Goal: Task Accomplishment & Management: Manage account settings

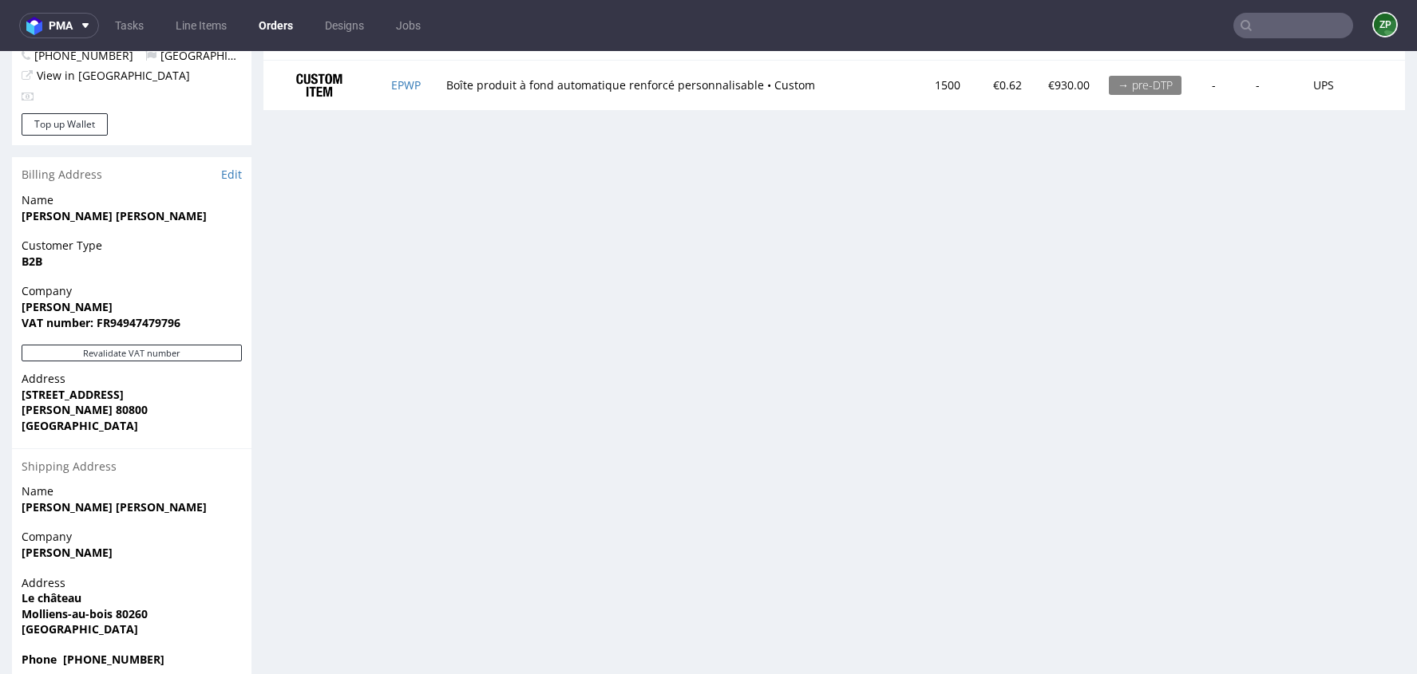
scroll to position [912, 0]
click at [77, 498] on strong "marie lecomte lecomte" at bounding box center [114, 505] width 185 height 15
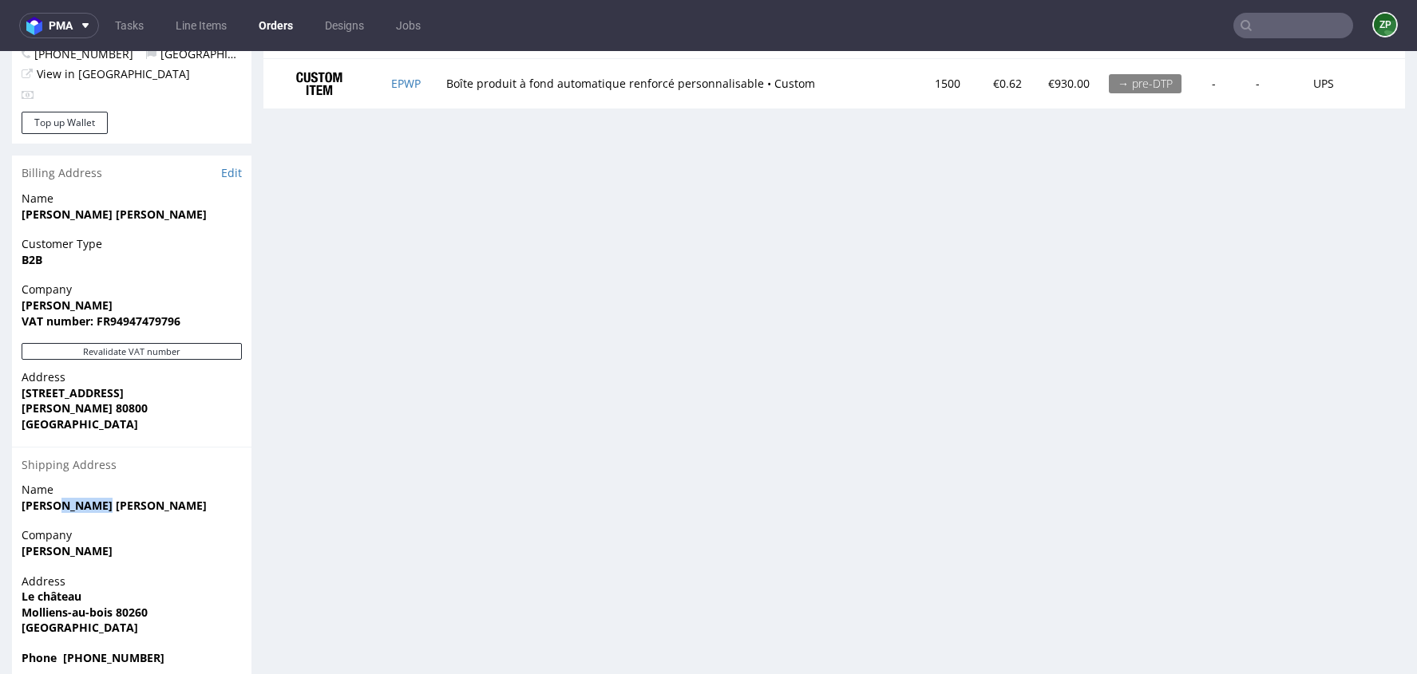
click at [77, 498] on strong "marie lecomte lecomte" at bounding box center [114, 505] width 185 height 15
copy strong "marie lecomte lecomte"
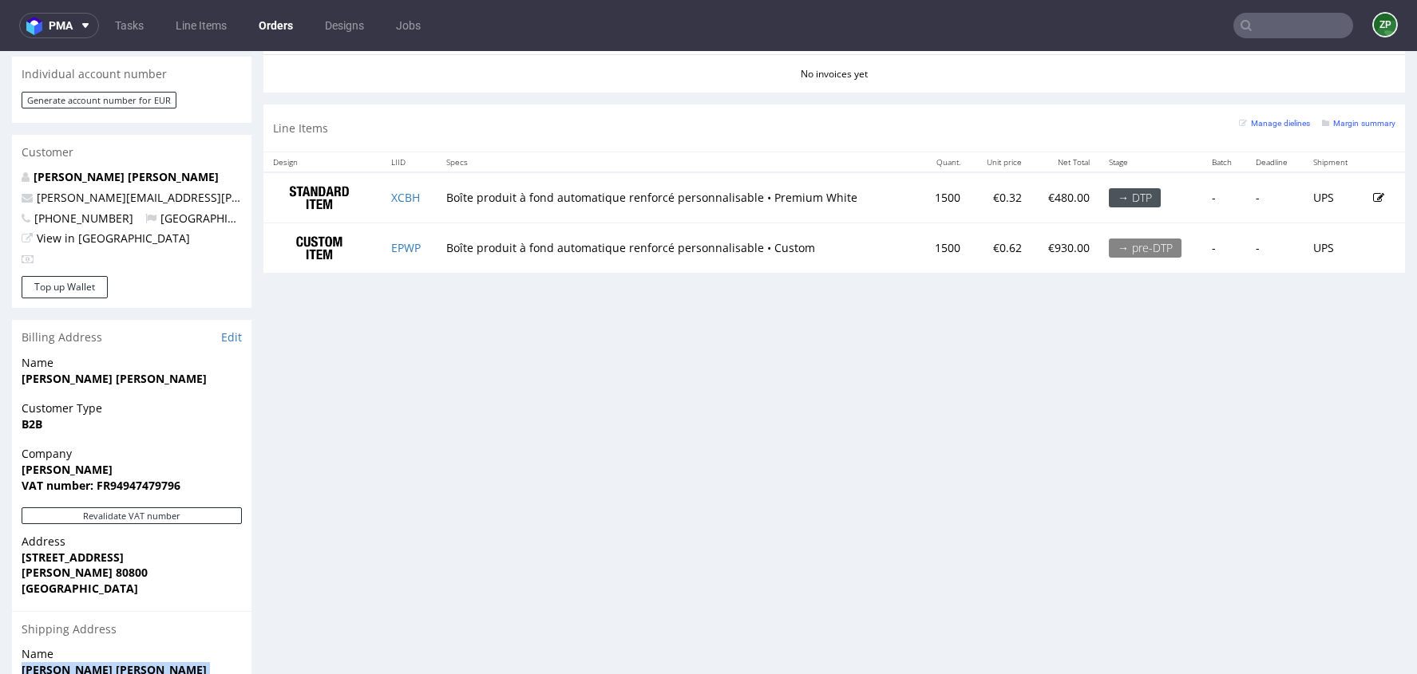
scroll to position [743, 0]
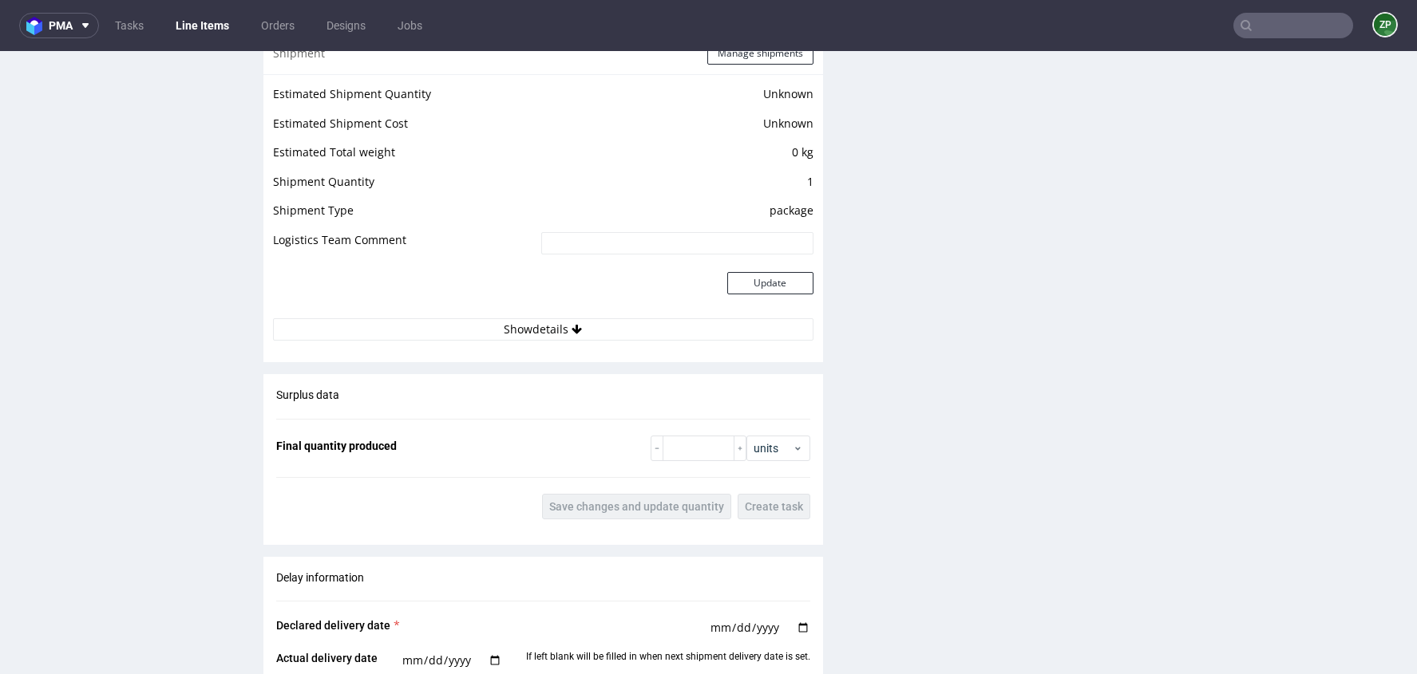
scroll to position [1969, 0]
click at [593, 321] on button "Show details" at bounding box center [543, 329] width 540 height 22
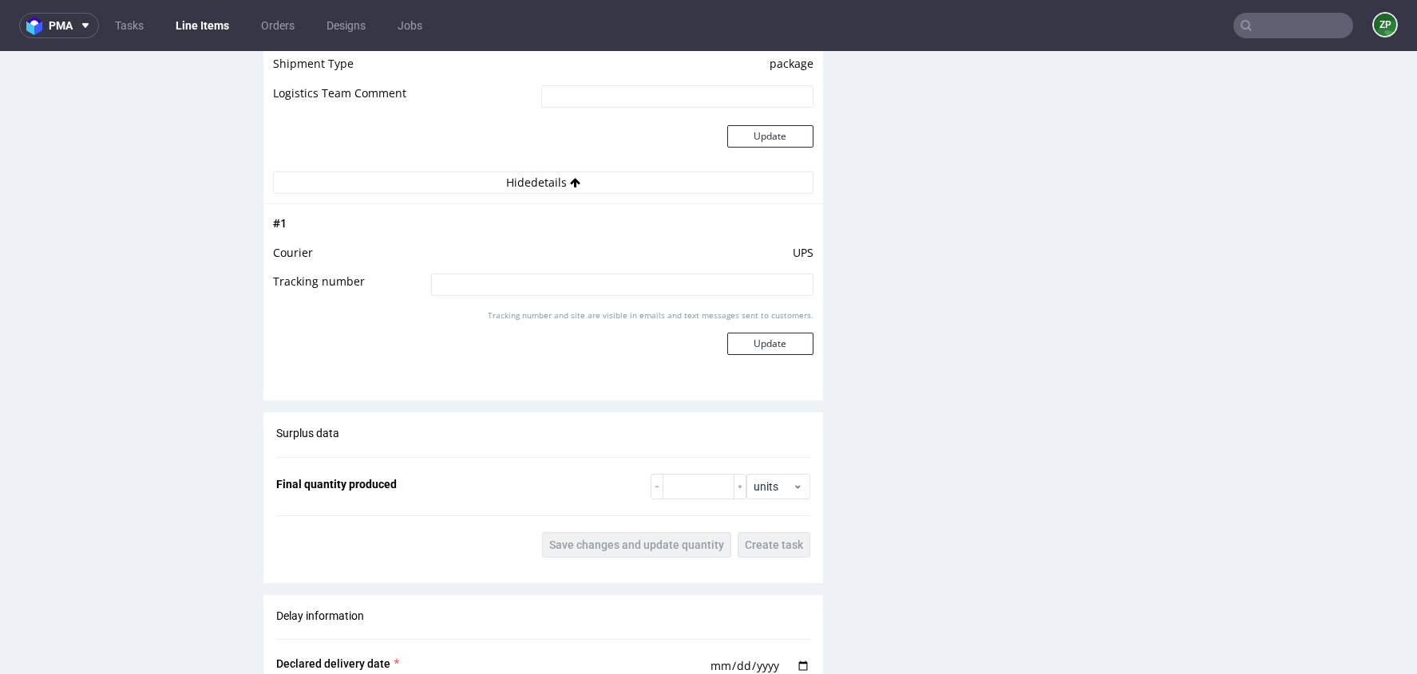
scroll to position [2124, 0]
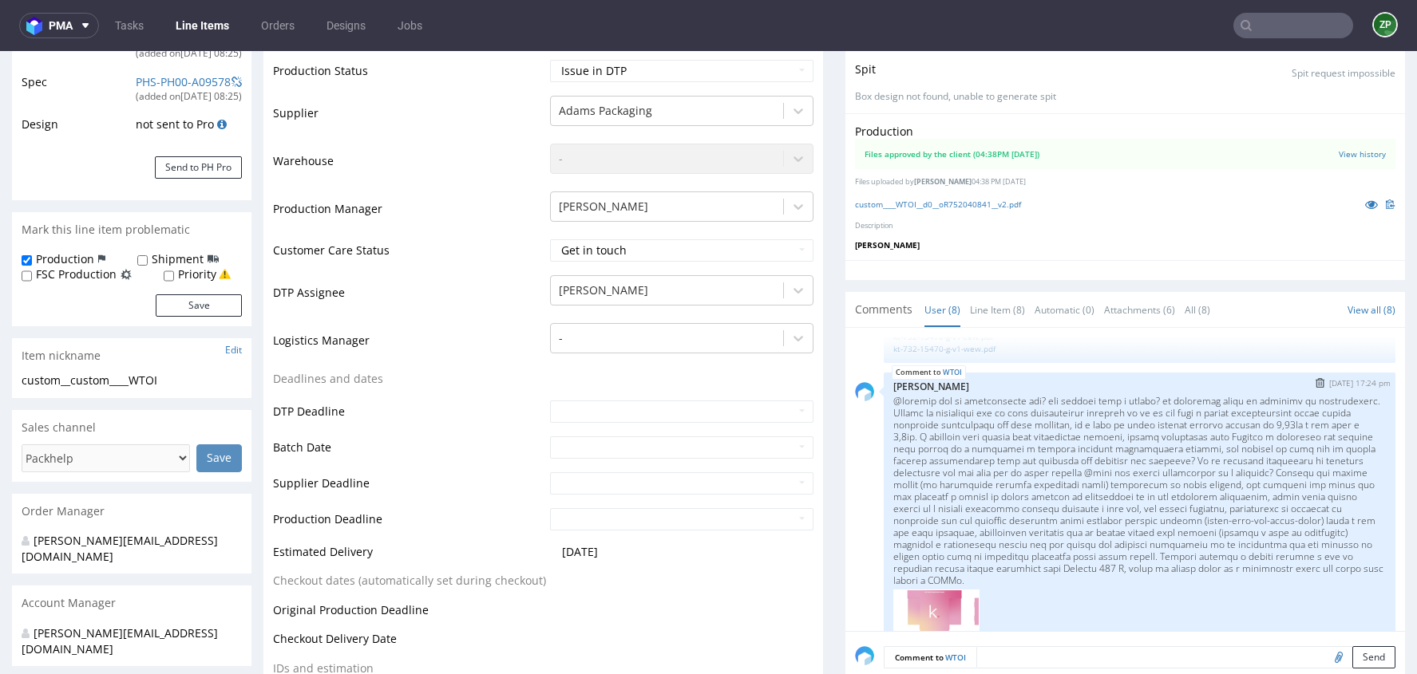
scroll to position [643, 0]
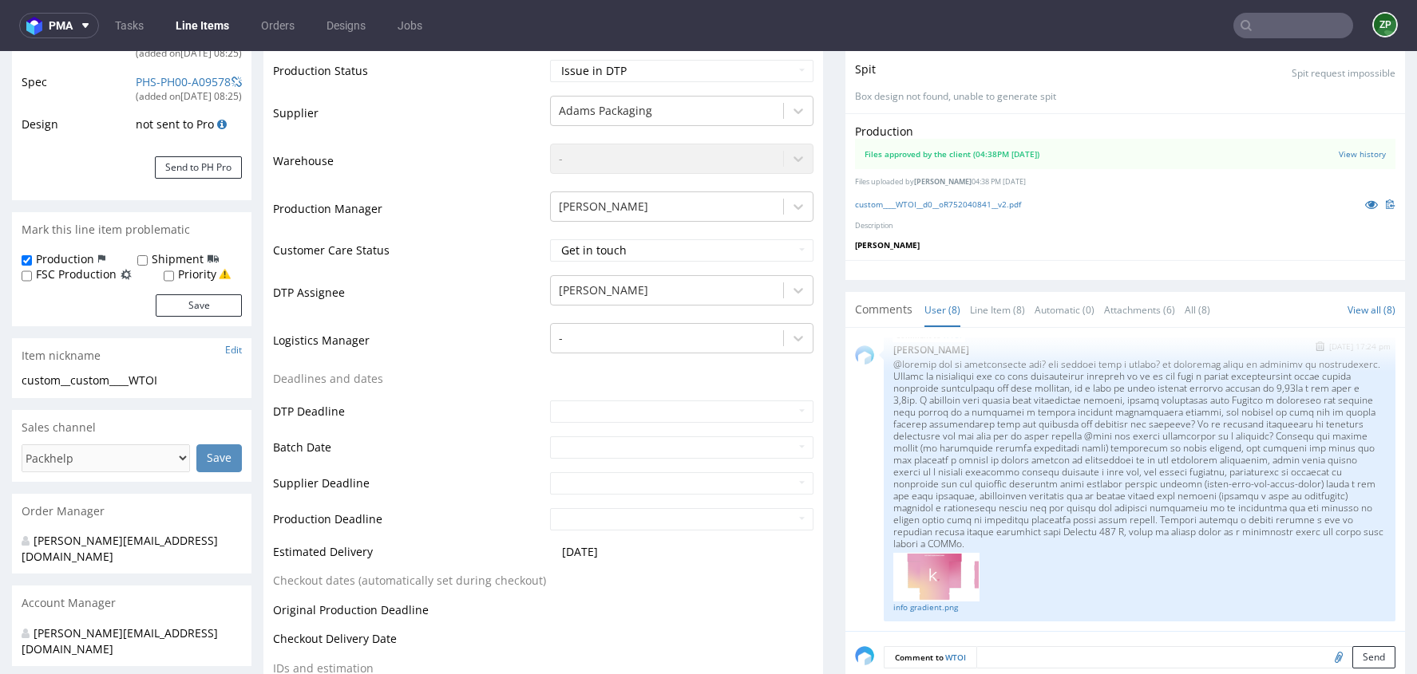
click at [927, 579] on img at bounding box center [936, 577] width 86 height 49
click at [907, 604] on link "info gradient.png" at bounding box center [1139, 608] width 492 height 12
click at [930, 558] on img at bounding box center [936, 577] width 86 height 49
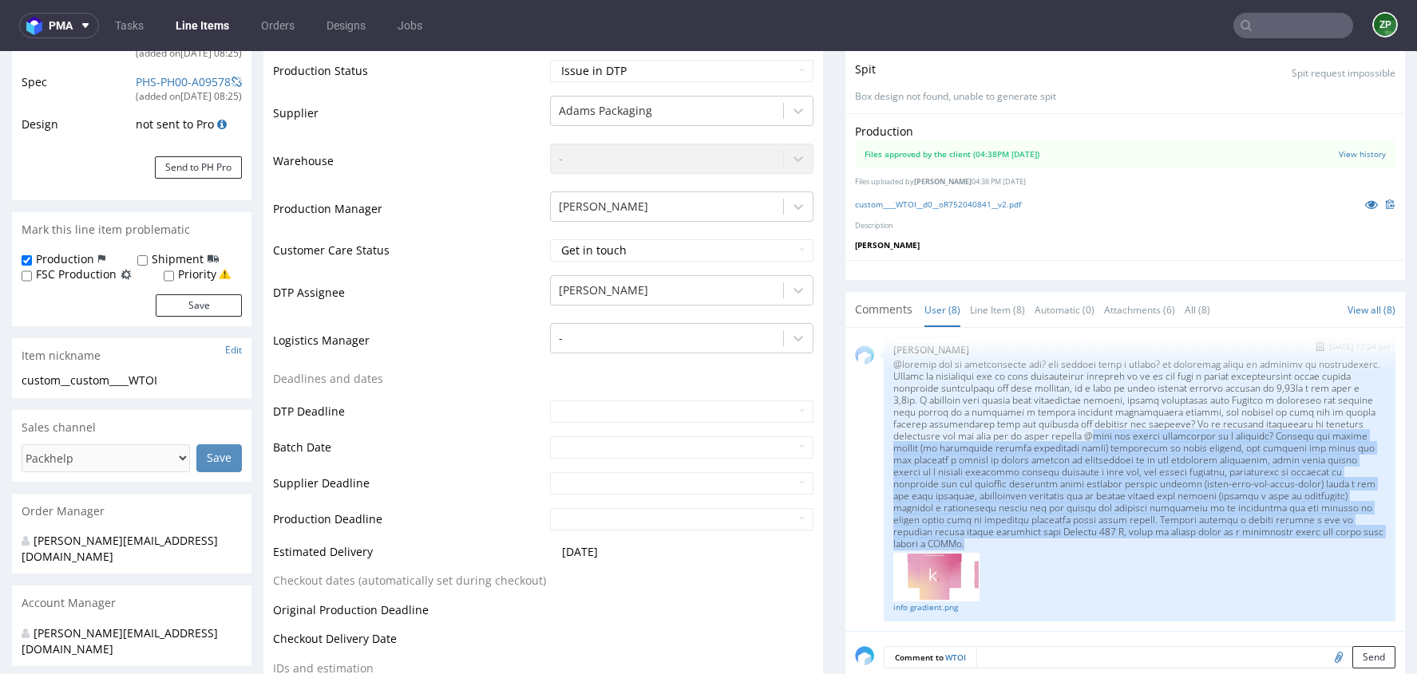
drag, startPoint x: 935, startPoint y: 429, endPoint x: 1009, endPoint y: 543, distance: 135.5
click at [1009, 543] on p at bounding box center [1139, 454] width 492 height 192
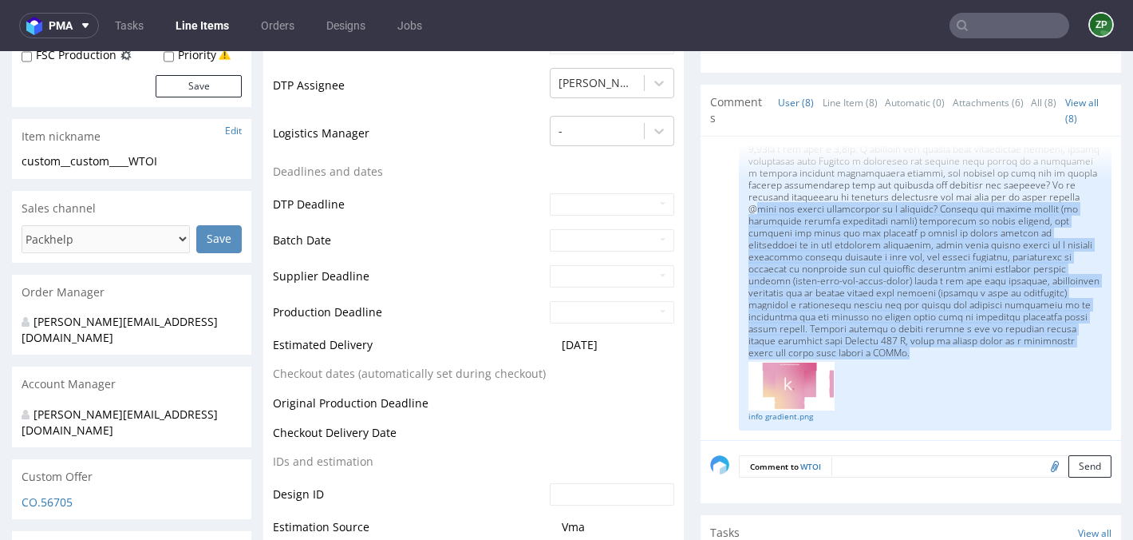
scroll to position [516, 0]
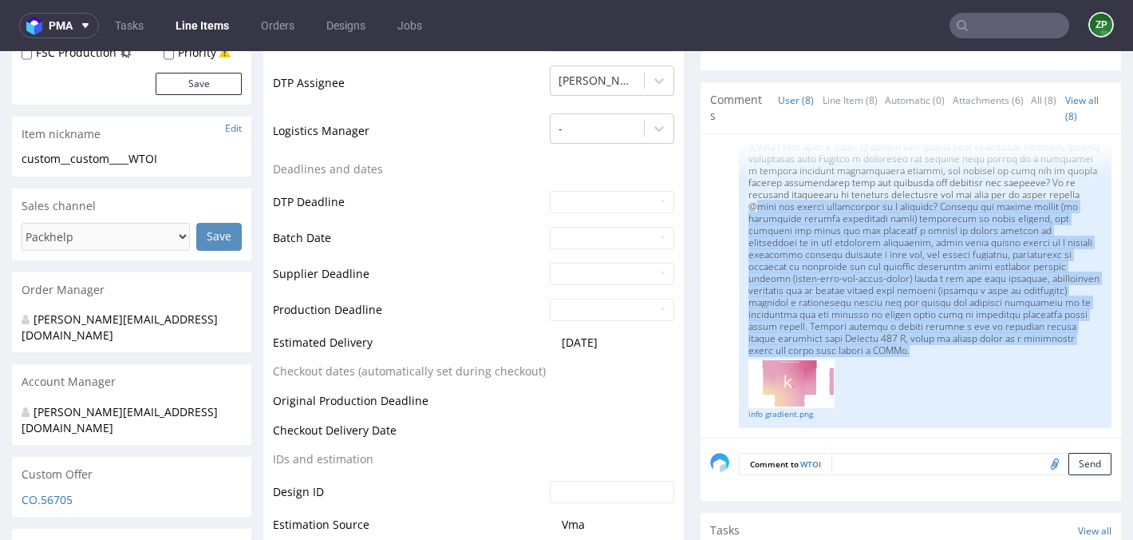
click at [781, 389] on img at bounding box center [792, 383] width 86 height 49
click at [777, 413] on link "info gradient.png" at bounding box center [926, 414] width 354 height 12
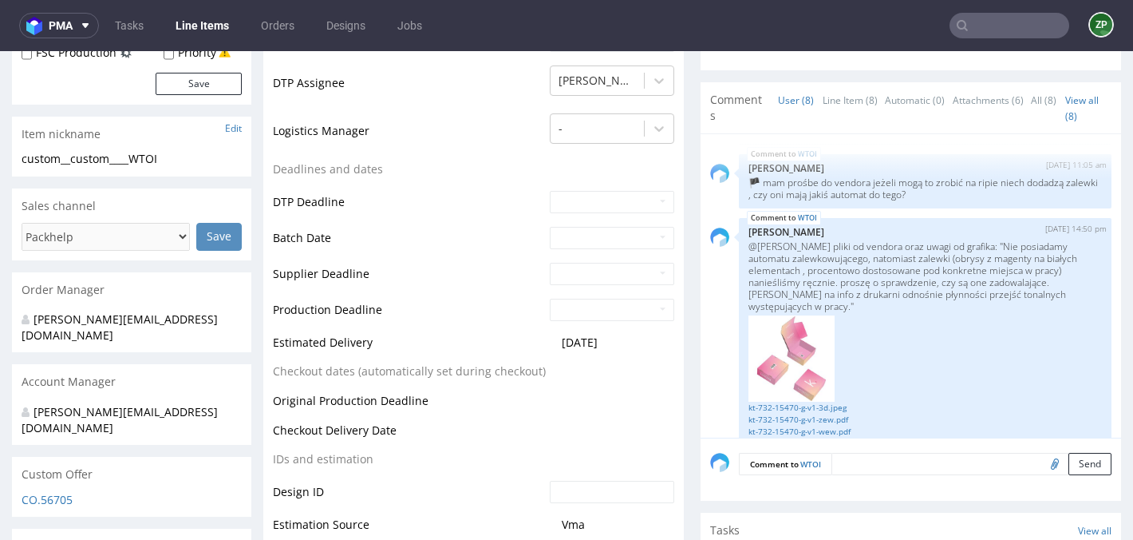
scroll to position [377, 0]
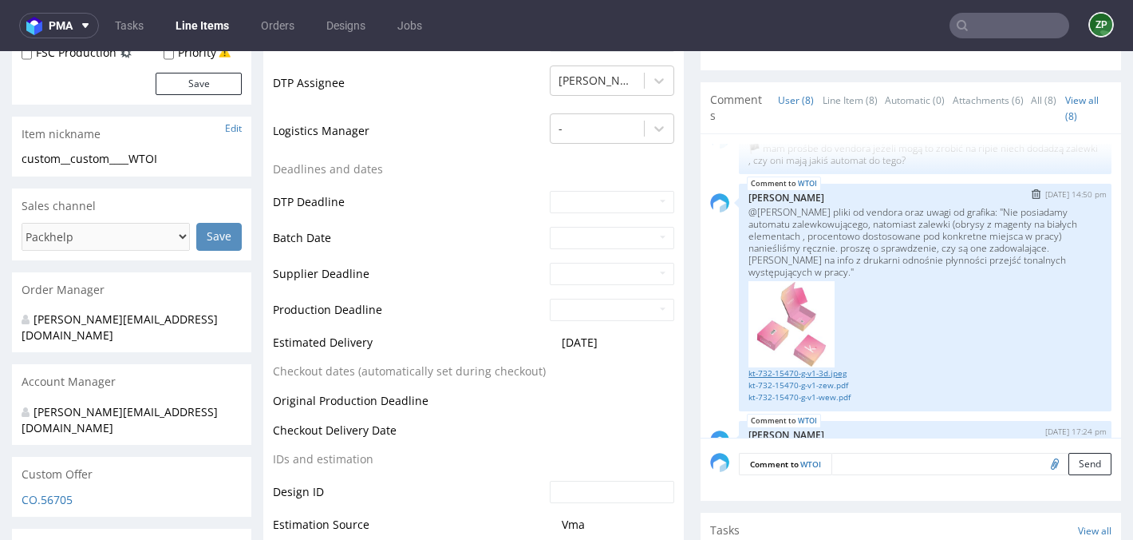
click at [796, 375] on link "kt-732-15470-g-v1-3d.jpeg" at bounding box center [926, 373] width 354 height 12
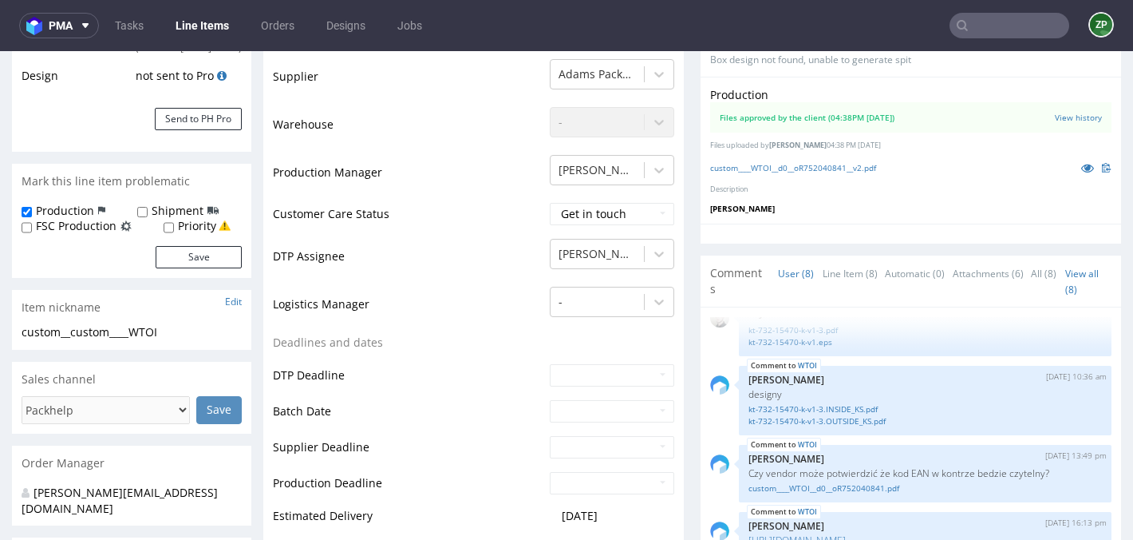
scroll to position [108, 0]
click at [834, 405] on link "kt-732-15470-k-v1-3.INSIDE_KS.pdf" at bounding box center [926, 408] width 354 height 12
click at [786, 421] on link "kt-732-15470-k-v1-3.OUTSIDE_KS.pdf" at bounding box center [926, 420] width 354 height 12
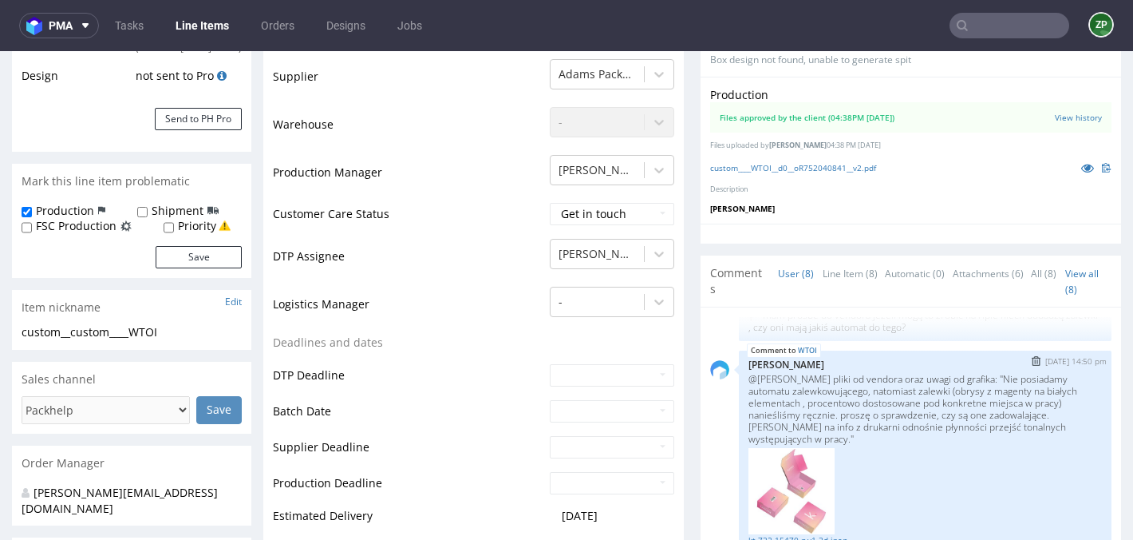
scroll to position [383, 0]
drag, startPoint x: 743, startPoint y: 427, endPoint x: 856, endPoint y: 440, distance: 113.3
click at [856, 440] on p "@[PERSON_NAME] pliki od vendora oraz uwagi od grafika: "Nie posiadamy automatu …" at bounding box center [926, 410] width 354 height 72
copy p "czekamy na info z drukarni odnośnie płynności przejść tonalnych występujących w…"
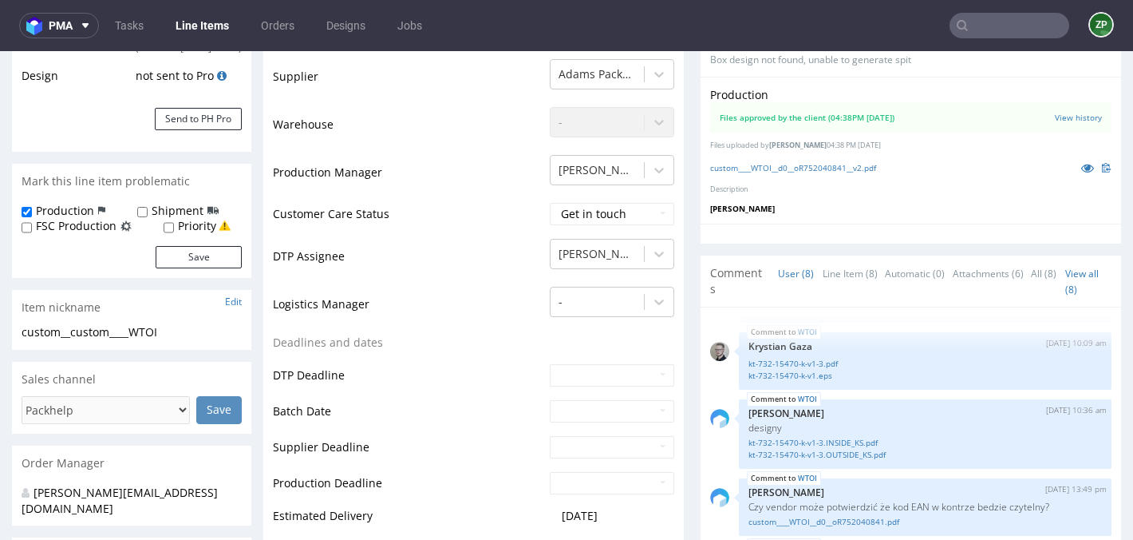
scroll to position [69, 0]
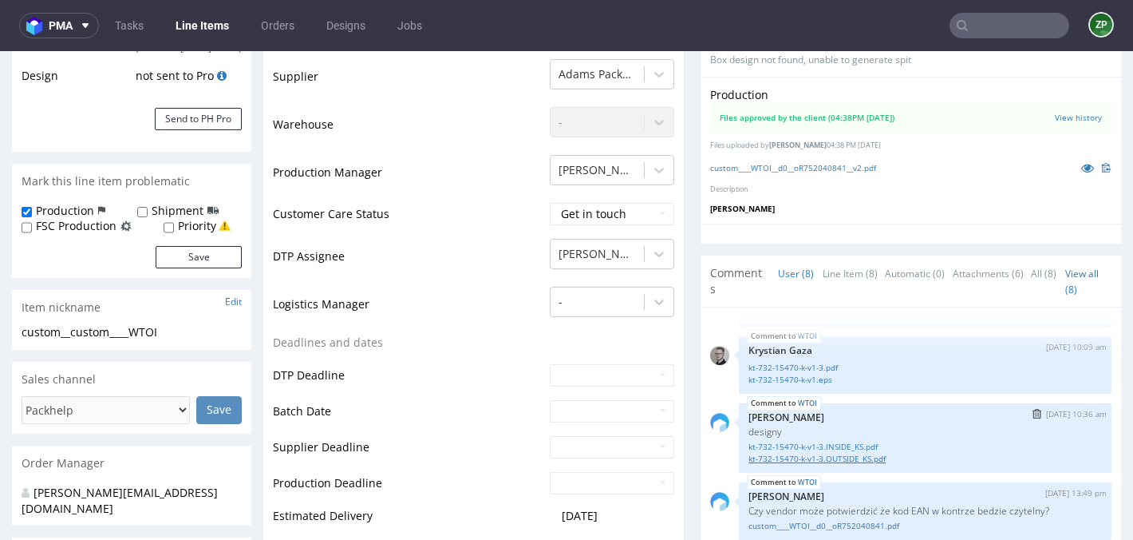
click at [783, 458] on link "kt-732-15470-k-v1-3.OUTSIDE_KS.pdf" at bounding box center [926, 459] width 354 height 12
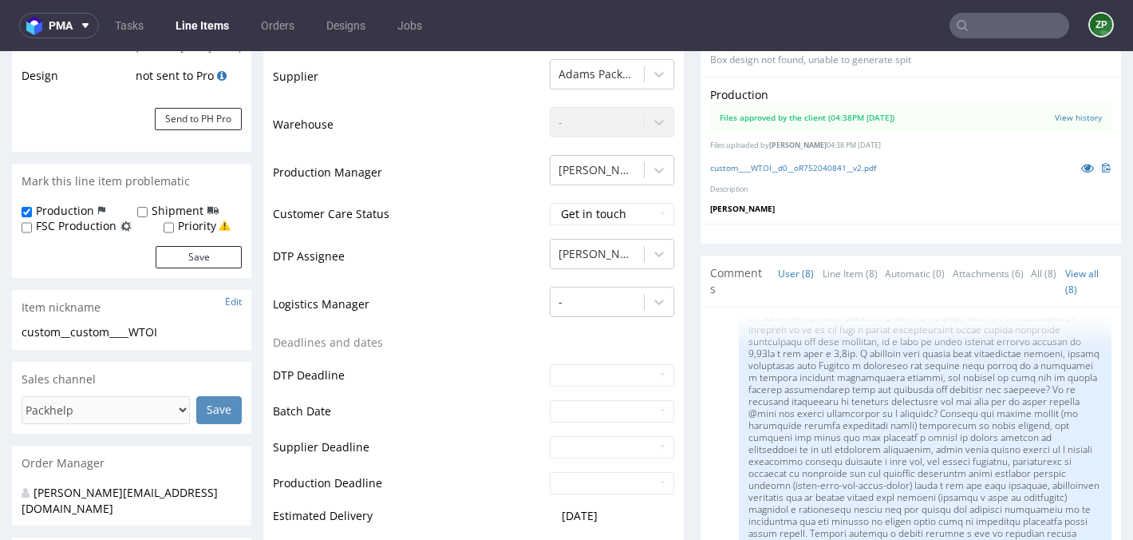
scroll to position [687, 0]
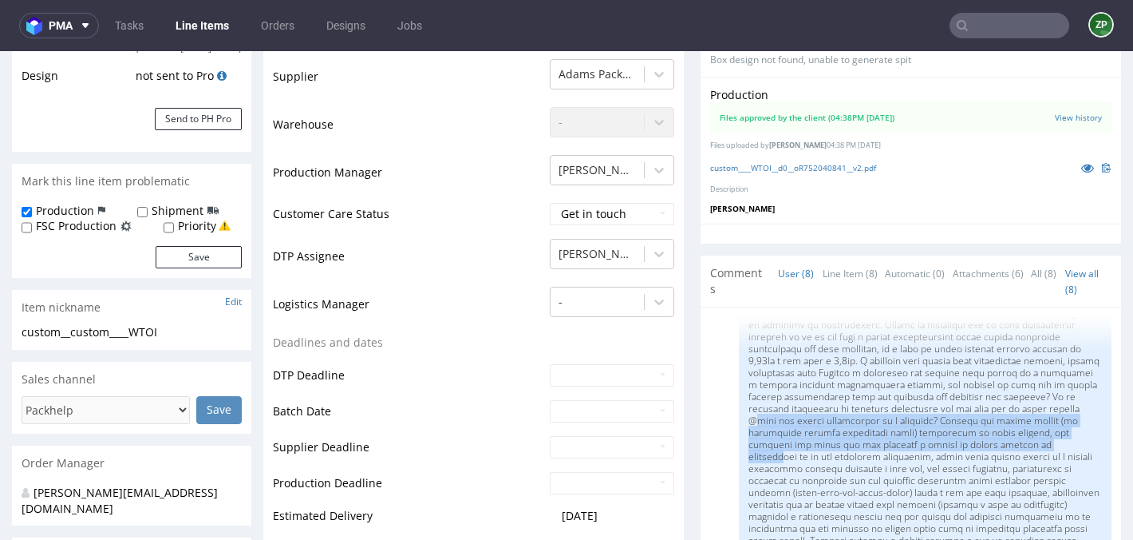
drag, startPoint x: 966, startPoint y: 416, endPoint x: 985, endPoint y: 454, distance: 42.8
click at [985, 454] on p at bounding box center [926, 437] width 354 height 263
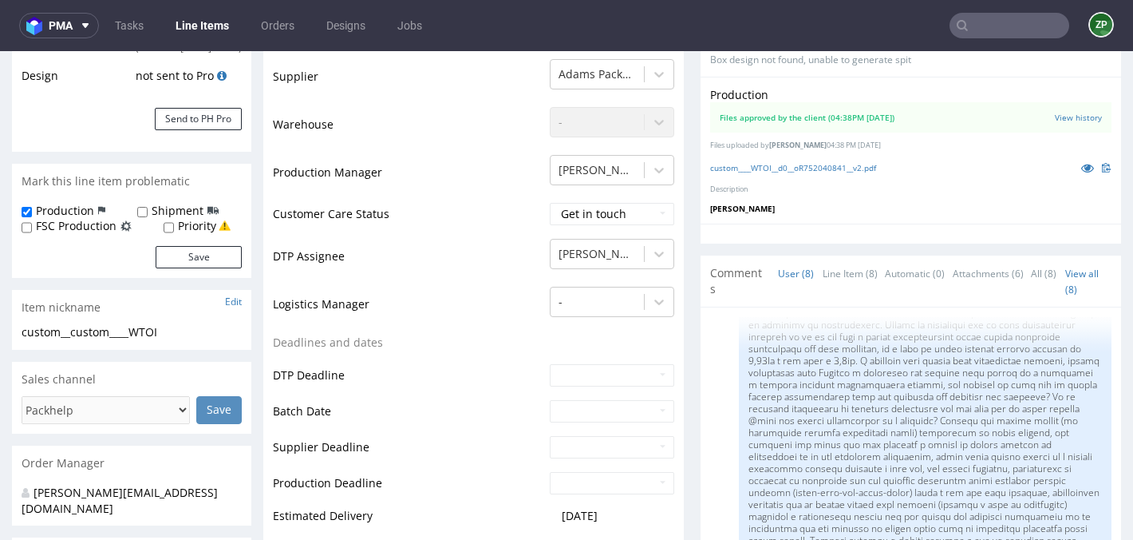
click at [974, 484] on p at bounding box center [926, 437] width 354 height 263
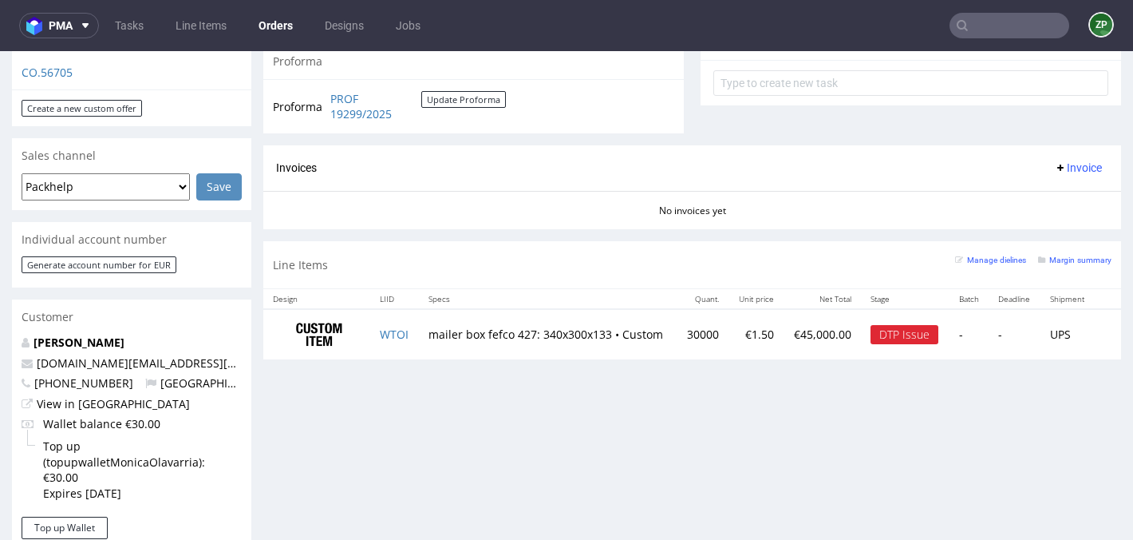
scroll to position [601, 0]
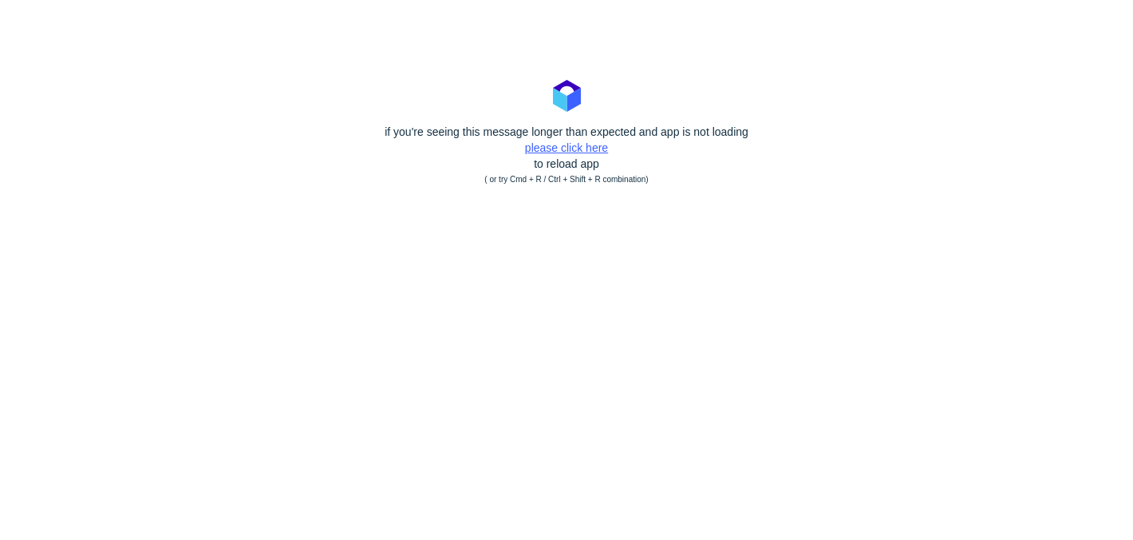
click at [570, 144] on link "please click here" at bounding box center [566, 147] width 83 height 13
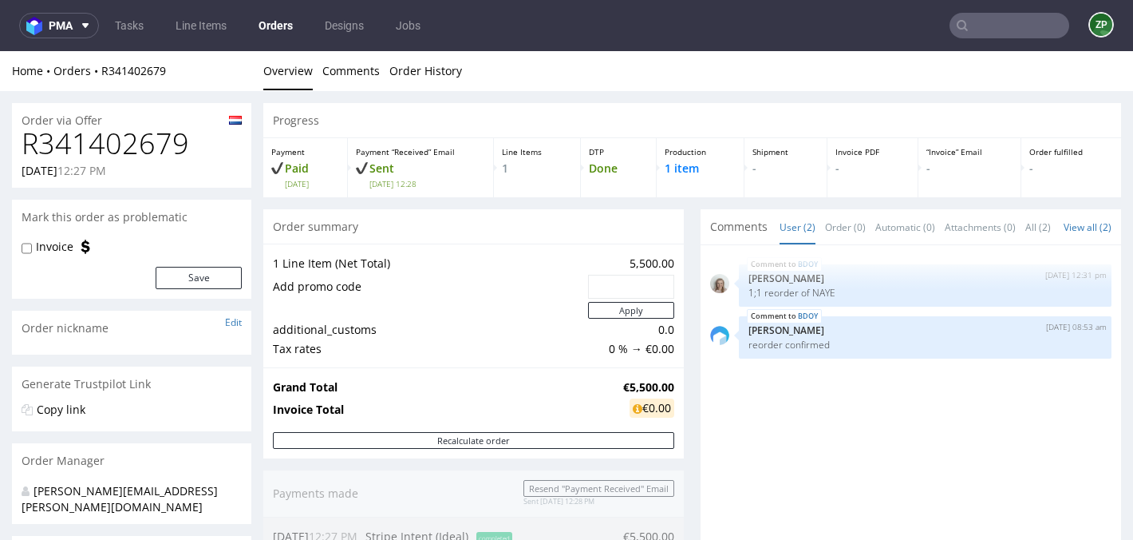
click at [284, 22] on link "Orders" at bounding box center [275, 26] width 53 height 26
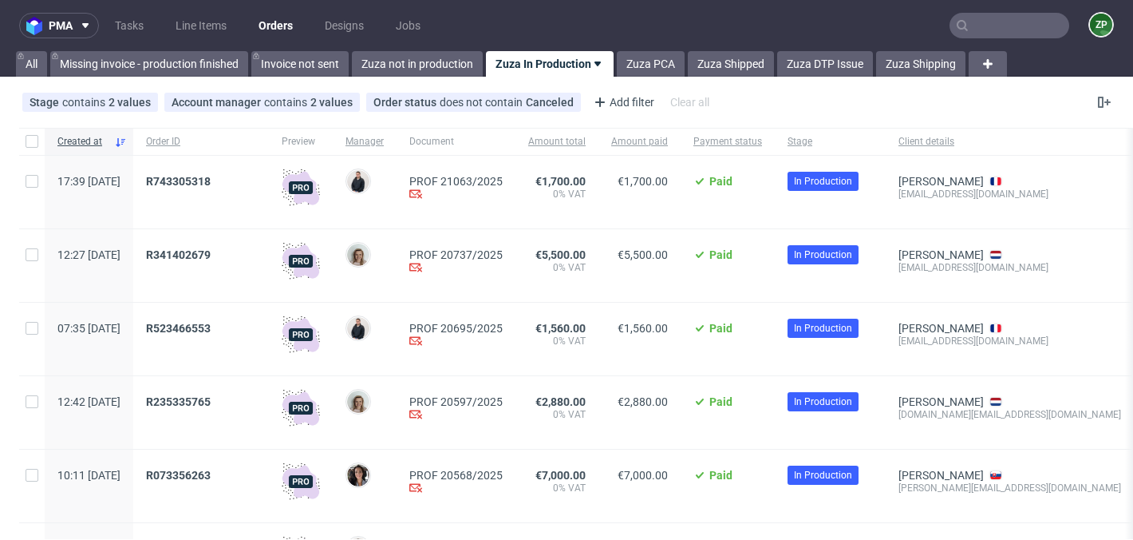
click at [410, 87] on div "Stage contains 2 values In production, Production Account manager contains 2 va…" at bounding box center [566, 102] width 1133 height 38
click at [410, 75] on link "Zuza not in production" at bounding box center [417, 64] width 131 height 26
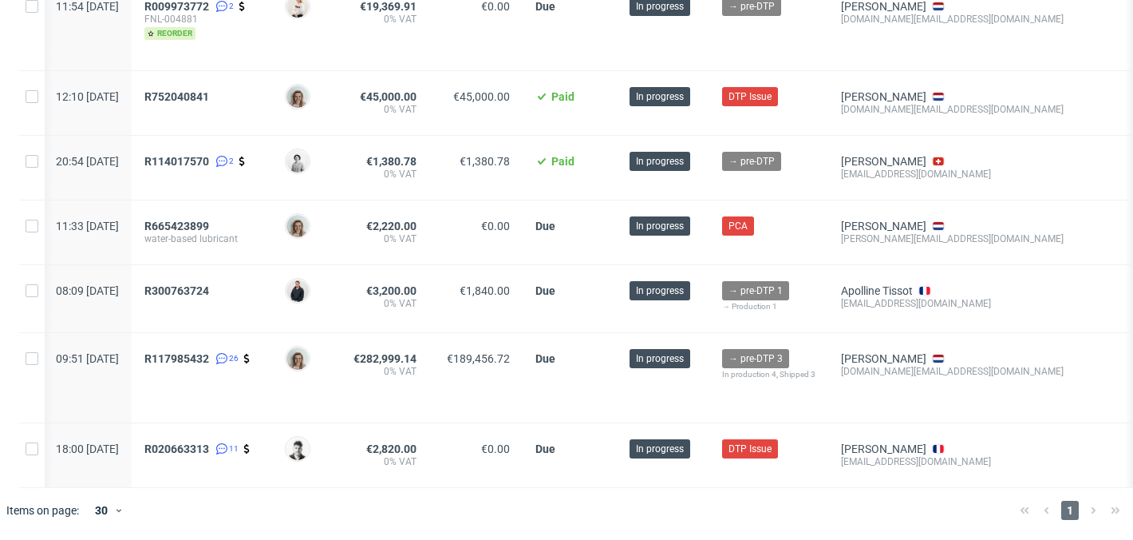
scroll to position [0, 6]
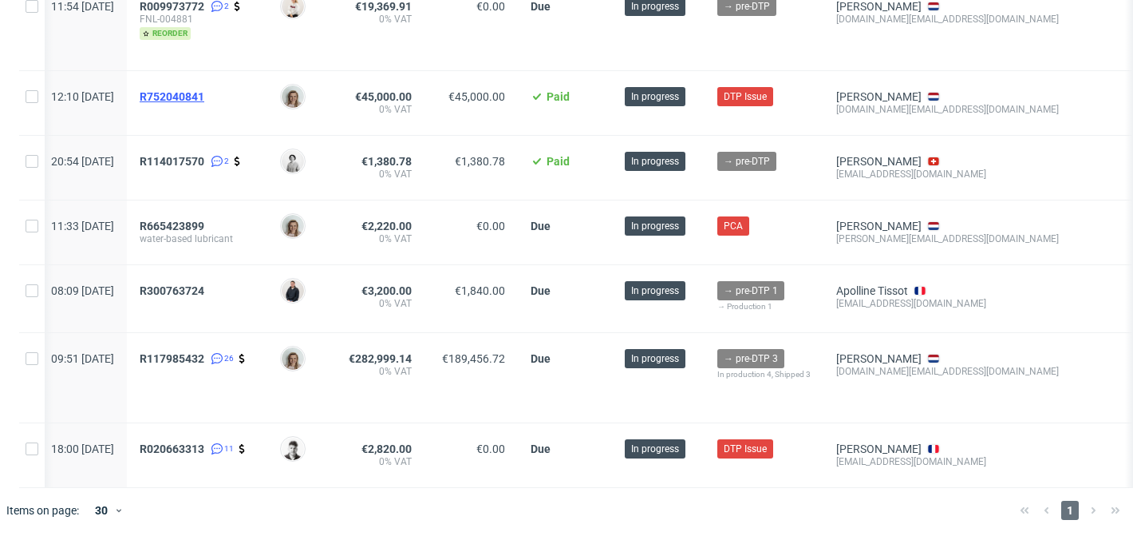
click at [204, 91] on span "R752040841" at bounding box center [172, 96] width 65 height 13
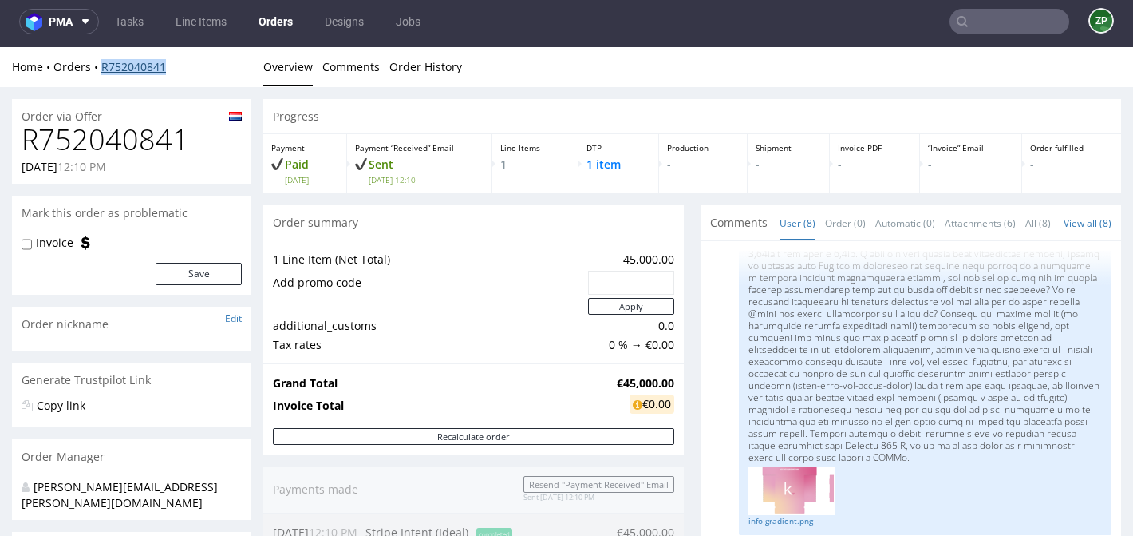
scroll to position [119, 0]
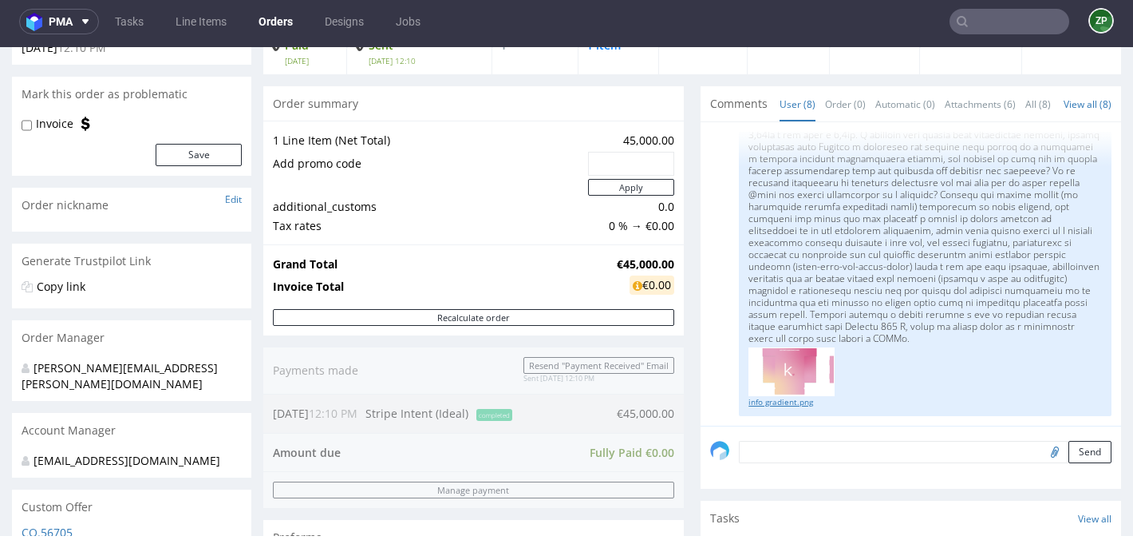
click at [774, 408] on link "info gradient.png" at bounding box center [926, 402] width 354 height 12
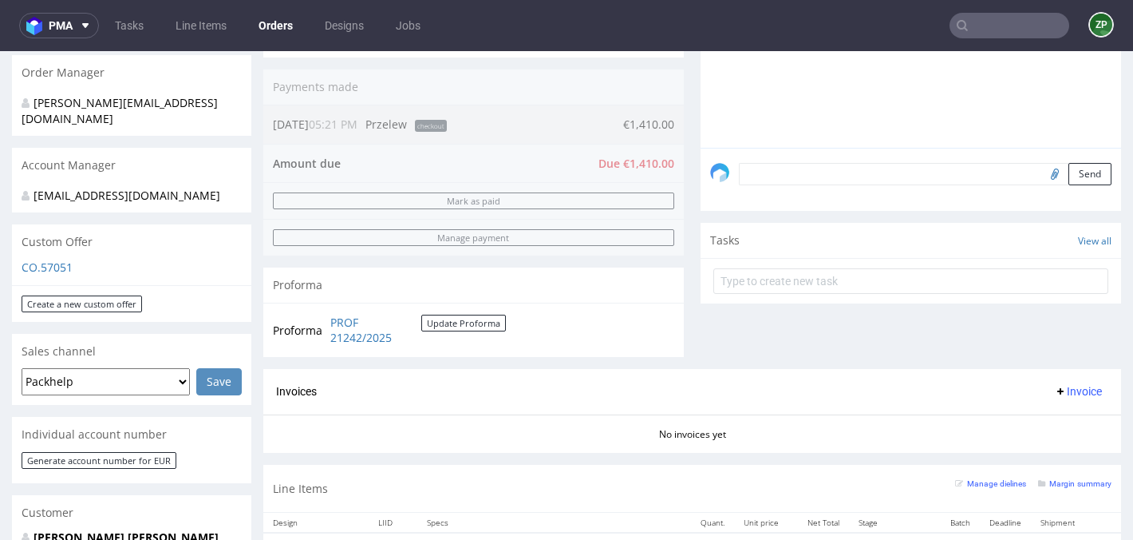
scroll to position [387, 0]
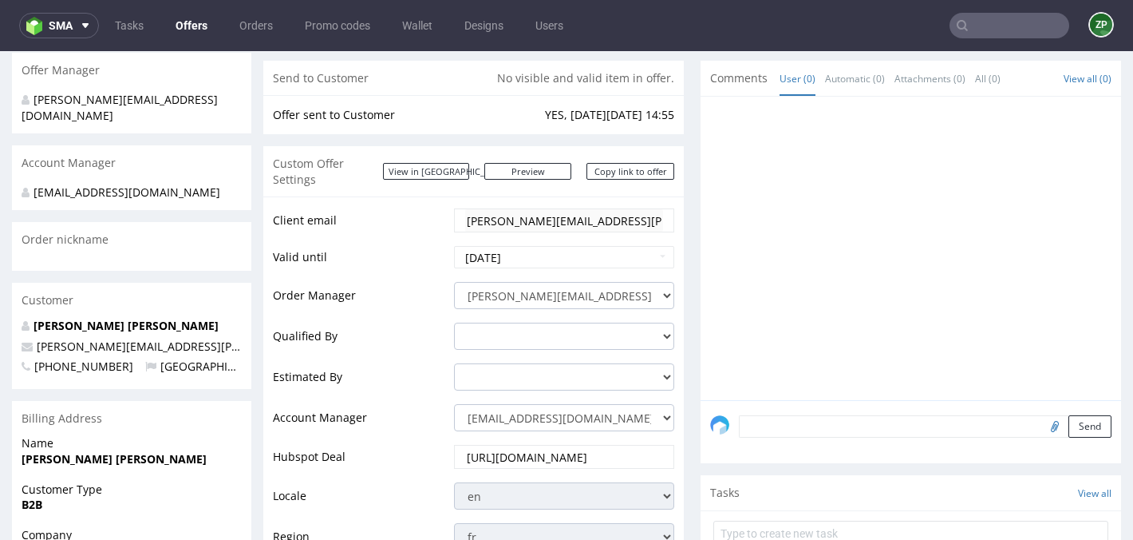
scroll to position [196, 0]
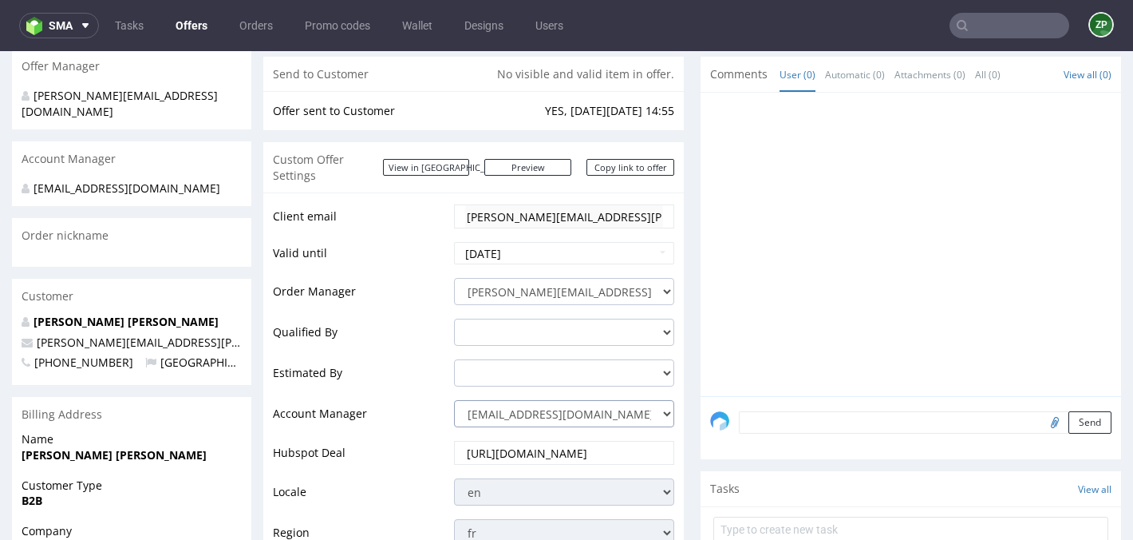
click at [500, 401] on select "jozefina.owczarek@packhelp.com adrian.margula@packhelp.com alex.lemee@packhelp.…" at bounding box center [564, 413] width 220 height 27
select select "20839025"
click at [454, 400] on select "jozefina.owczarek@packhelp.com adrian.margula@packhelp.com alex.lemee@packhelp.…" at bounding box center [564, 413] width 220 height 27
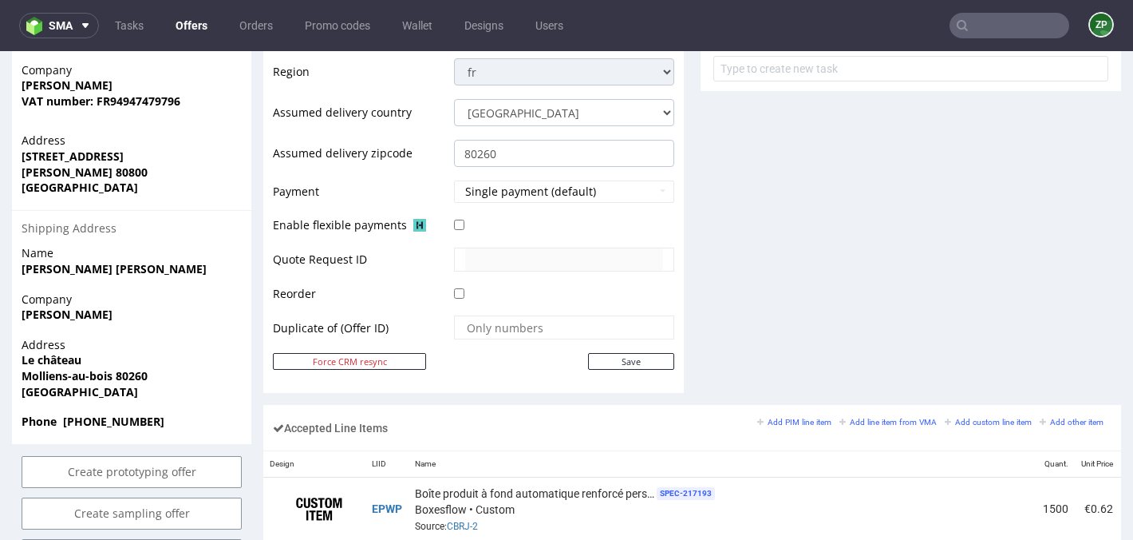
scroll to position [677, 0]
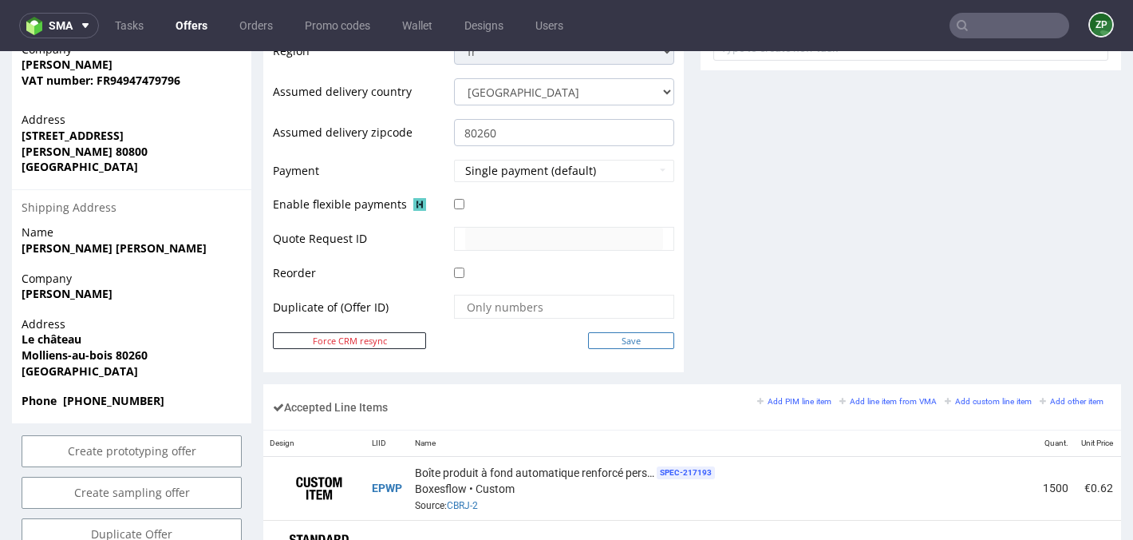
click at [634, 332] on input "Save" at bounding box center [631, 340] width 86 height 17
type input "In progress..."
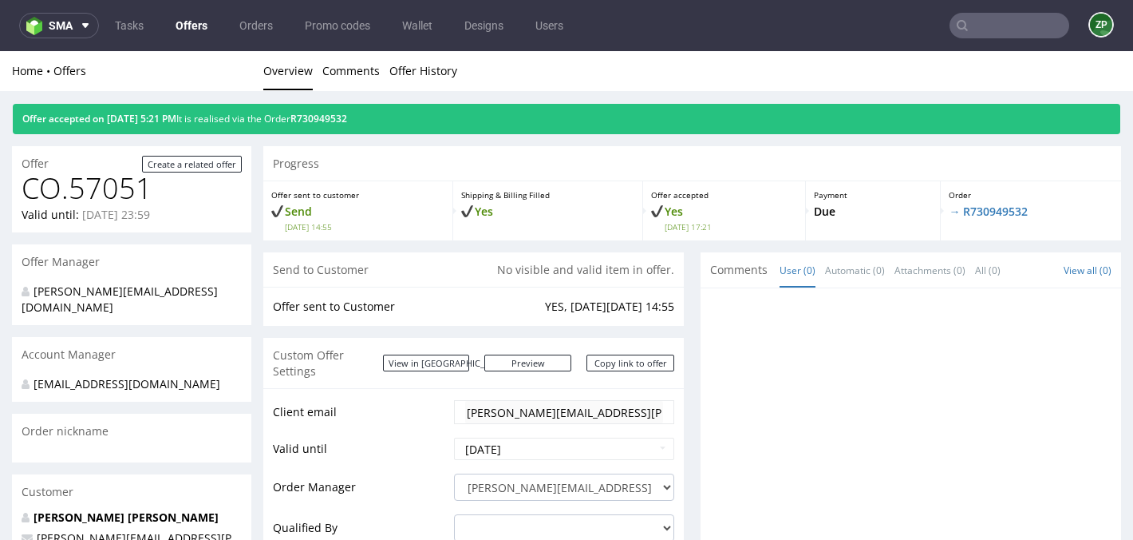
scroll to position [0, 0]
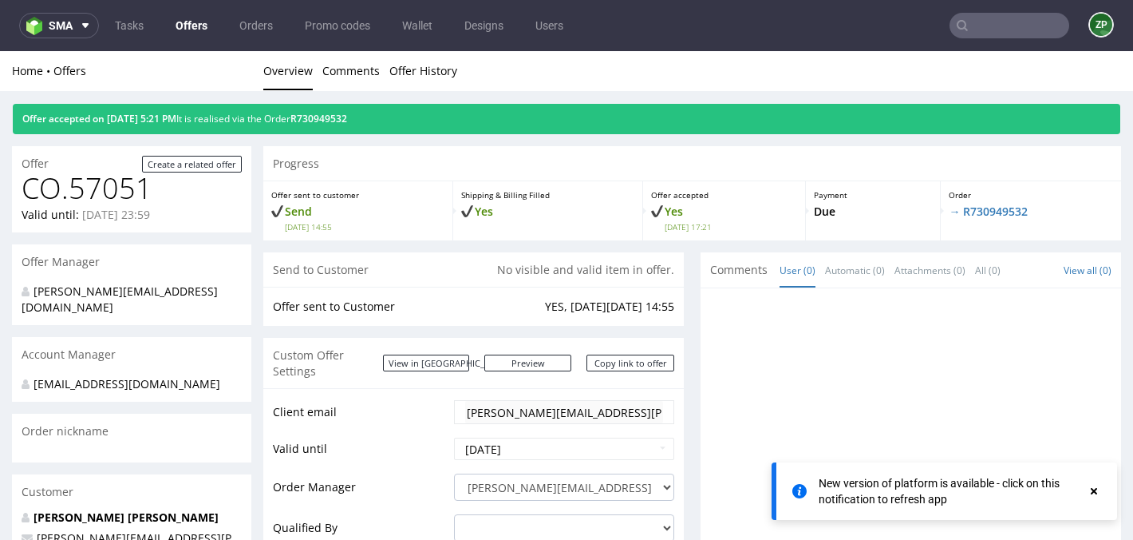
click at [1014, 22] on input "text" at bounding box center [1010, 26] width 120 height 26
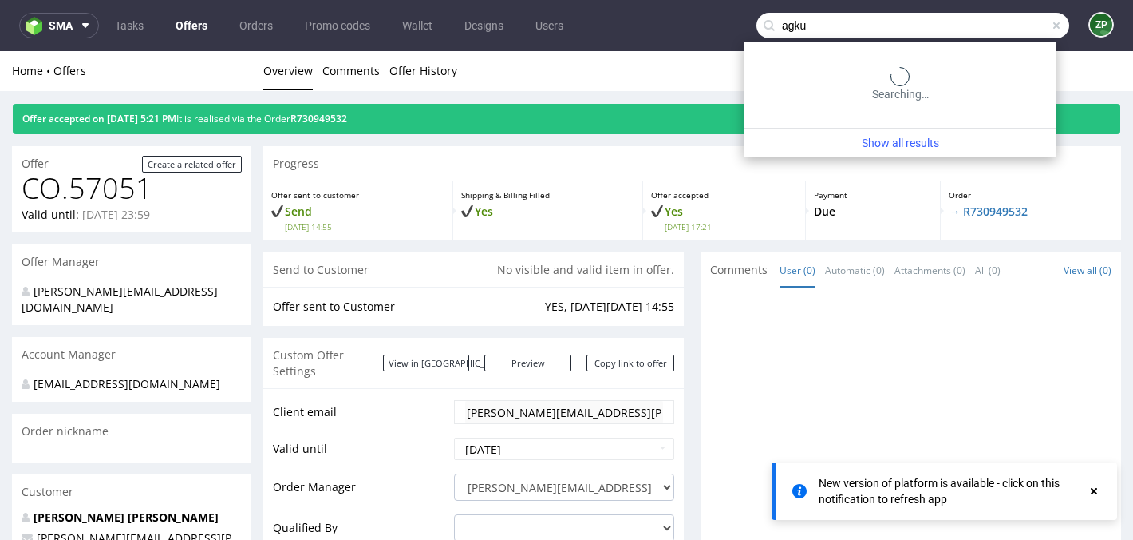
type input "agku"
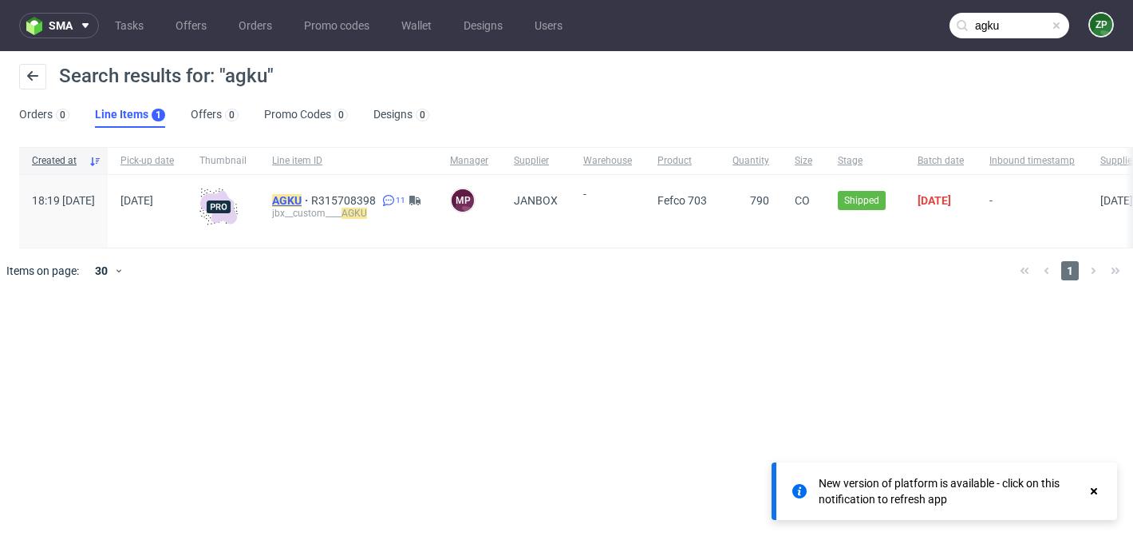
click at [302, 199] on mark "AGKU" at bounding box center [287, 200] width 30 height 13
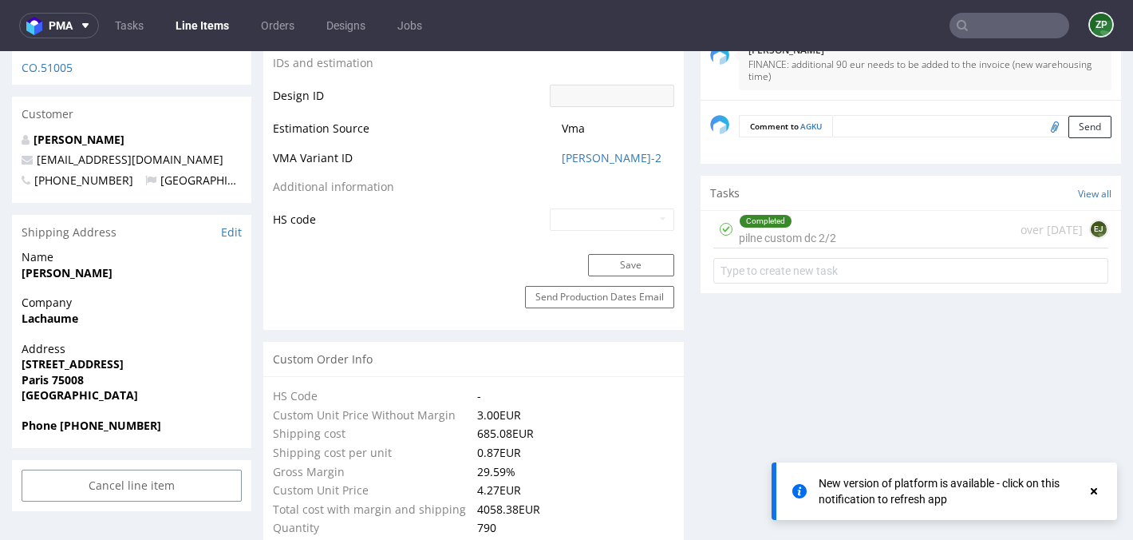
scroll to position [918, 0]
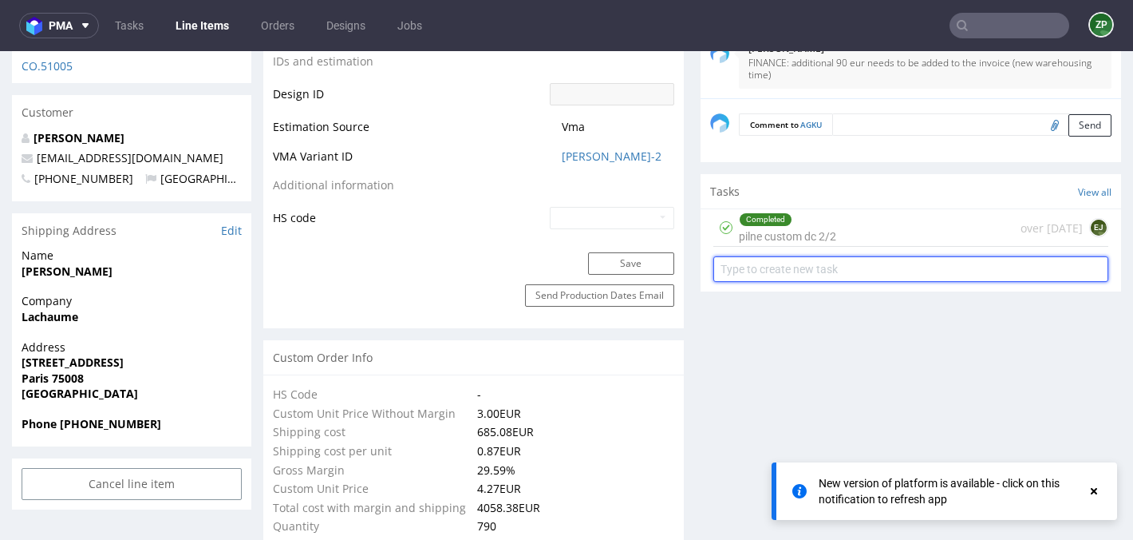
click at [789, 256] on input "text" at bounding box center [910, 269] width 395 height 26
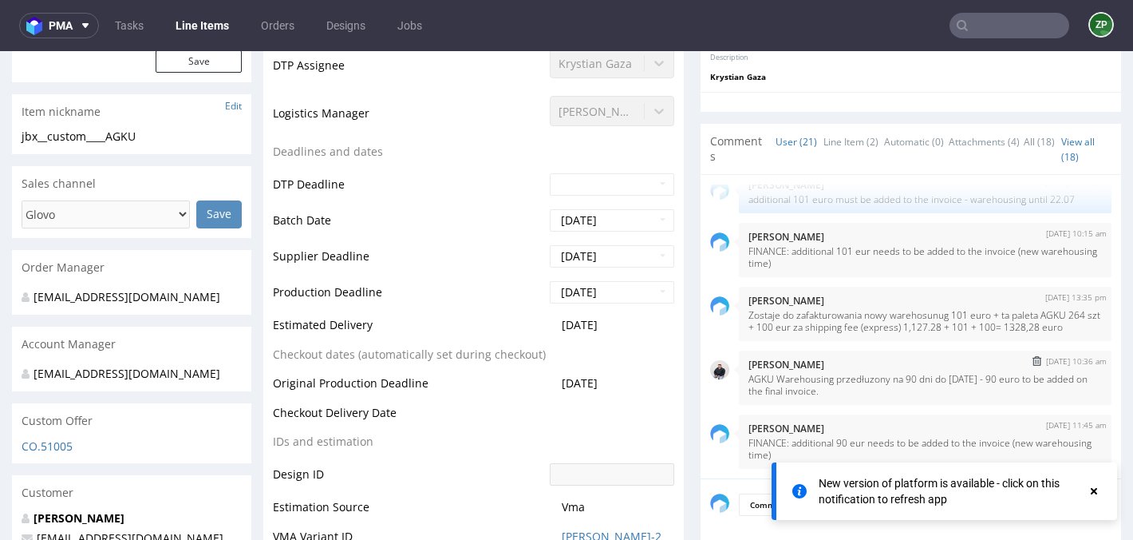
scroll to position [762, 0]
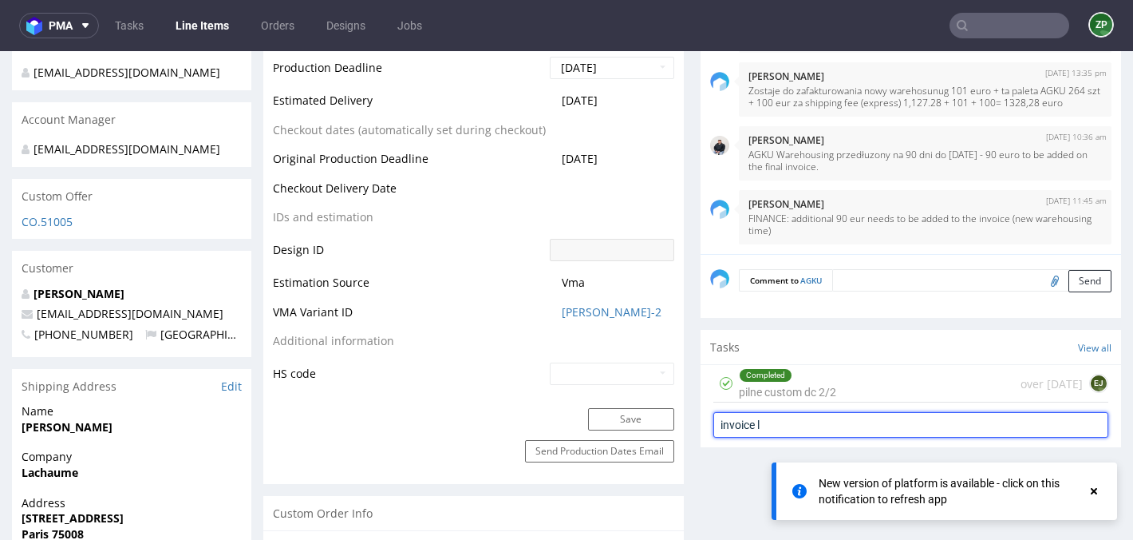
type input "invoice"
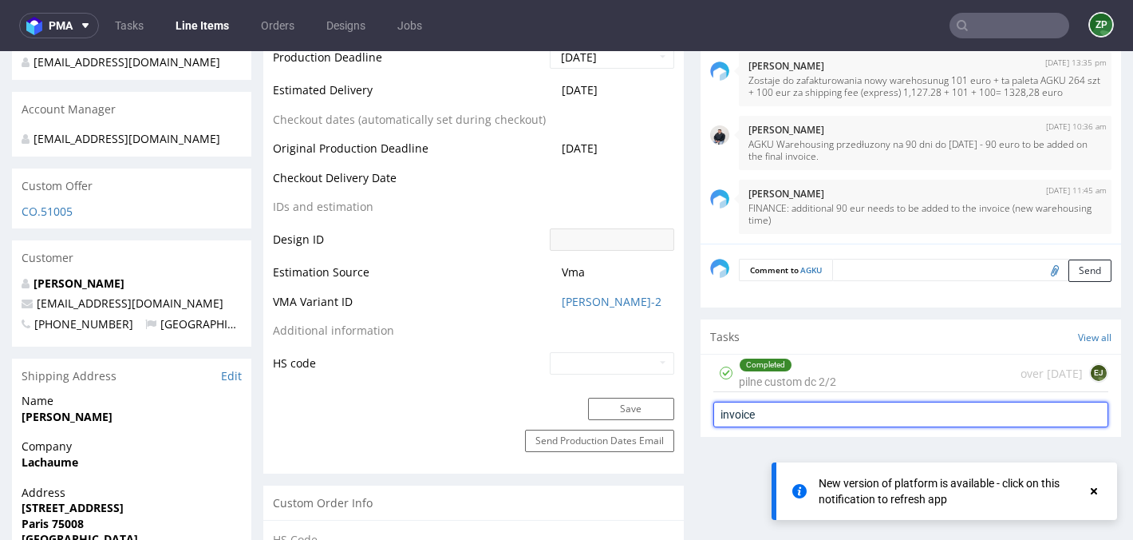
scroll to position [761, 0]
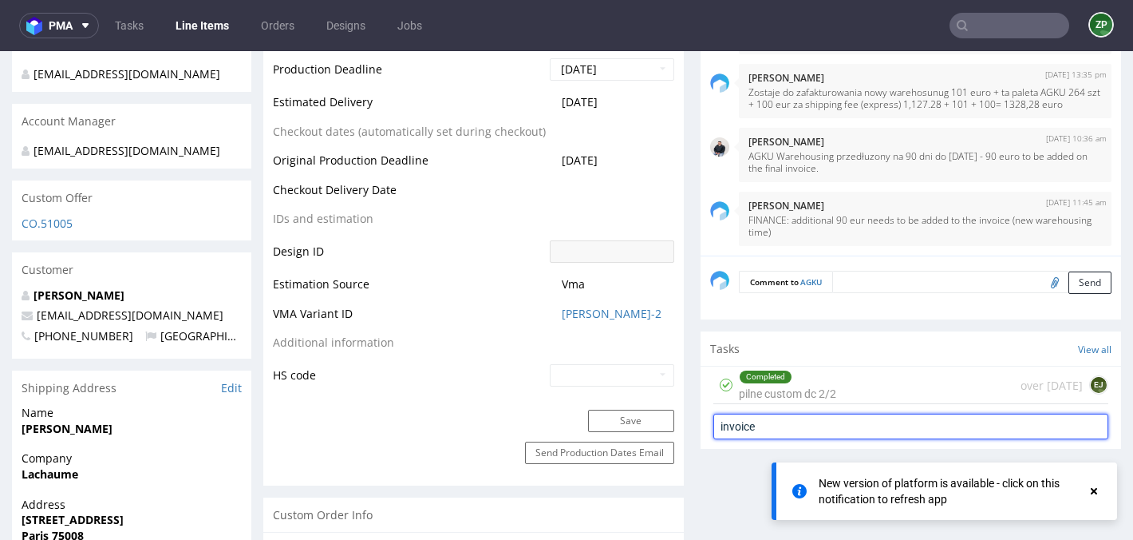
click at [729, 413] on input "invoice" at bounding box center [910, 426] width 395 height 26
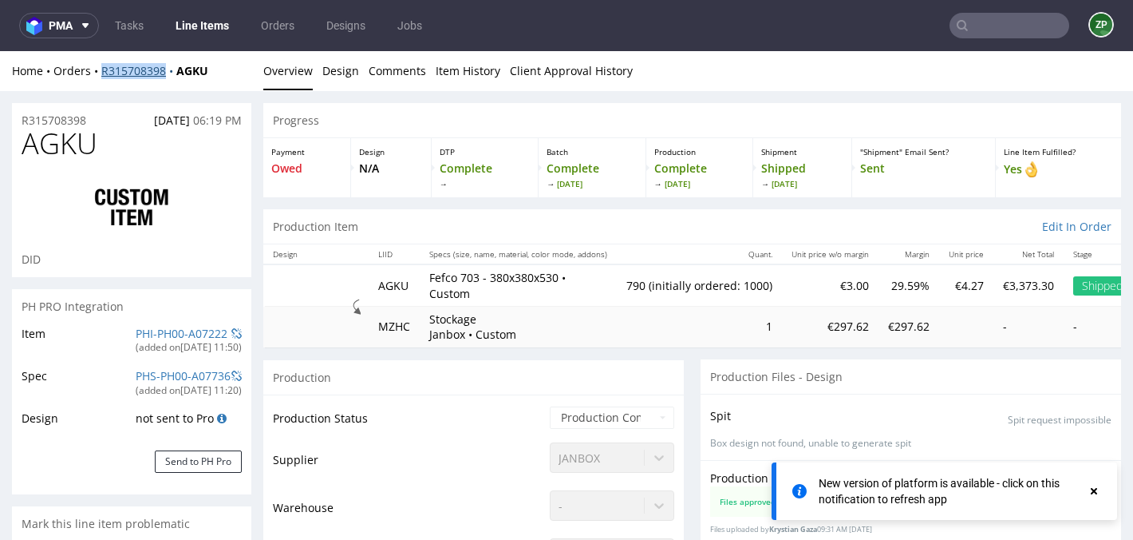
copy link "R315708398"
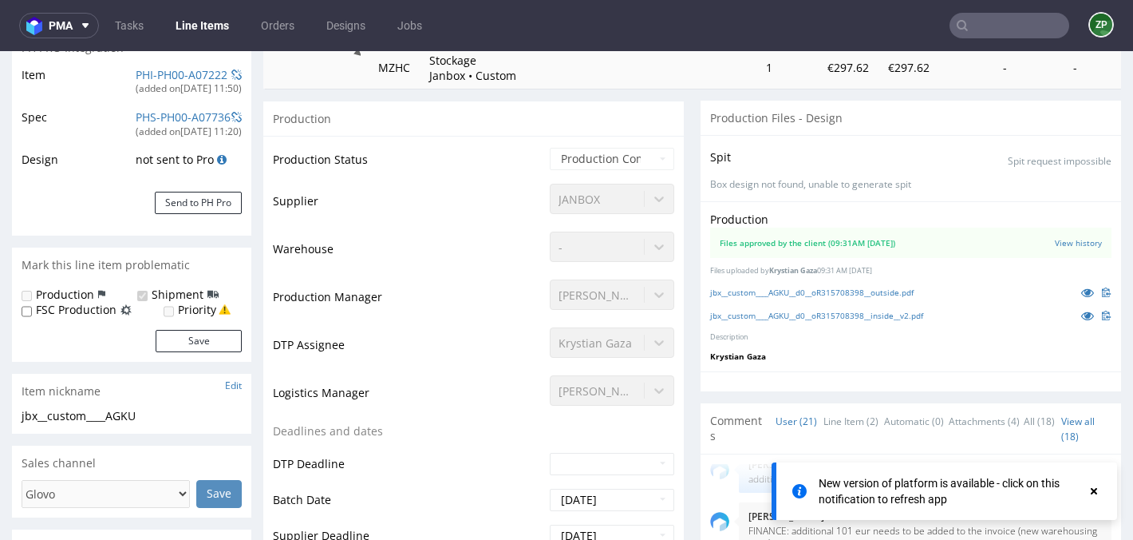
scroll to position [321, 0]
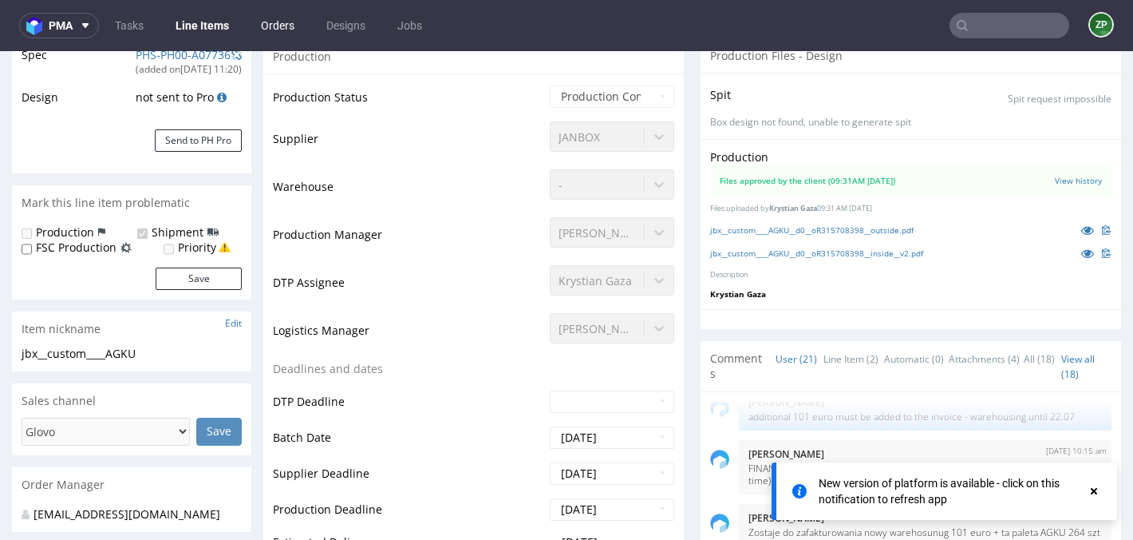
click at [288, 20] on link "Orders" at bounding box center [277, 26] width 53 height 26
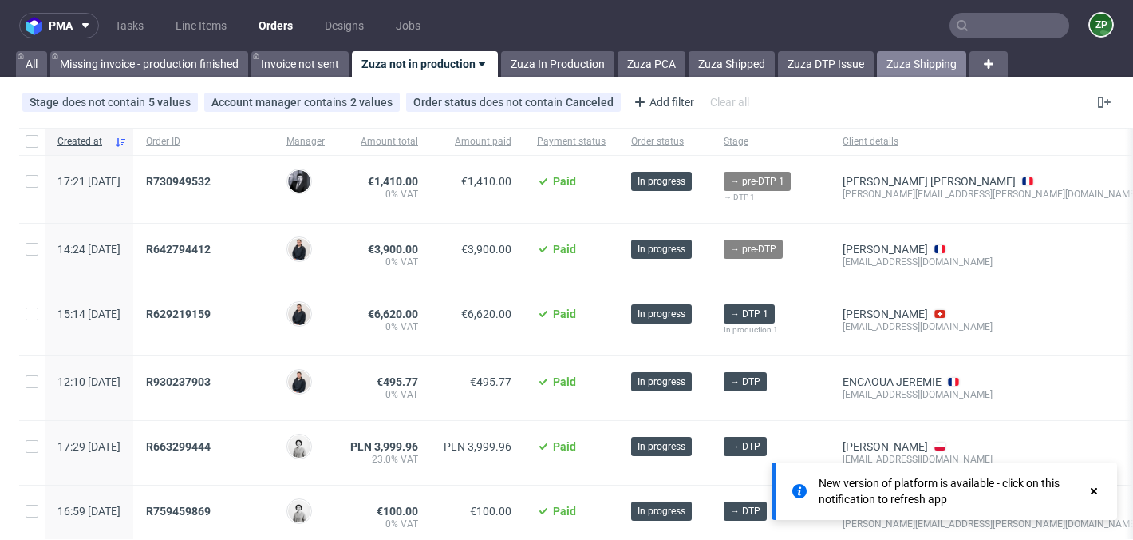
click at [915, 65] on link "Zuza Shipping" at bounding box center [921, 64] width 89 height 26
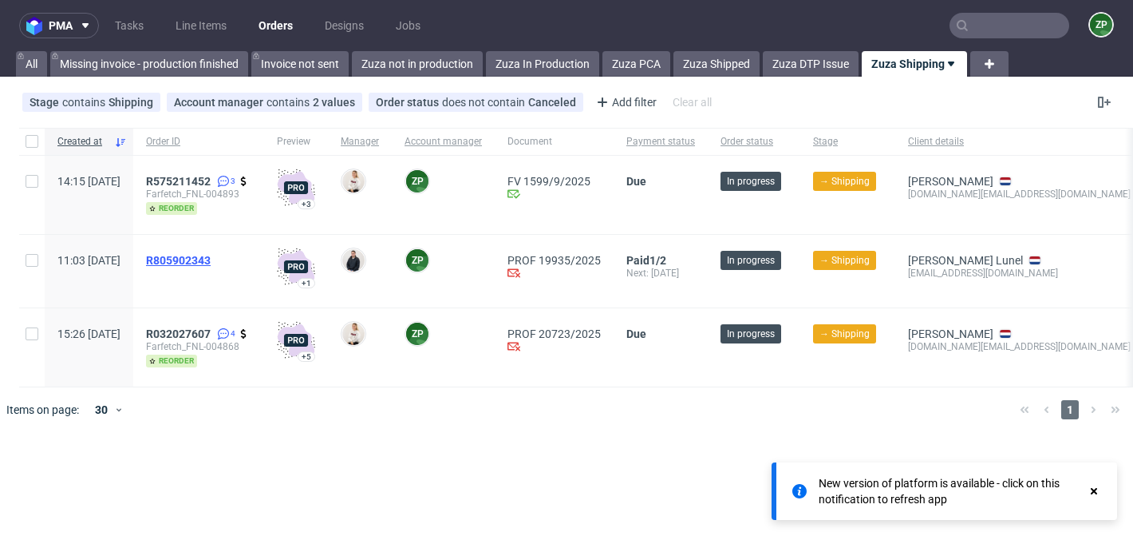
click at [211, 258] on span "R805902343" at bounding box center [178, 260] width 65 height 13
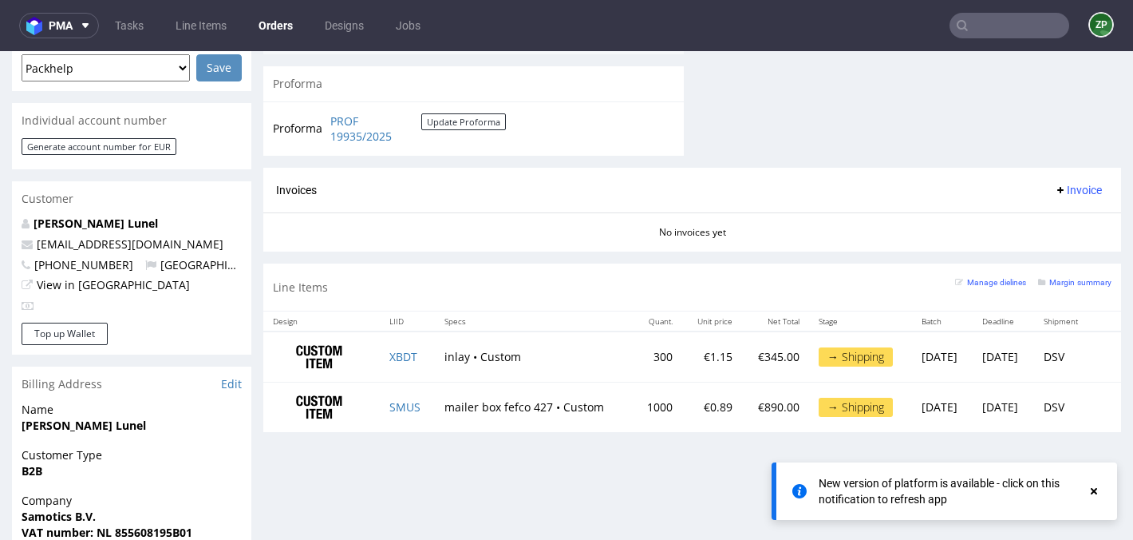
scroll to position [725, 0]
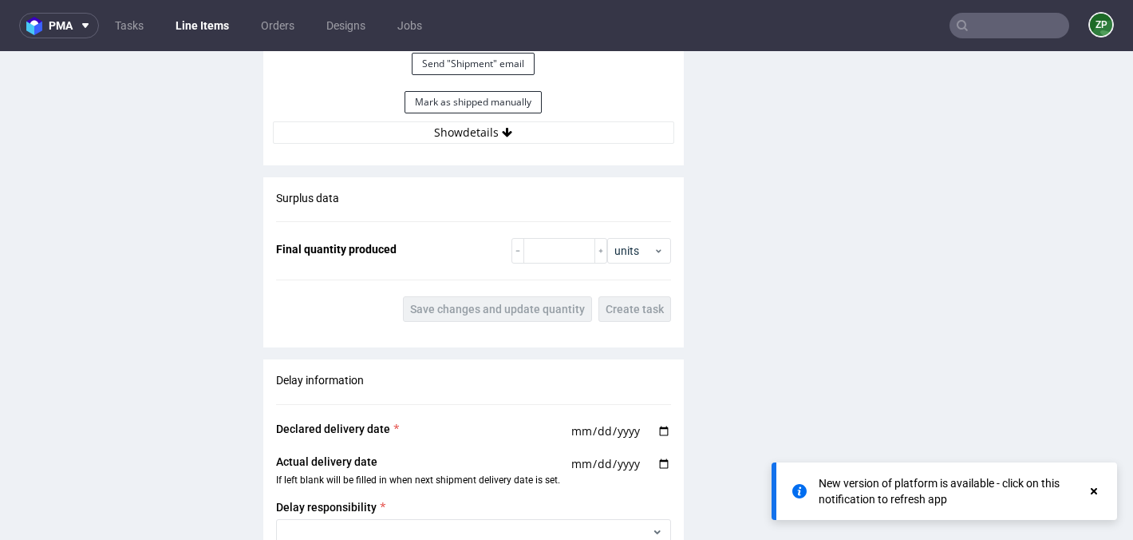
scroll to position [2375, 0]
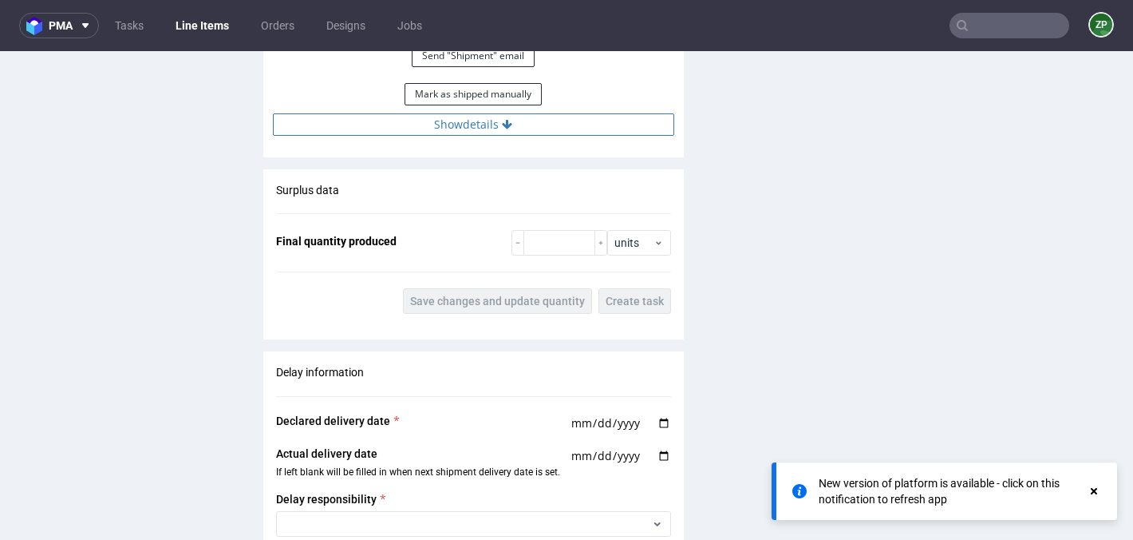
click at [505, 130] on button "Show details" at bounding box center [473, 124] width 401 height 22
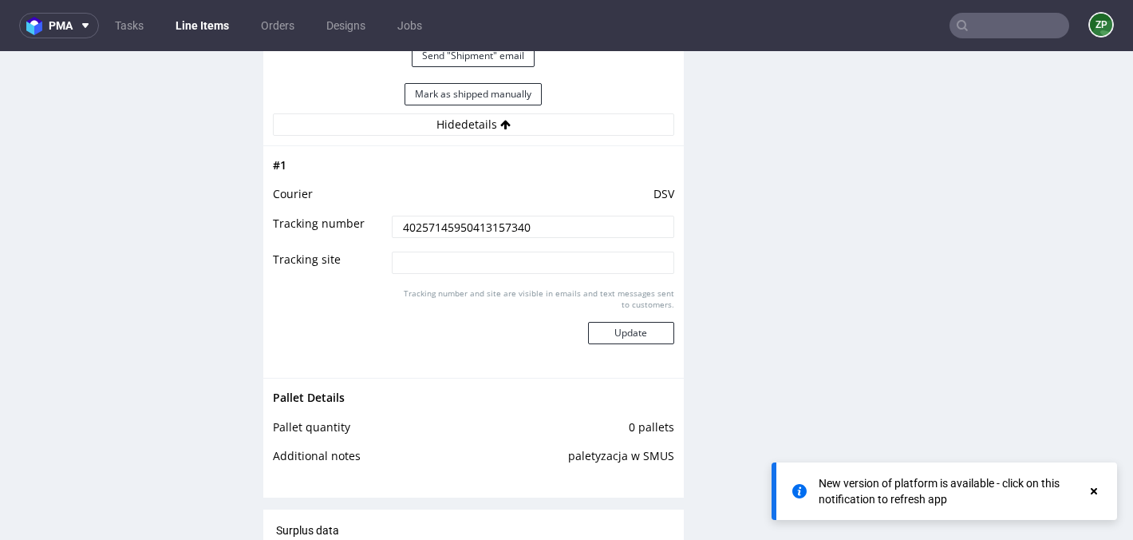
click at [432, 219] on input "40257145950413157340" at bounding box center [533, 226] width 283 height 22
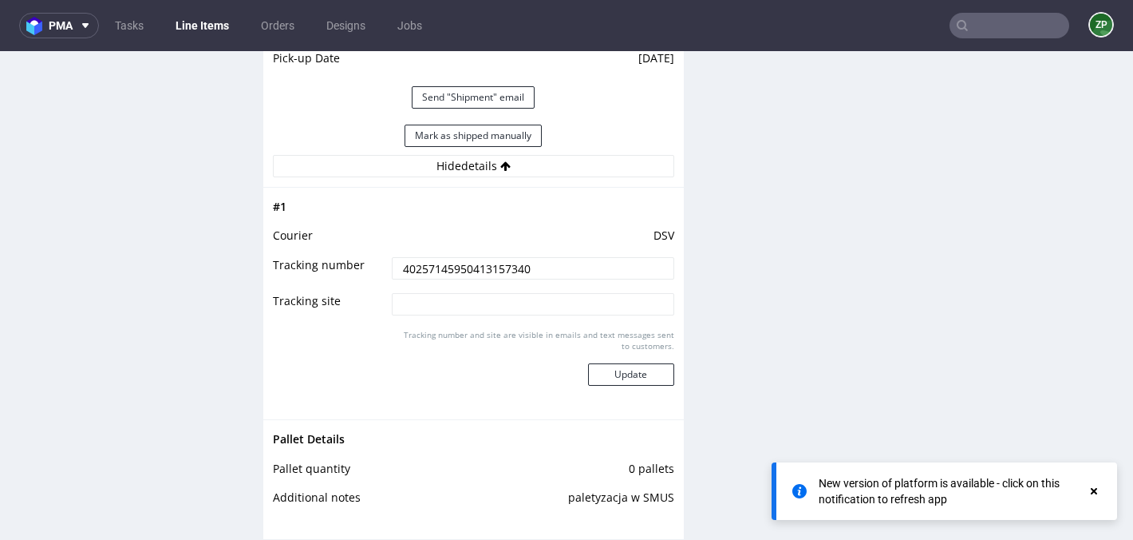
scroll to position [2332, 0]
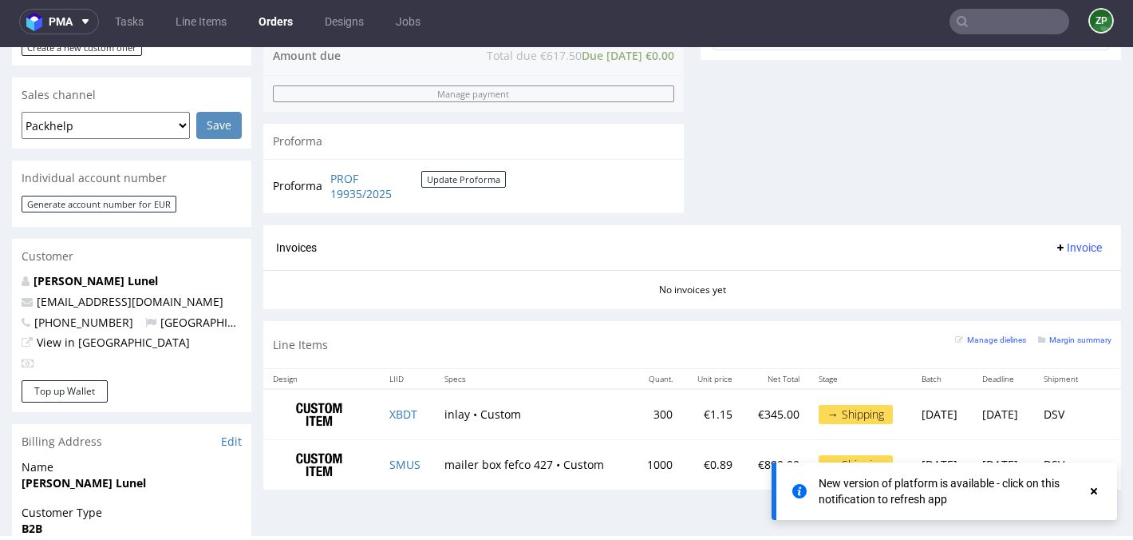
scroll to position [639, 0]
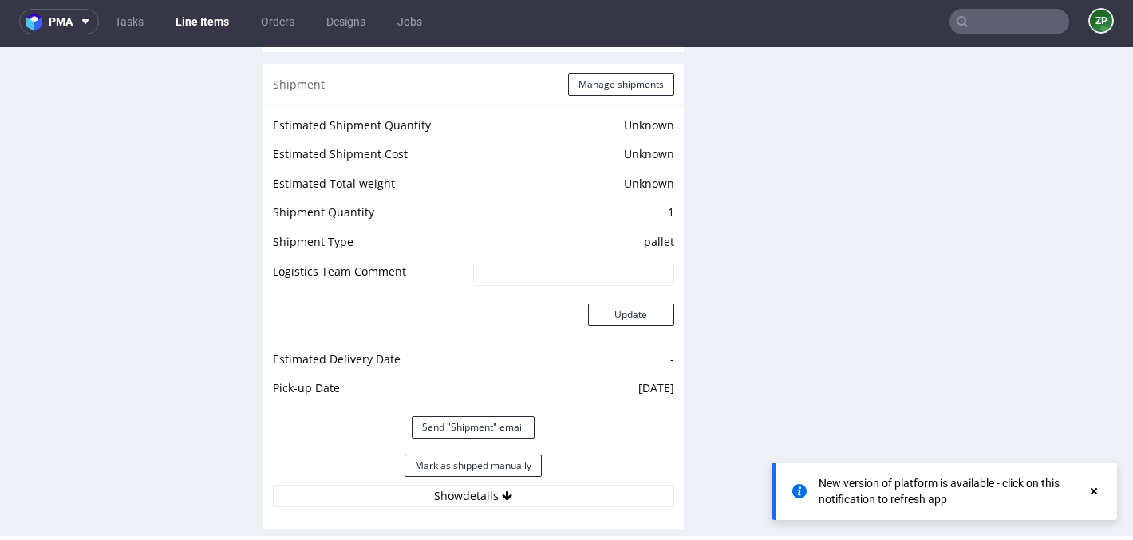
scroll to position [1994, 0]
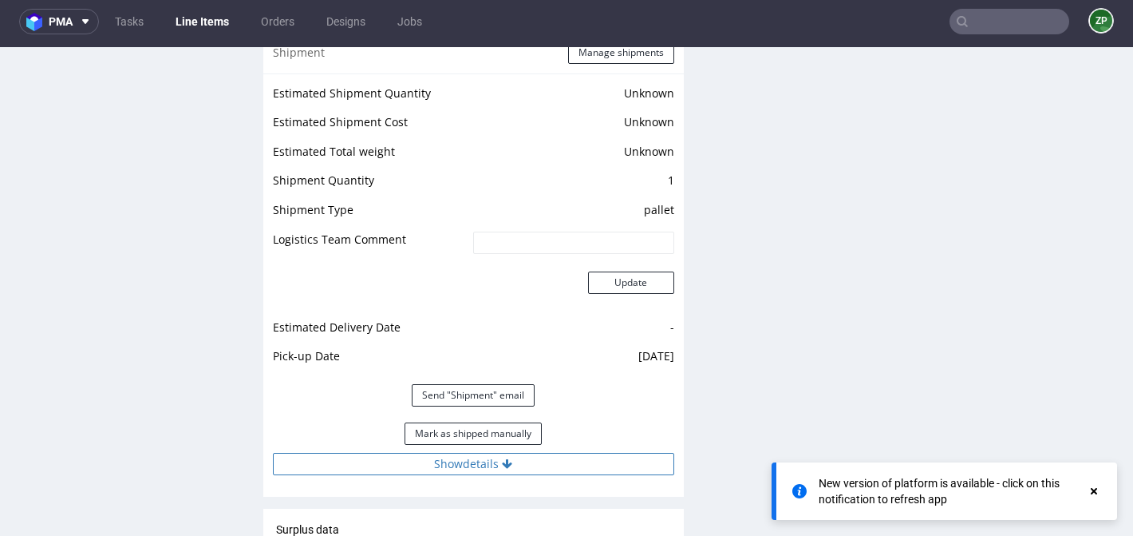
click at [439, 471] on button "Show details" at bounding box center [473, 464] width 401 height 22
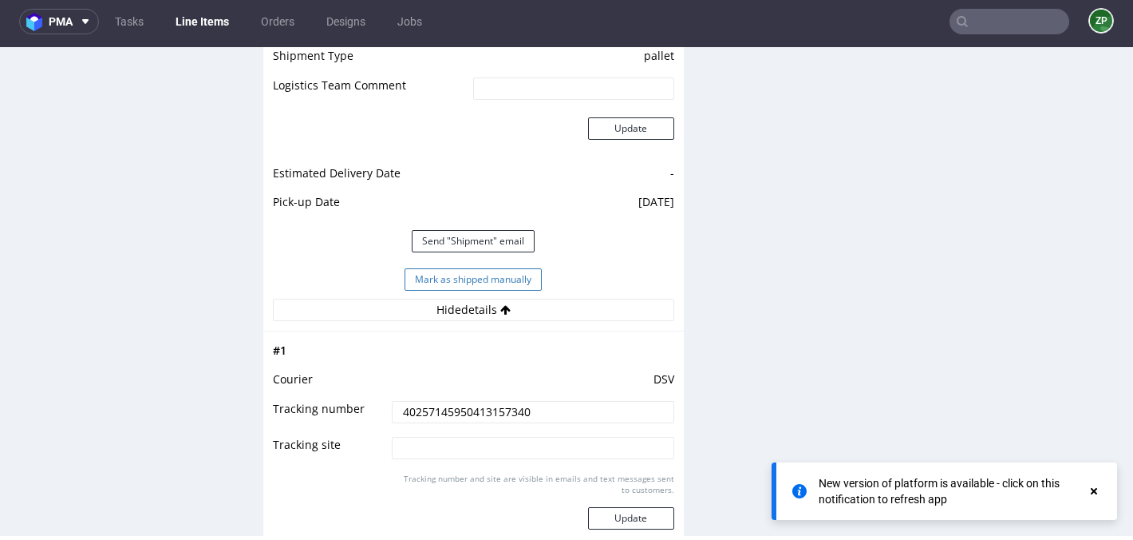
scroll to position [2172, 0]
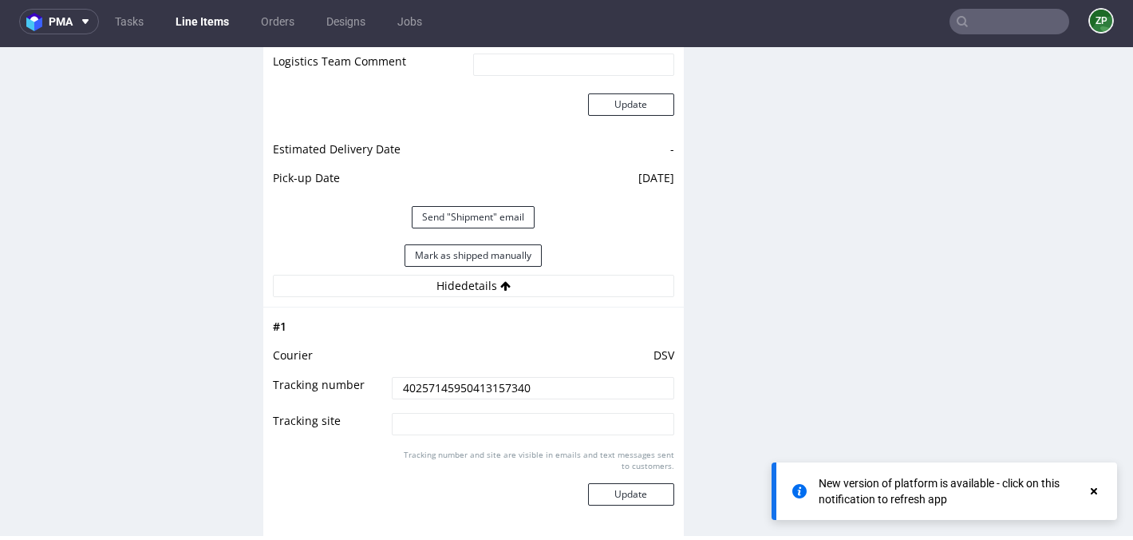
click at [443, 392] on input "40257145950413157340" at bounding box center [533, 388] width 283 height 22
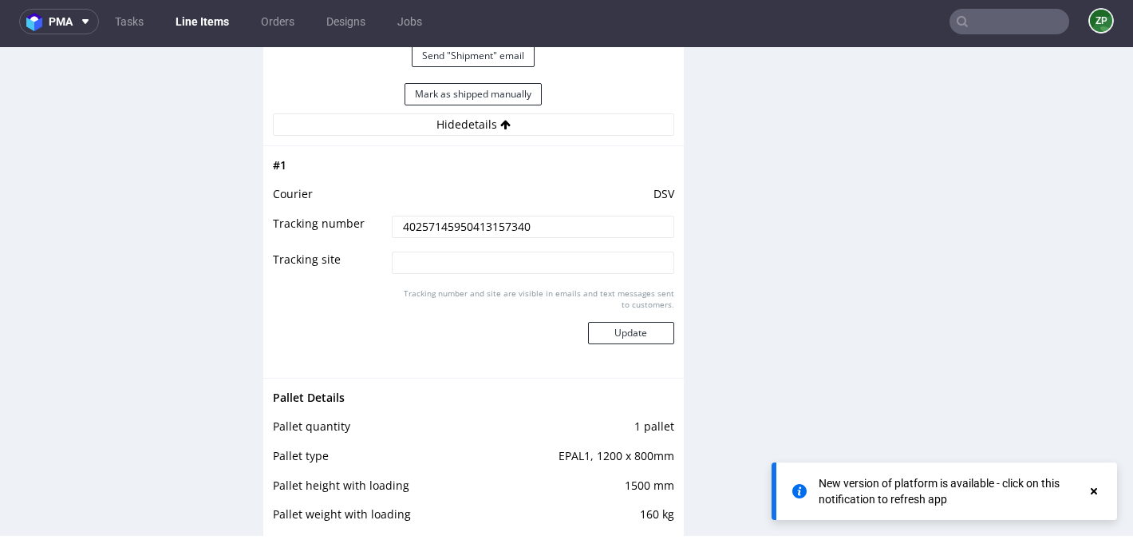
click at [366, 307] on td at bounding box center [330, 327] width 115 height 82
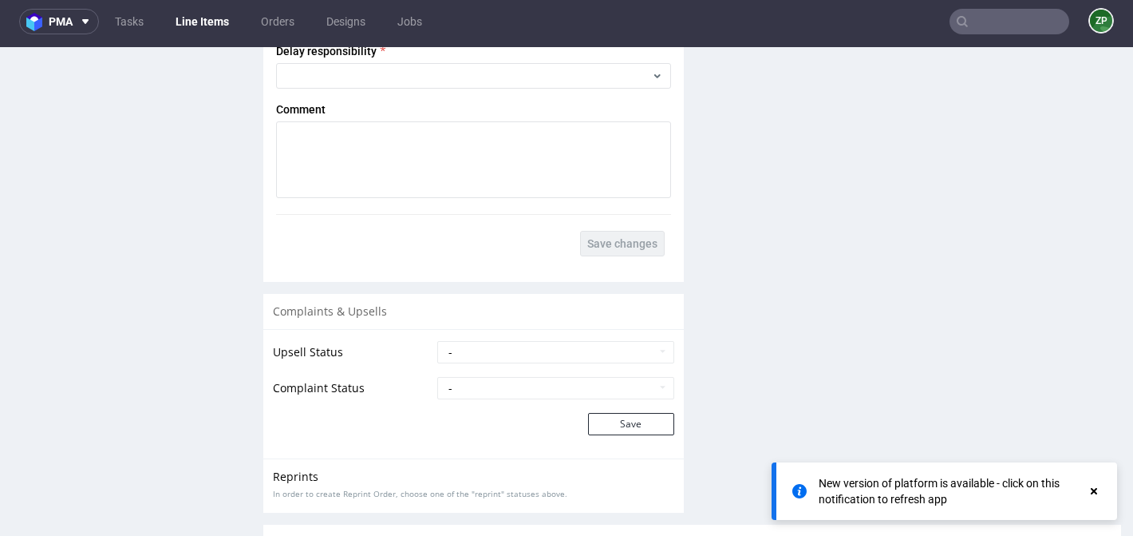
scroll to position [3287, 0]
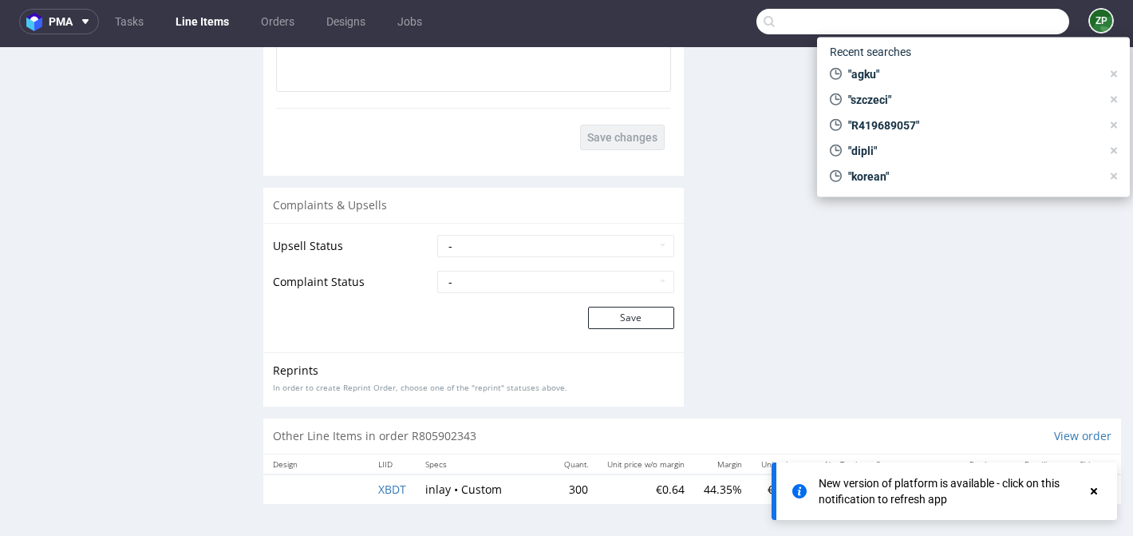
click at [989, 21] on input "text" at bounding box center [913, 22] width 313 height 26
paste input "martin.carty@blueskygifts.uk"
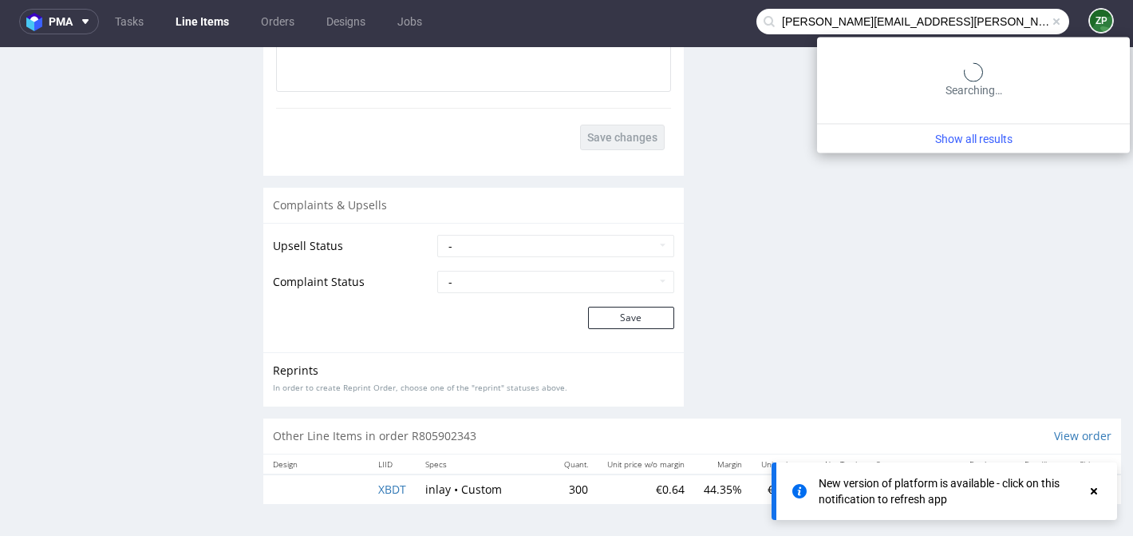
type input "martin.carty@blueskygifts.uk"
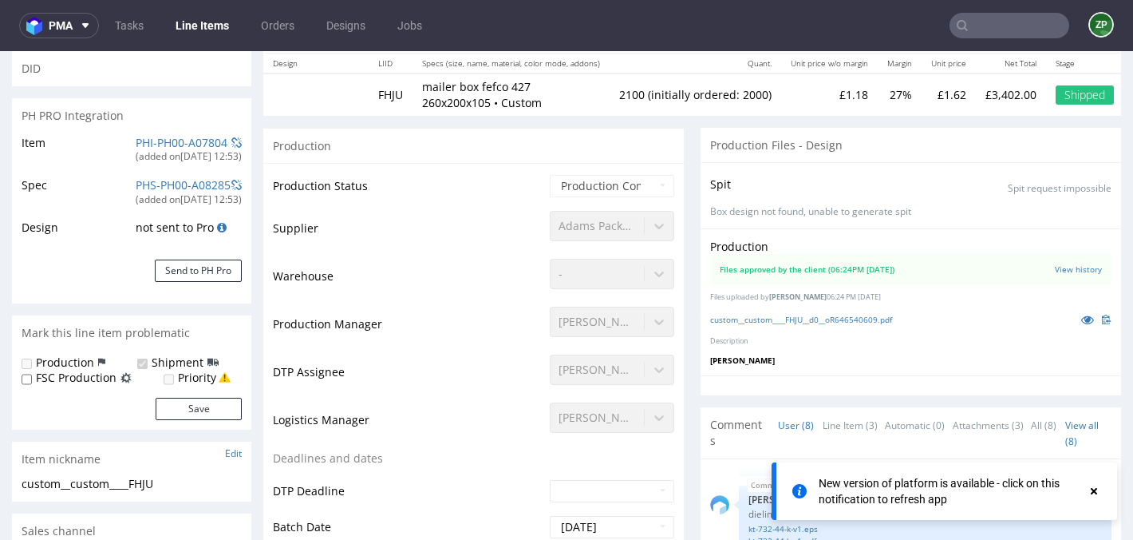
scroll to position [190, 0]
click at [863, 323] on link "custom__custom____FHJU__d0__oR646540609.pdf" at bounding box center [801, 319] width 182 height 11
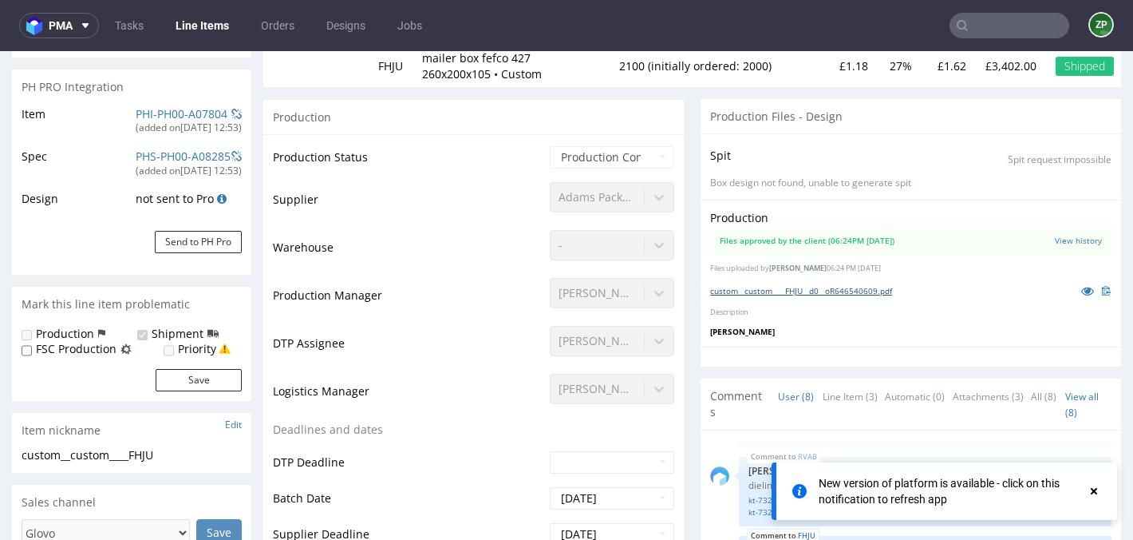
scroll to position [225, 0]
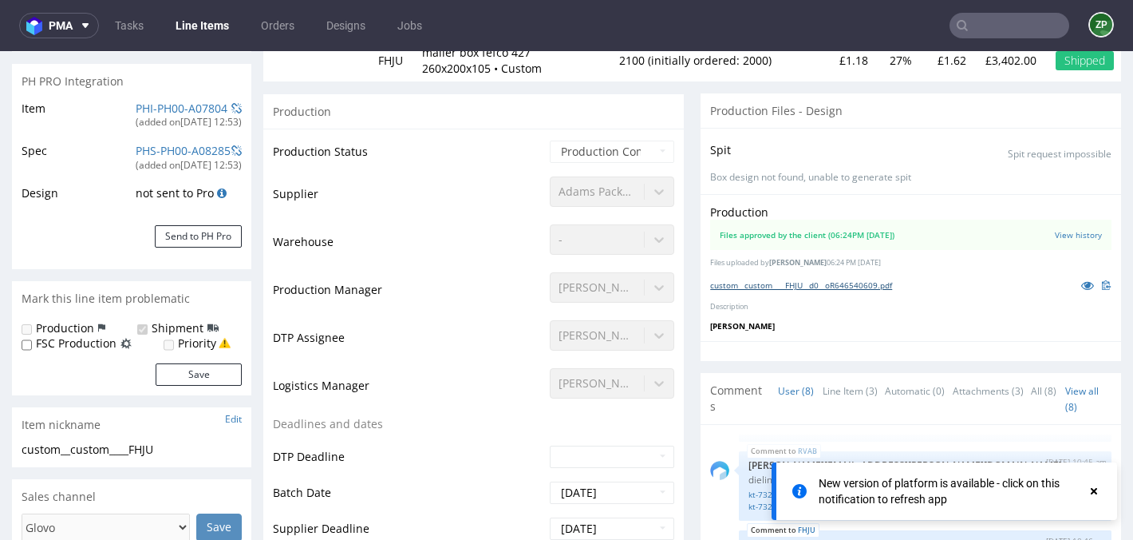
click at [820, 288] on link "custom__custom____FHJU__d0__oR646540609.pdf" at bounding box center [801, 284] width 182 height 11
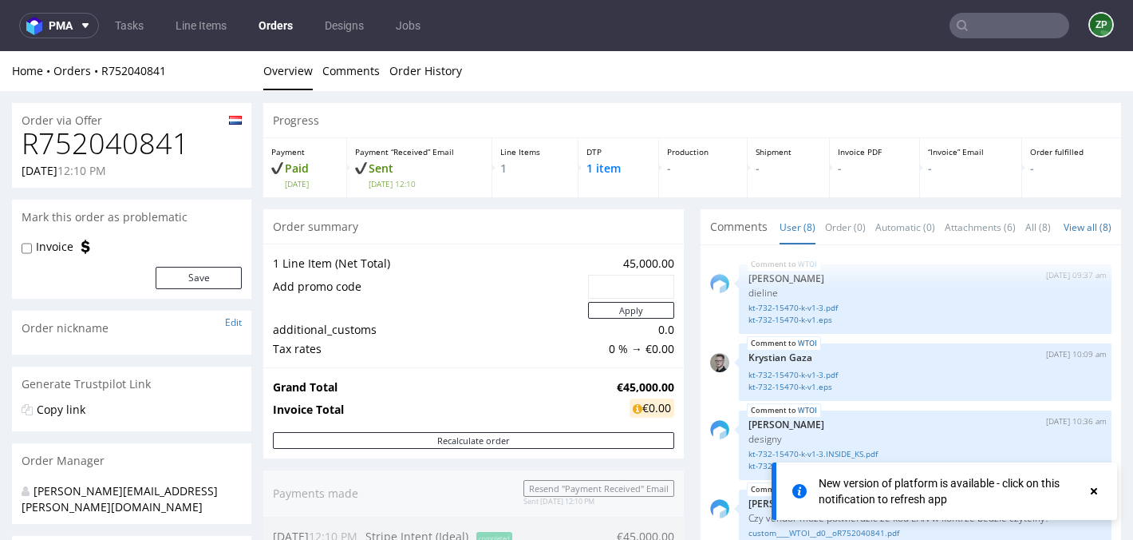
click at [273, 20] on link "Orders" at bounding box center [275, 26] width 53 height 26
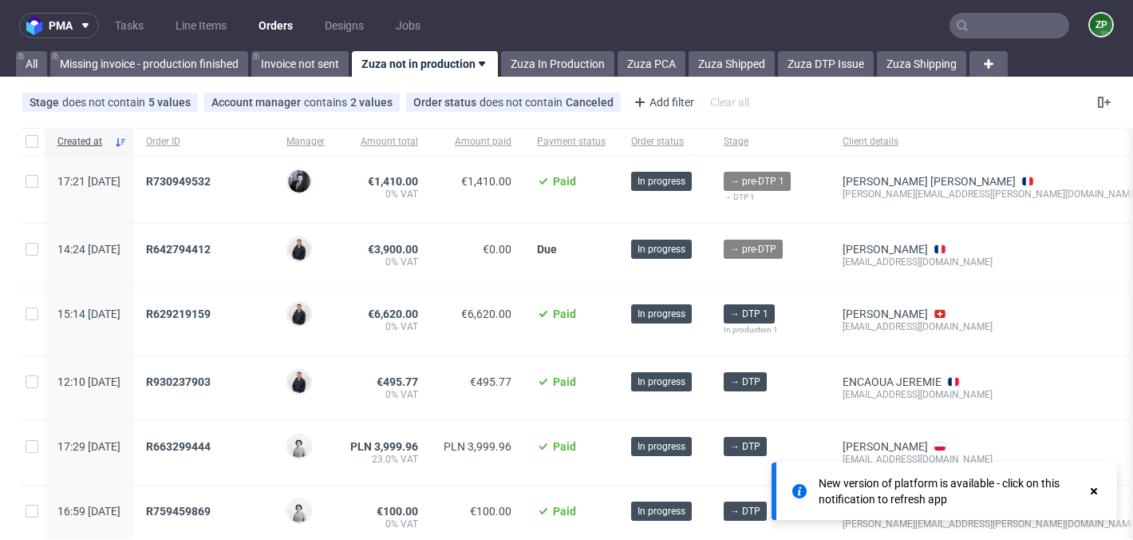
click at [1098, 493] on icon at bounding box center [1094, 490] width 14 height 13
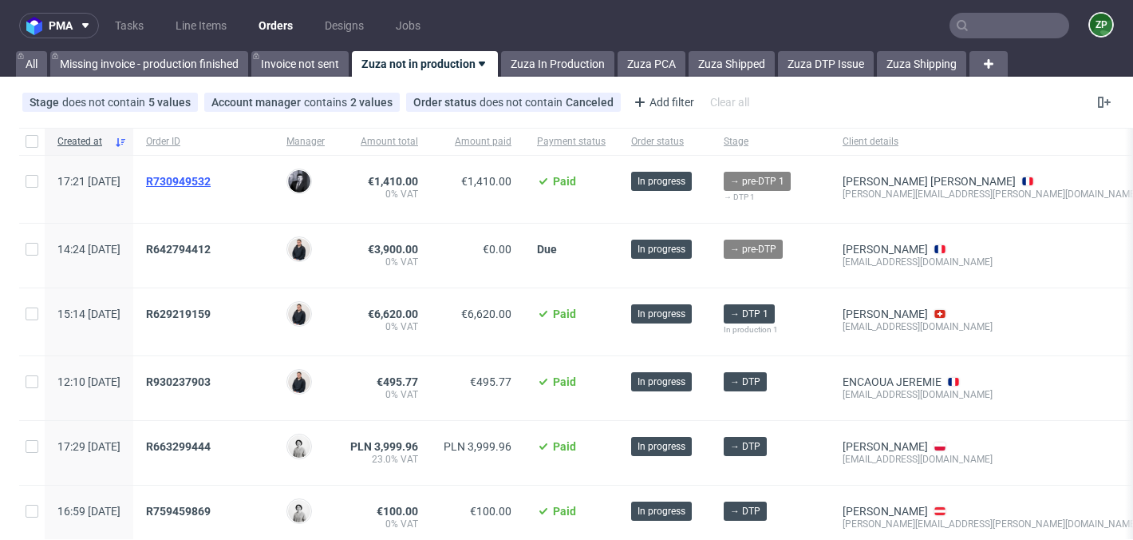
click at [211, 184] on span "R730949532" at bounding box center [178, 181] width 65 height 13
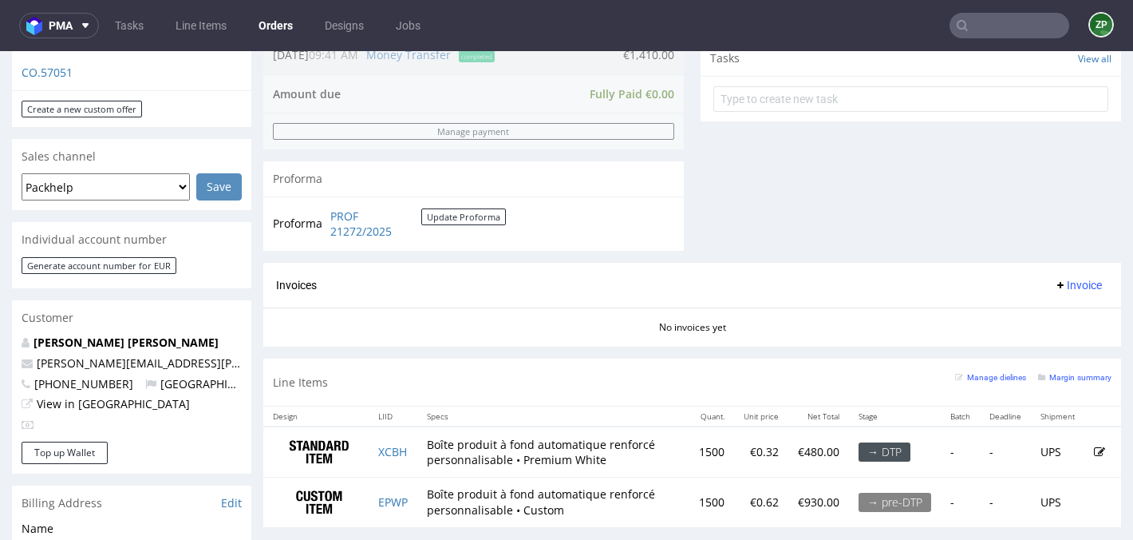
scroll to position [644, 0]
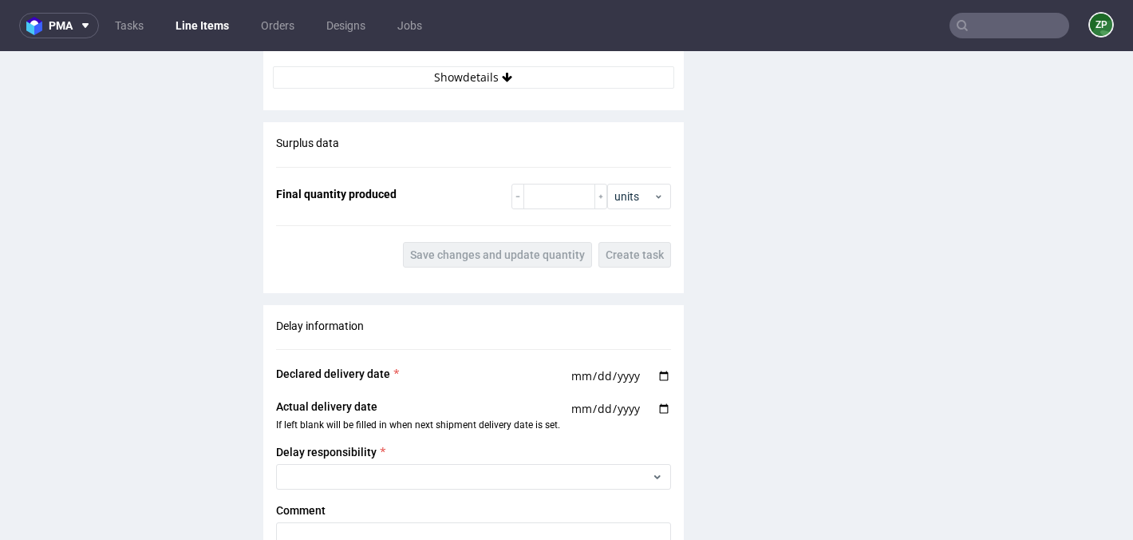
scroll to position [2053, 0]
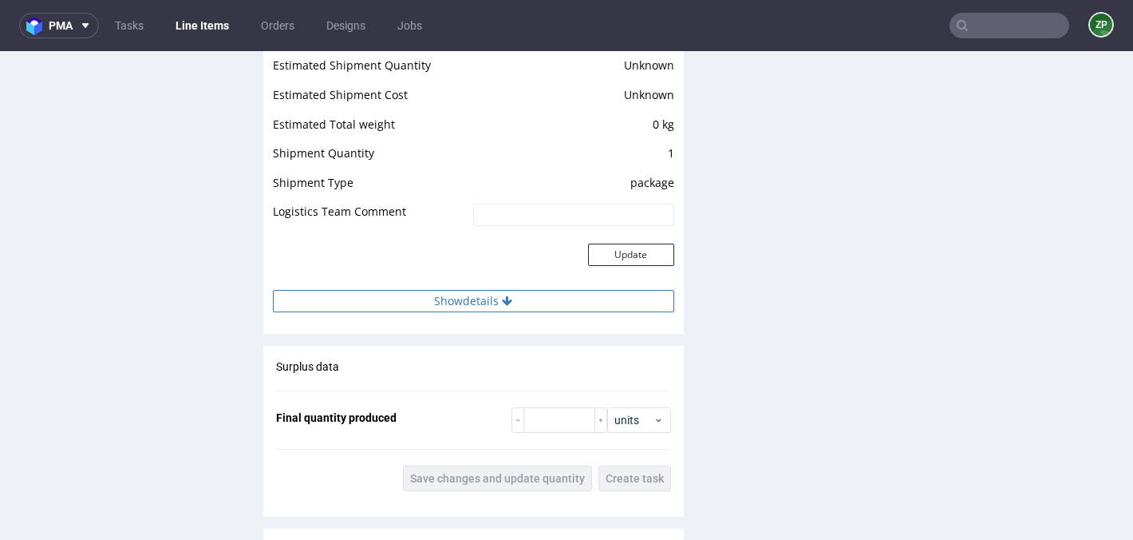
click at [498, 290] on button "Show details" at bounding box center [473, 301] width 401 height 22
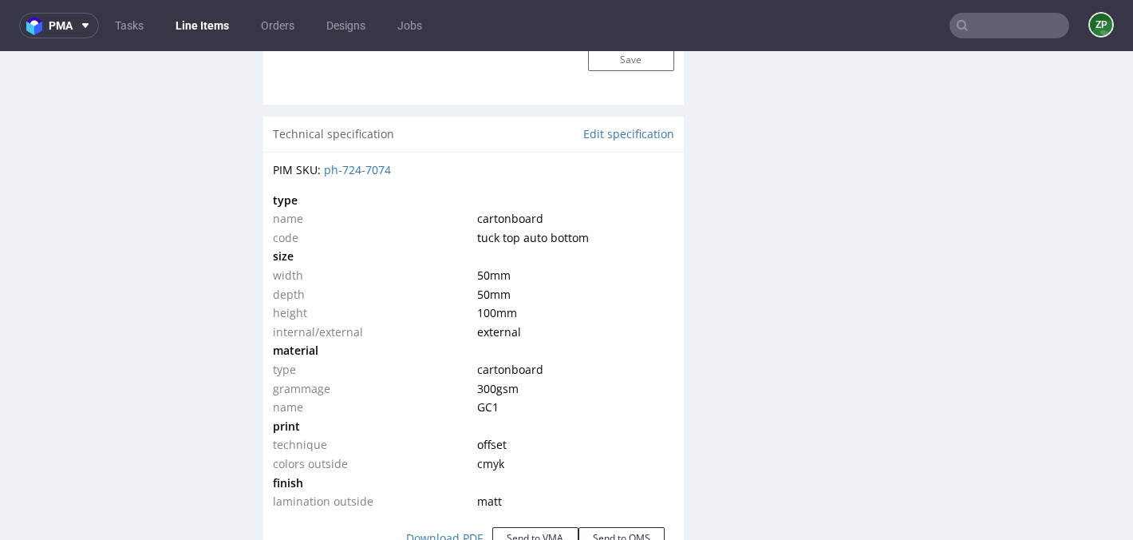
scroll to position [1461, 0]
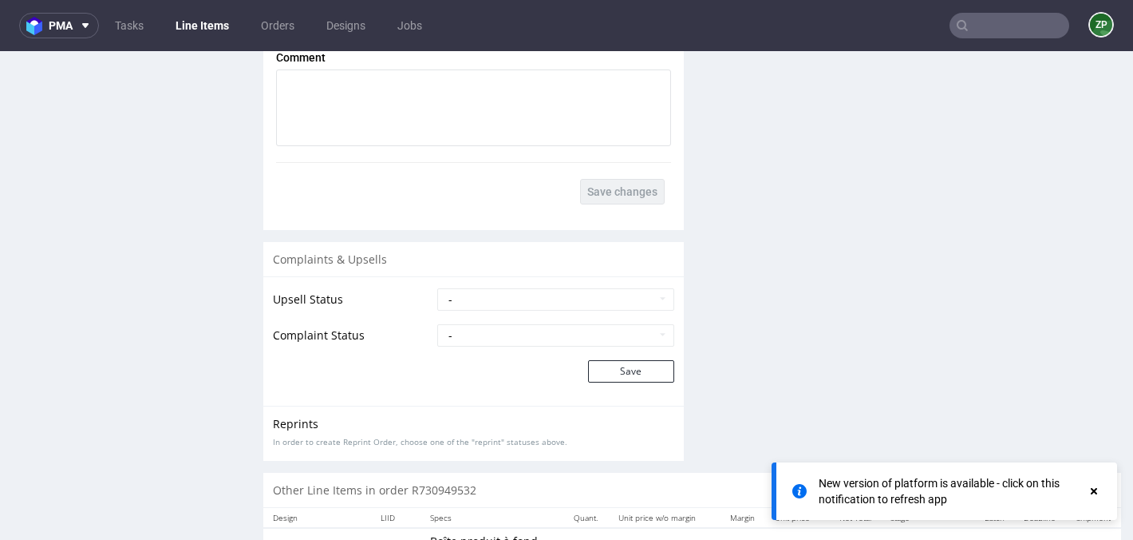
scroll to position [2992, 0]
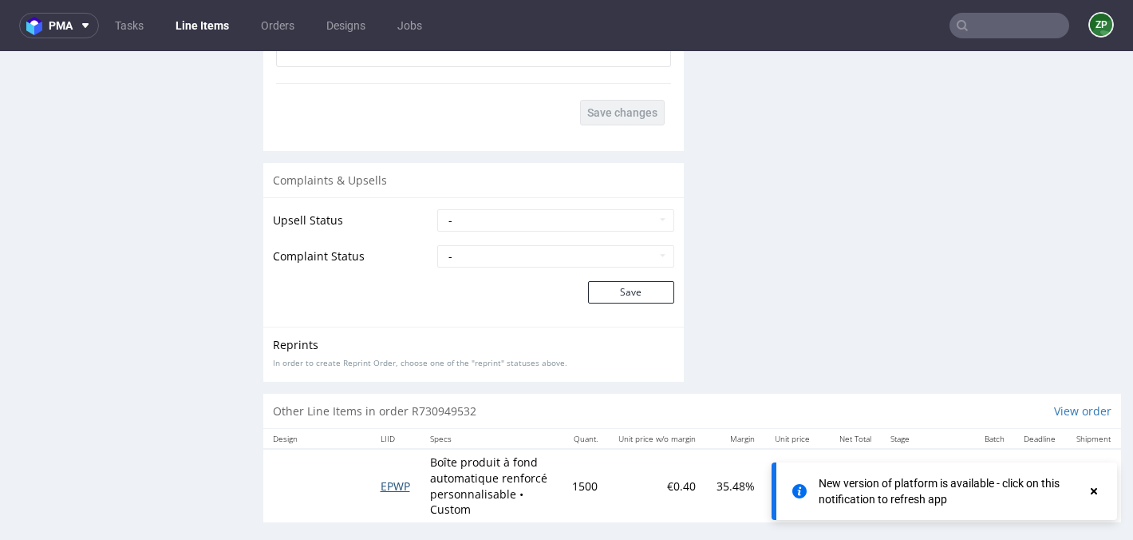
click at [386, 478] on span "EPWP" at bounding box center [396, 485] width 30 height 15
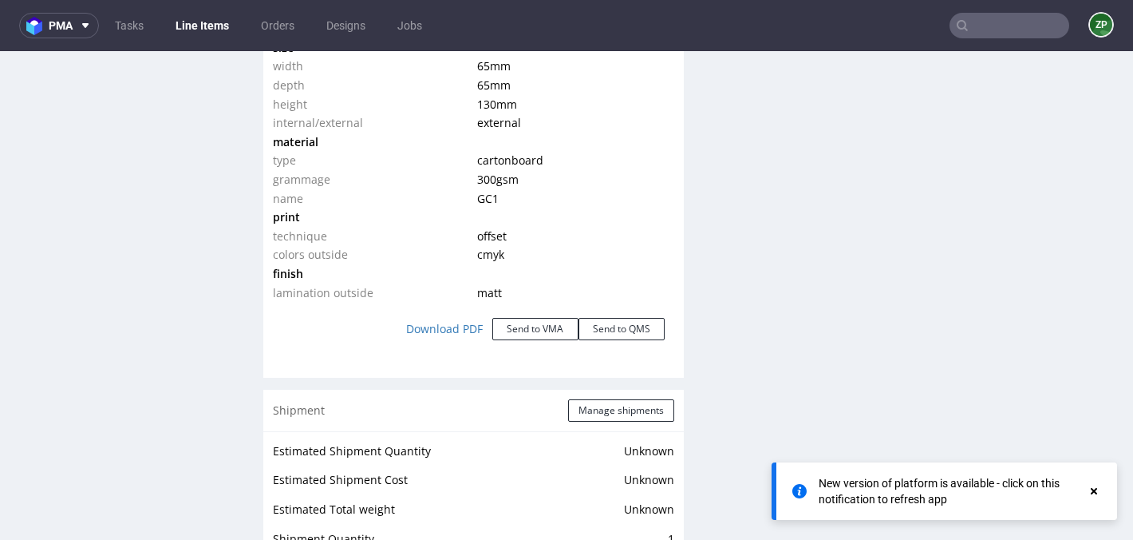
scroll to position [1638, 0]
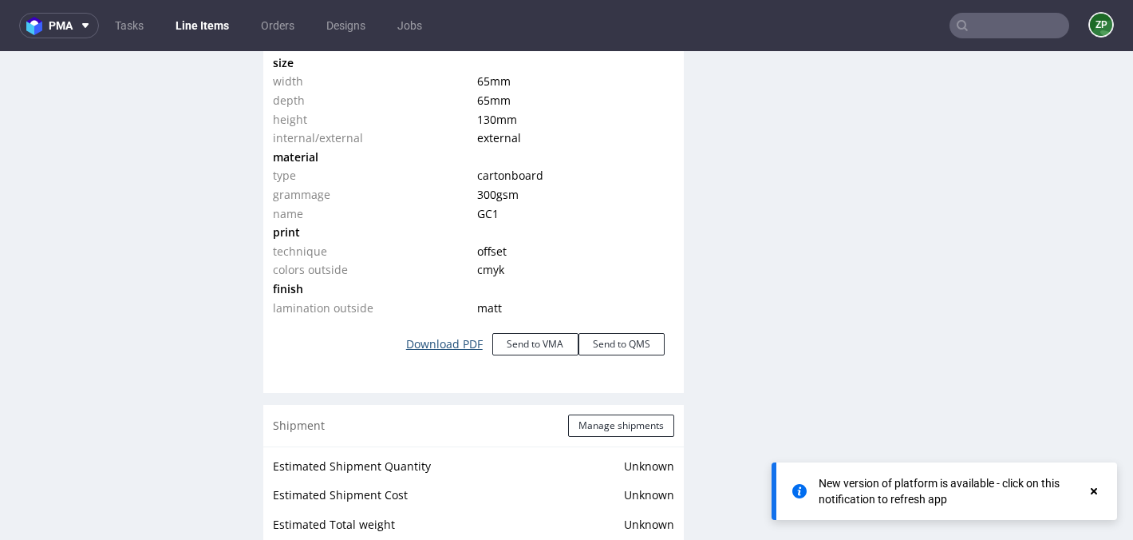
click at [448, 326] on link "Download PDF" at bounding box center [445, 343] width 96 height 35
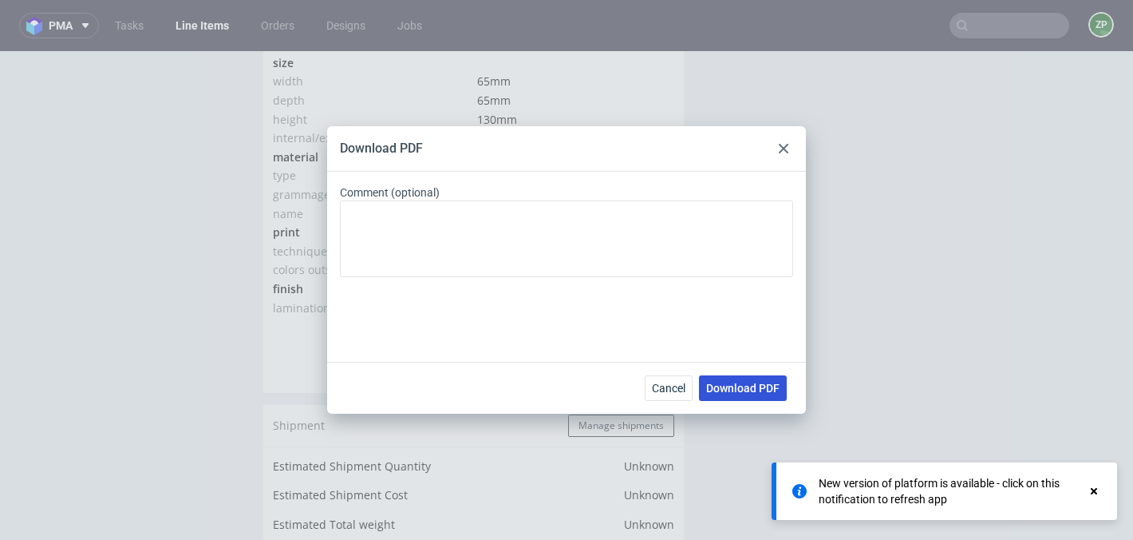
click at [735, 393] on span "Download PDF" at bounding box center [742, 387] width 73 height 11
click at [784, 153] on div at bounding box center [783, 148] width 19 height 19
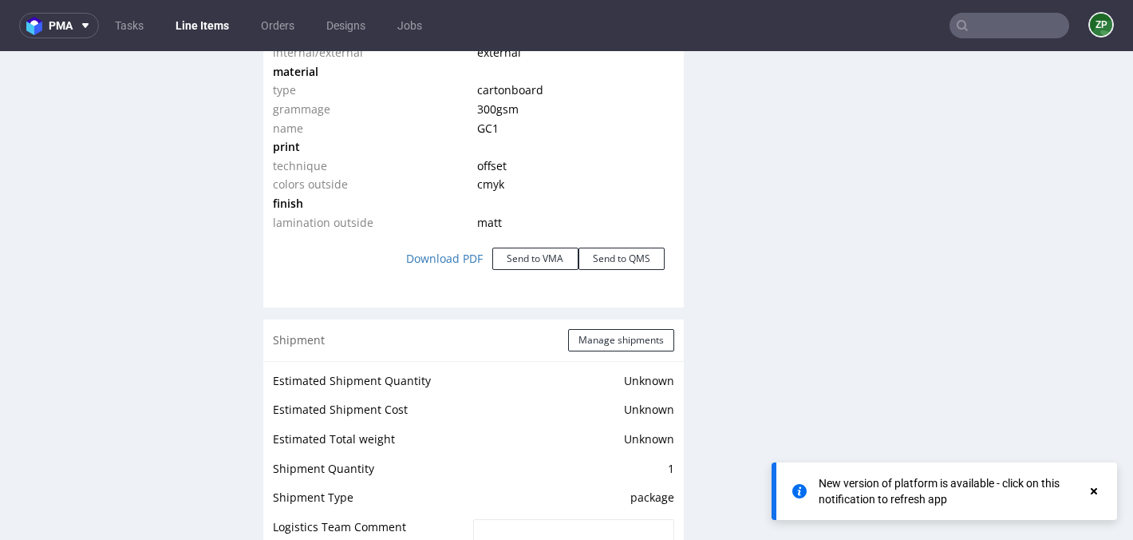
scroll to position [2793, 0]
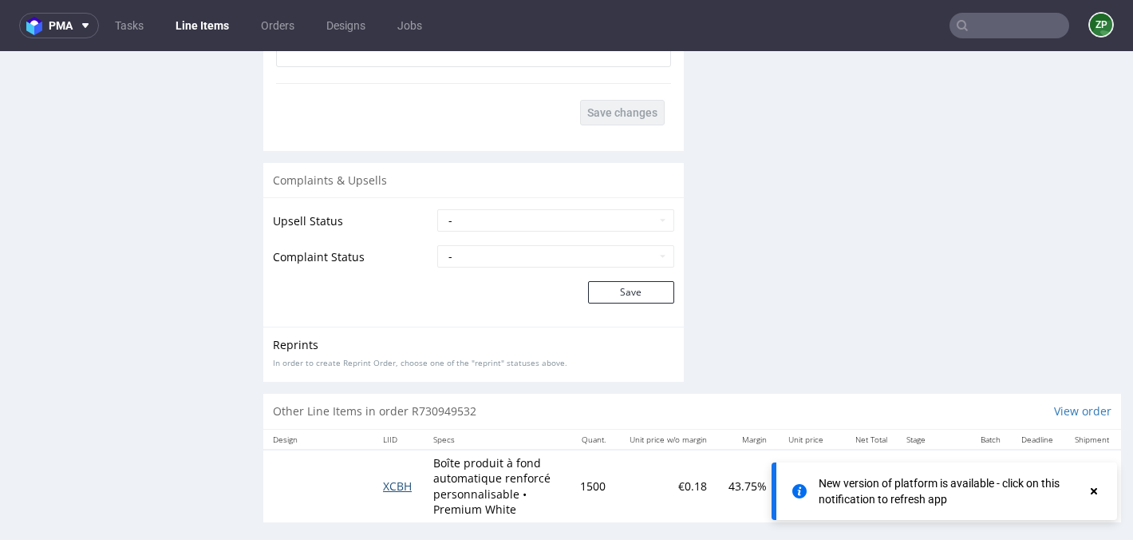
click at [386, 478] on span "XCBH" at bounding box center [397, 485] width 29 height 15
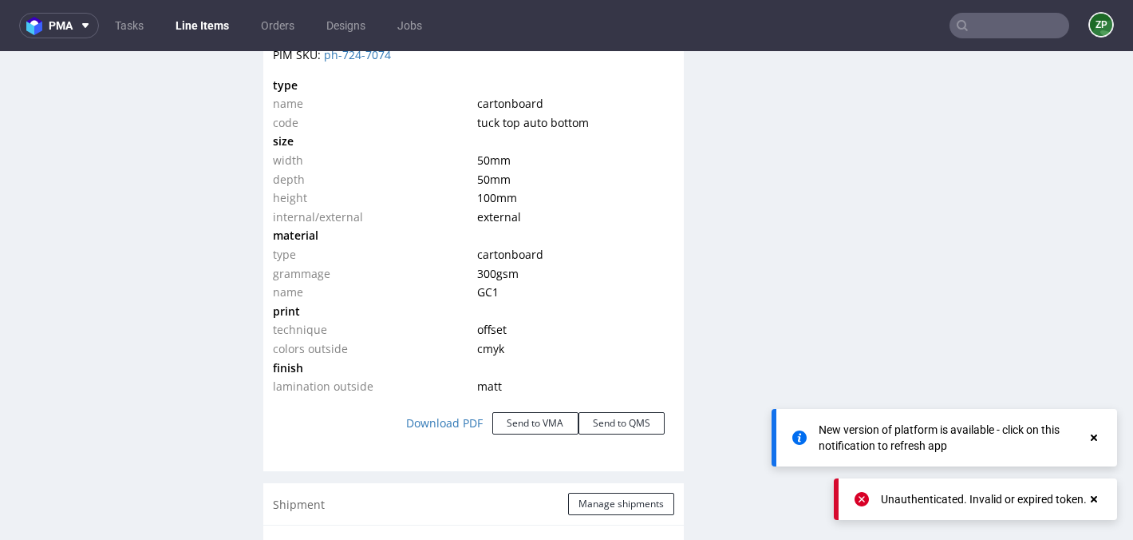
scroll to position [1447, 0]
click at [436, 409] on link "Download PDF" at bounding box center [445, 422] width 96 height 35
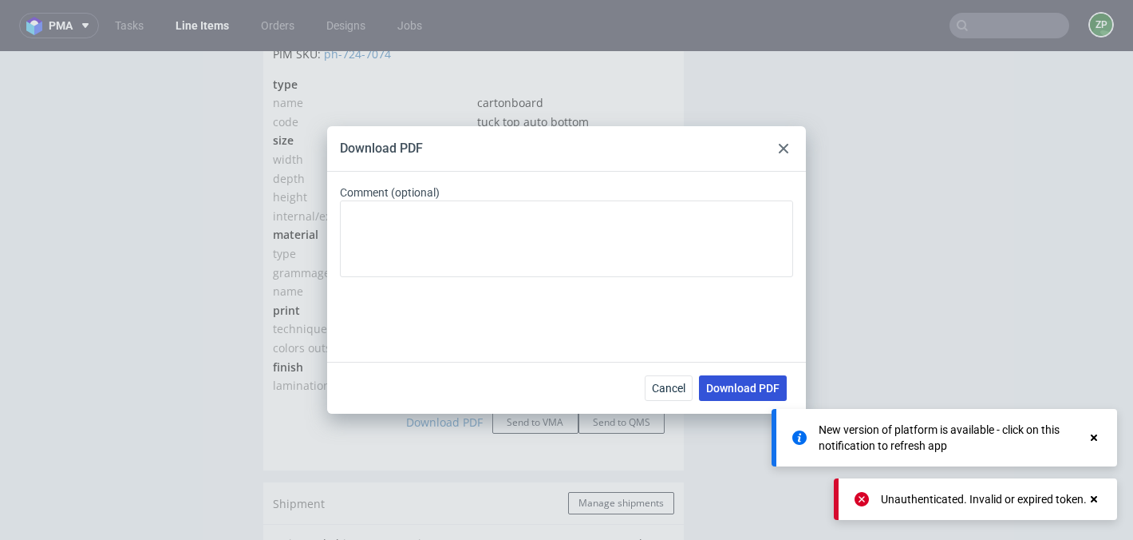
click at [737, 380] on button "Download PDF" at bounding box center [743, 388] width 88 height 26
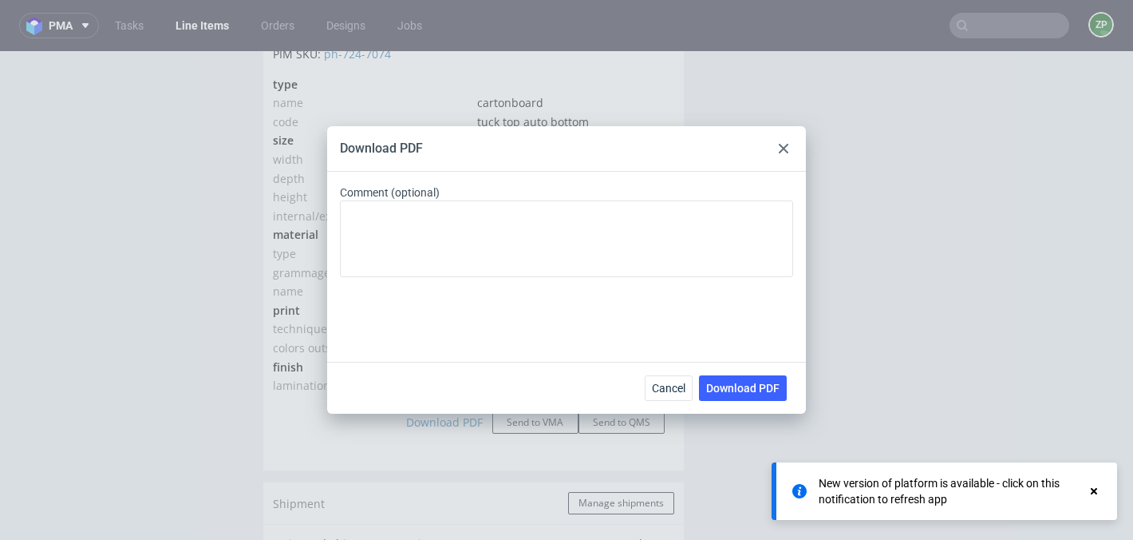
click at [787, 145] on use at bounding box center [784, 149] width 10 height 10
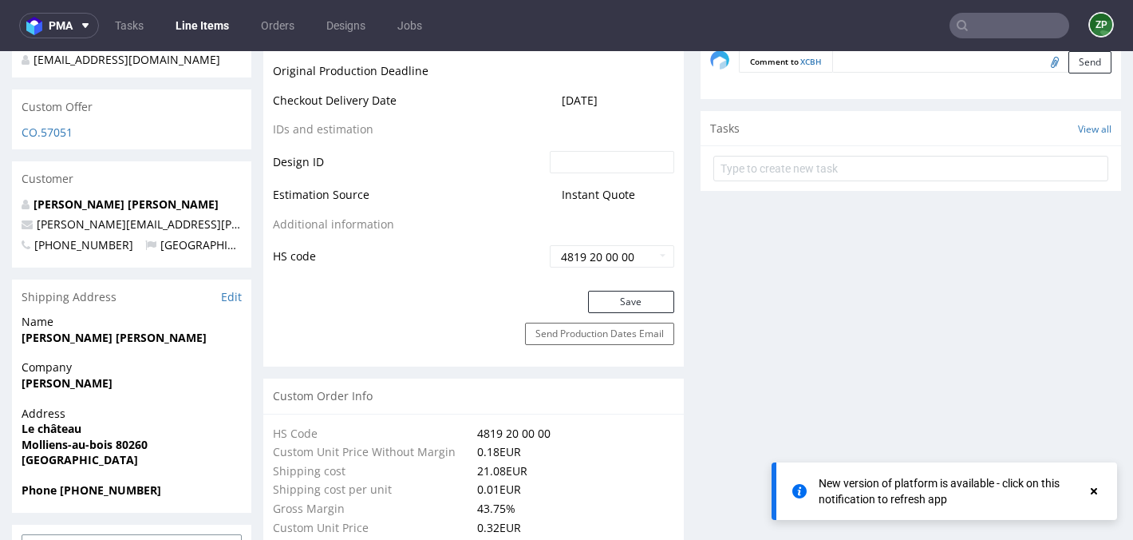
scroll to position [372, 0]
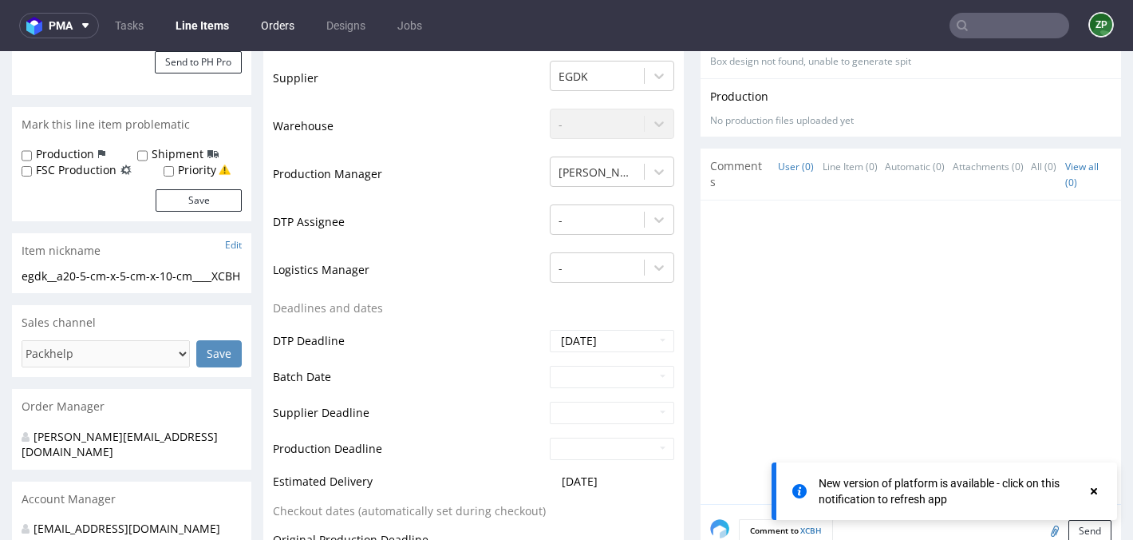
click at [294, 19] on link "Orders" at bounding box center [277, 26] width 53 height 26
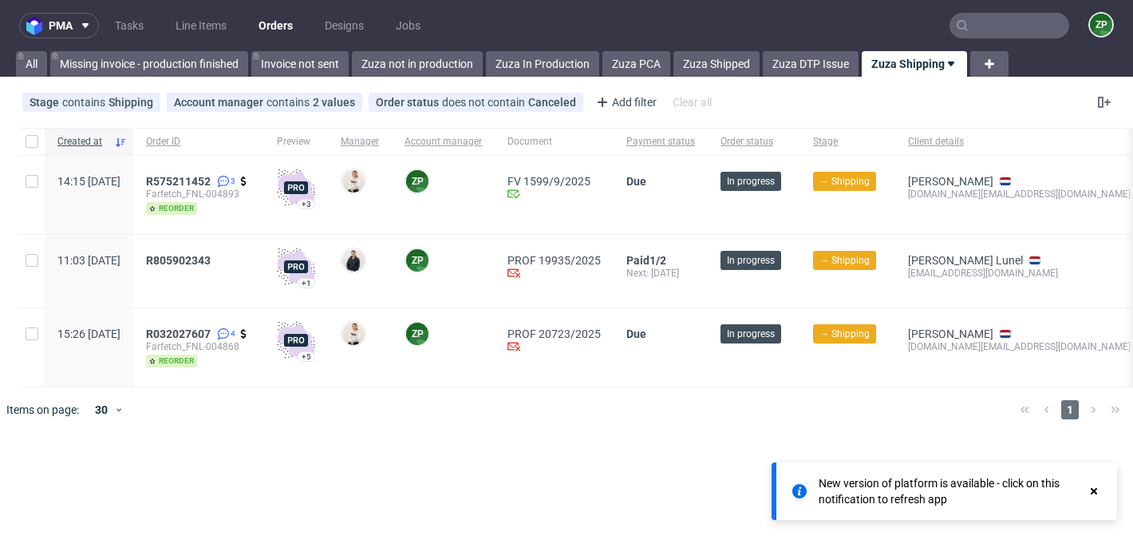
click at [995, 32] on input "text" at bounding box center [1010, 26] width 120 height 26
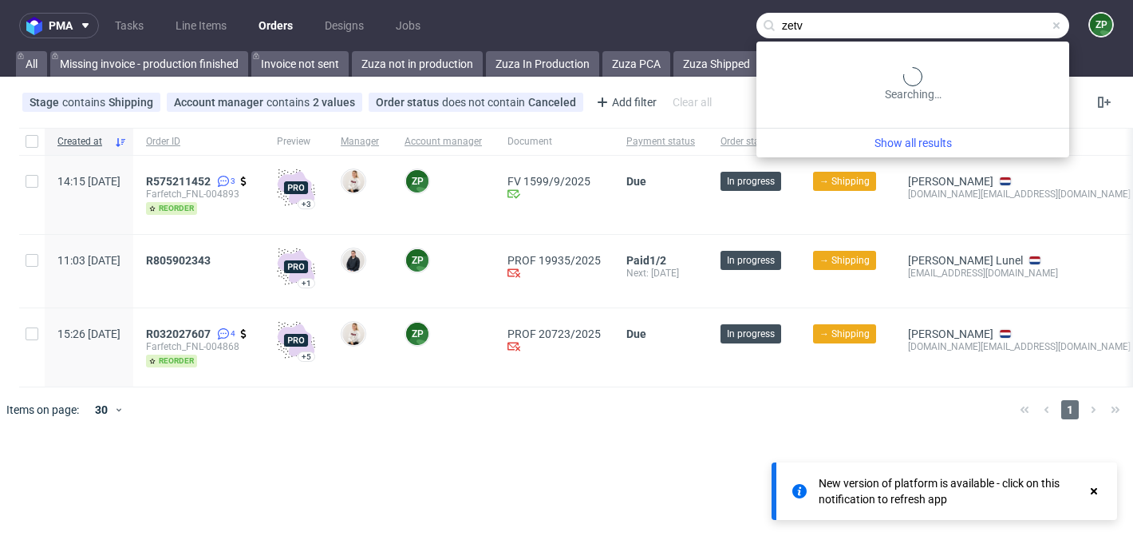
type input "zetv"
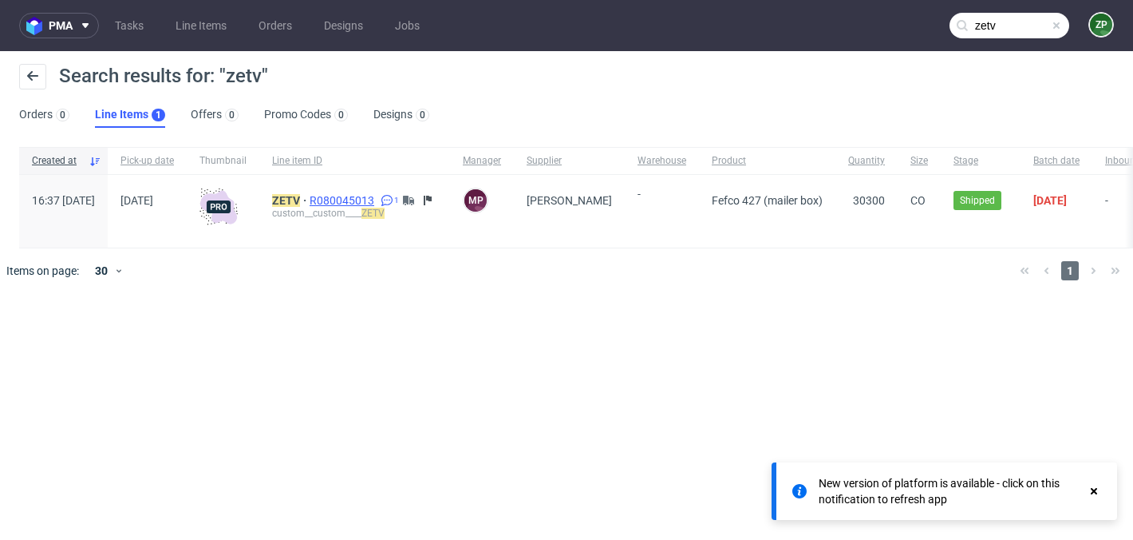
click at [377, 196] on span "R080045013" at bounding box center [344, 200] width 68 height 13
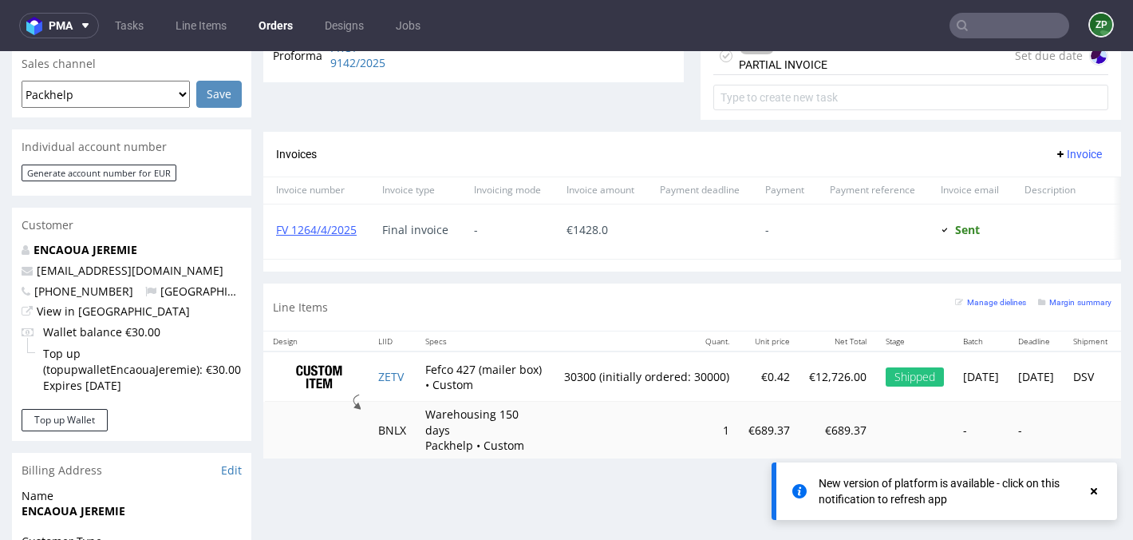
scroll to position [547, 0]
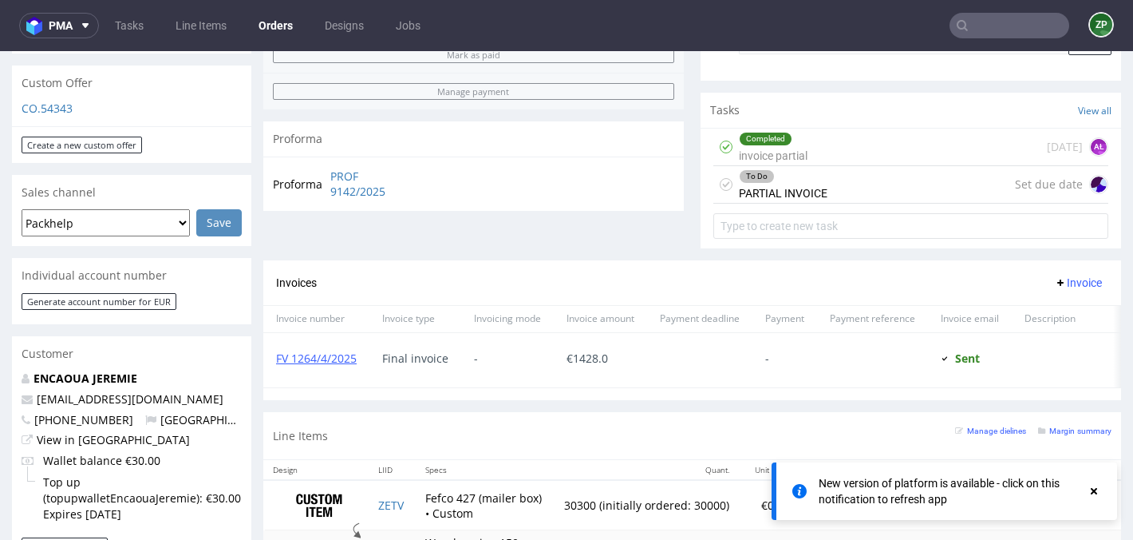
click at [897, 186] on div "To Do PARTIAL INVOICE Set due date" at bounding box center [910, 185] width 395 height 38
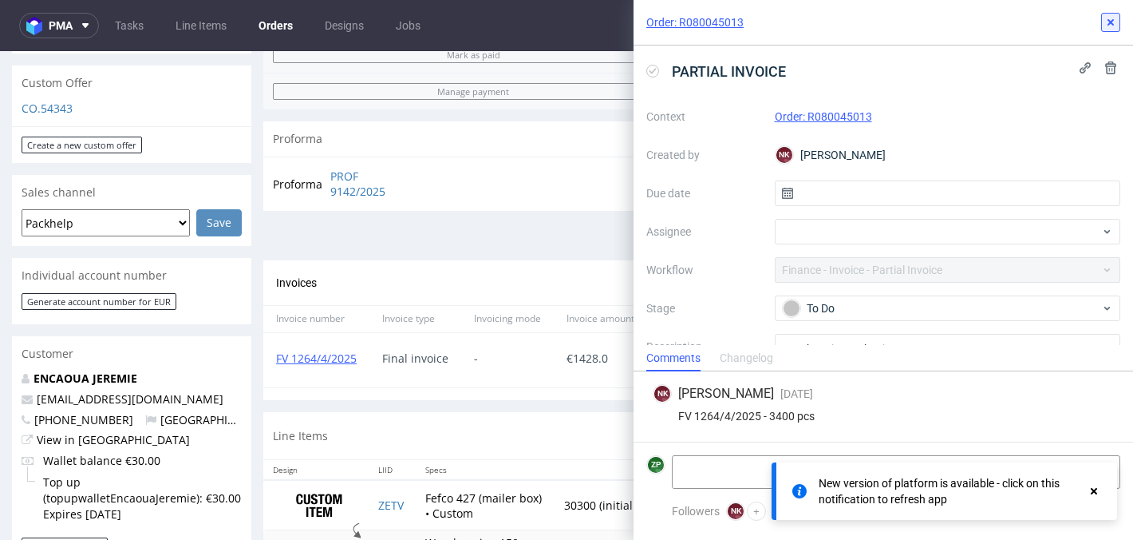
click at [1109, 20] on use at bounding box center [1111, 22] width 6 height 6
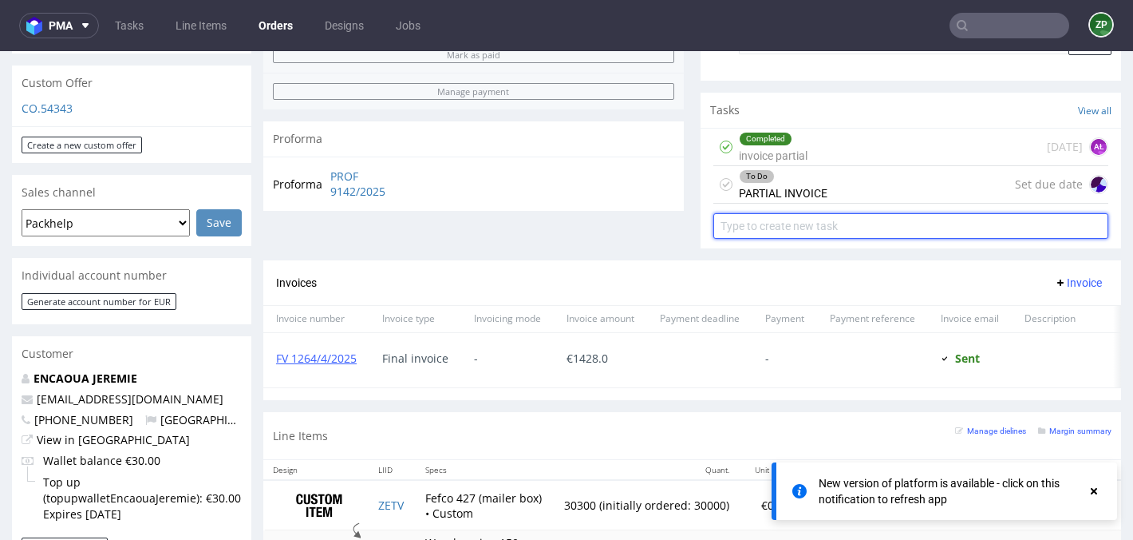
click at [781, 227] on input "text" at bounding box center [910, 226] width 395 height 26
type input "1"
type input "2nd partial"
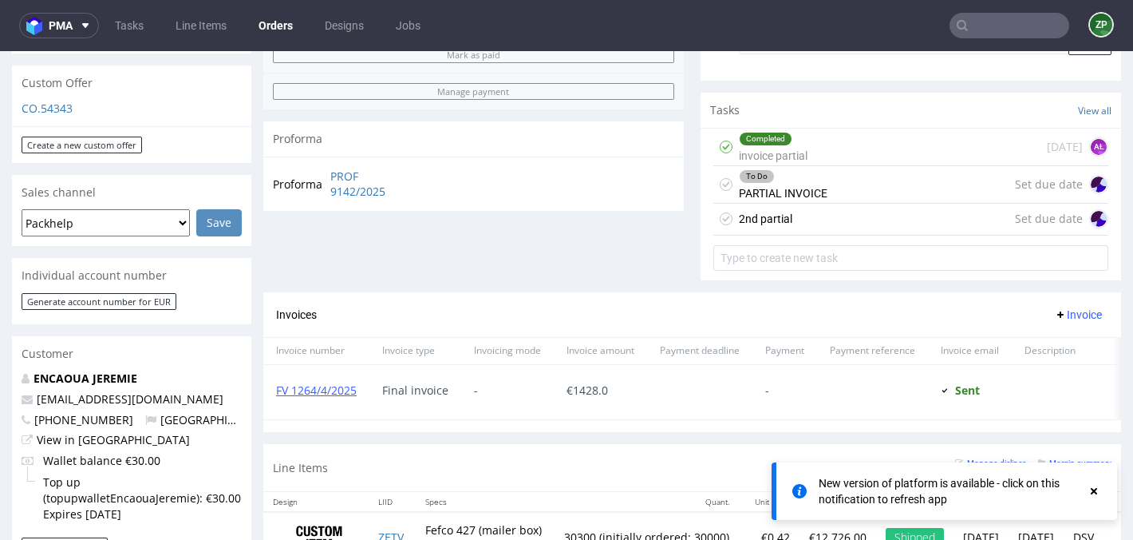
click at [795, 235] on div "2nd partial Set due date" at bounding box center [910, 220] width 395 height 32
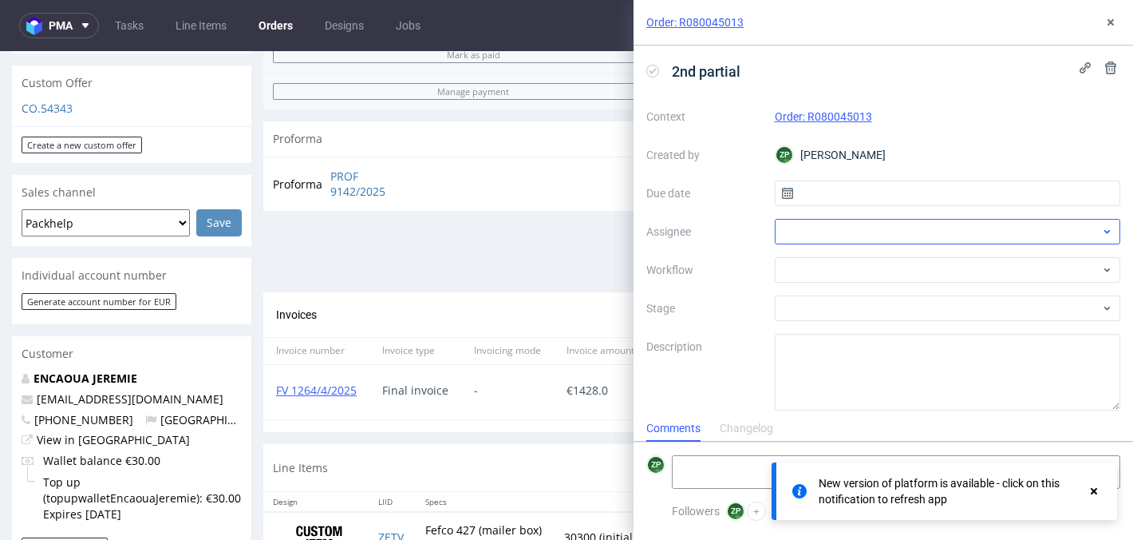
scroll to position [13, 0]
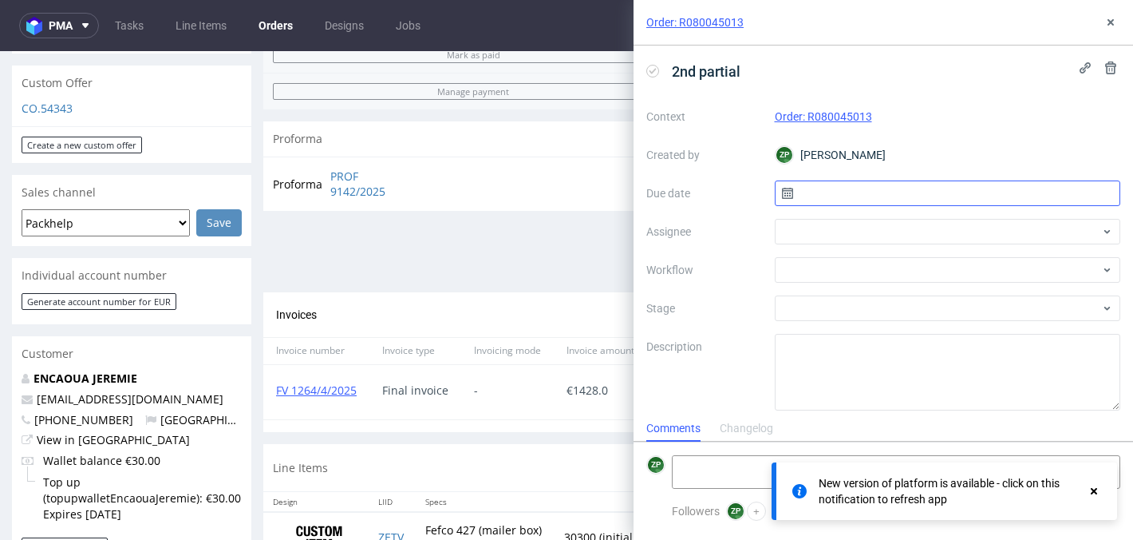
click at [826, 195] on input "text" at bounding box center [948, 193] width 346 height 26
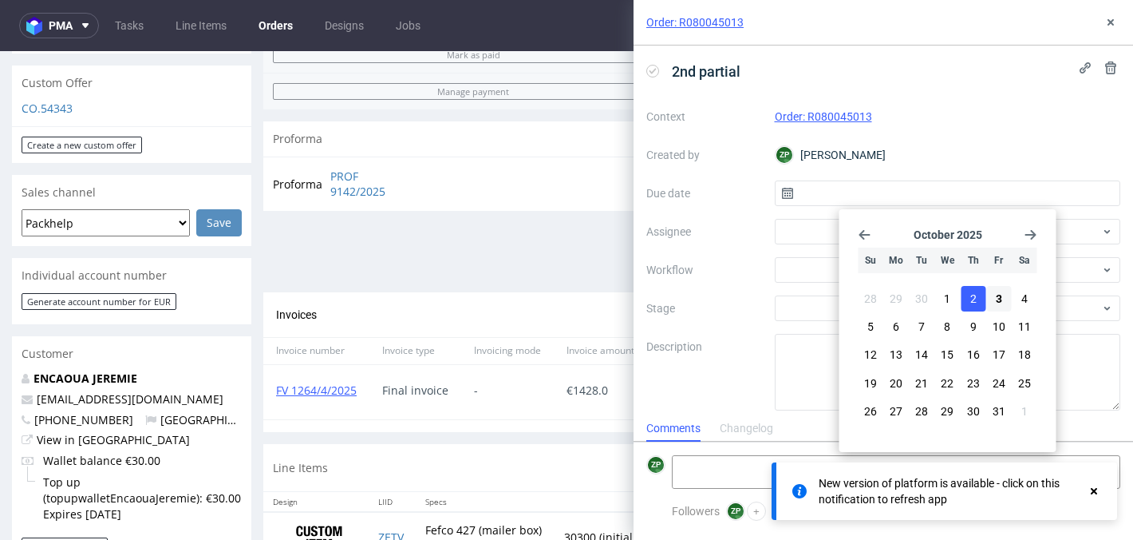
click at [979, 302] on button "2" at bounding box center [973, 299] width 25 height 26
type input "02/10/2025"
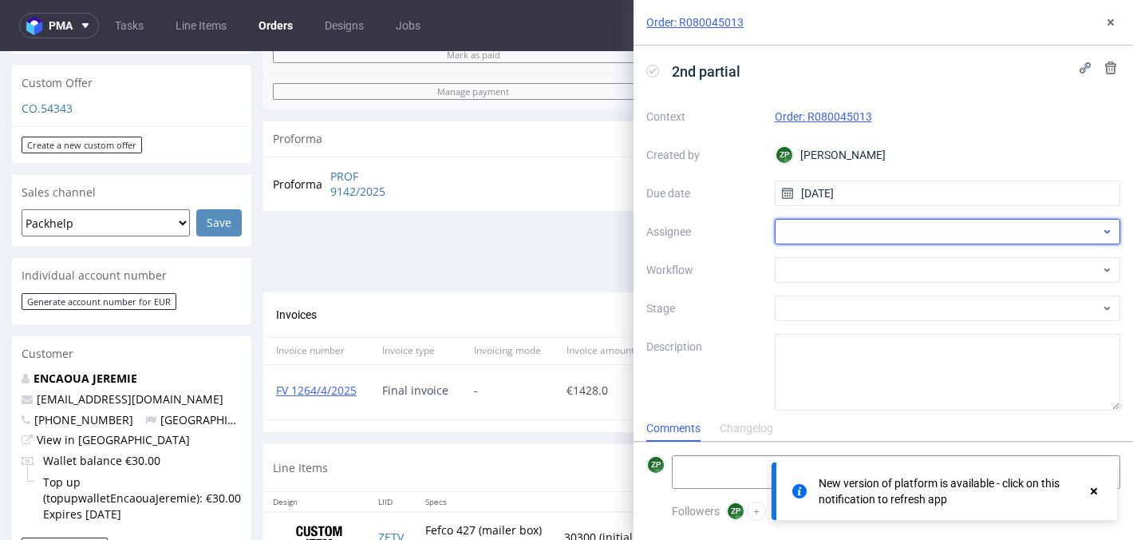
click at [820, 243] on div at bounding box center [948, 232] width 346 height 26
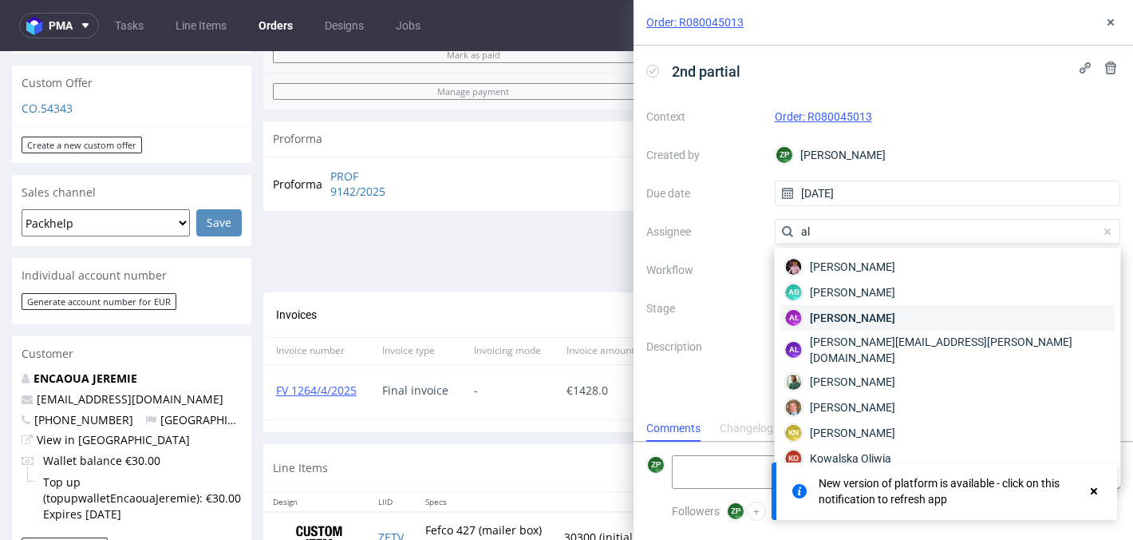
type input "al"
click at [808, 314] on div "AŁ Aleksandra Łętowska" at bounding box center [948, 318] width 334 height 26
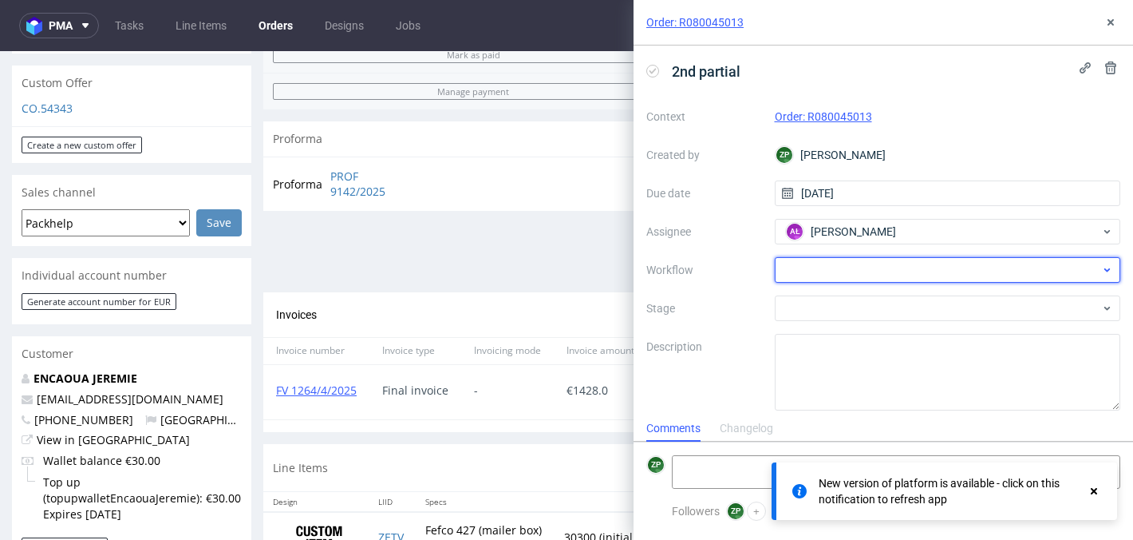
click at [811, 275] on div at bounding box center [948, 270] width 346 height 26
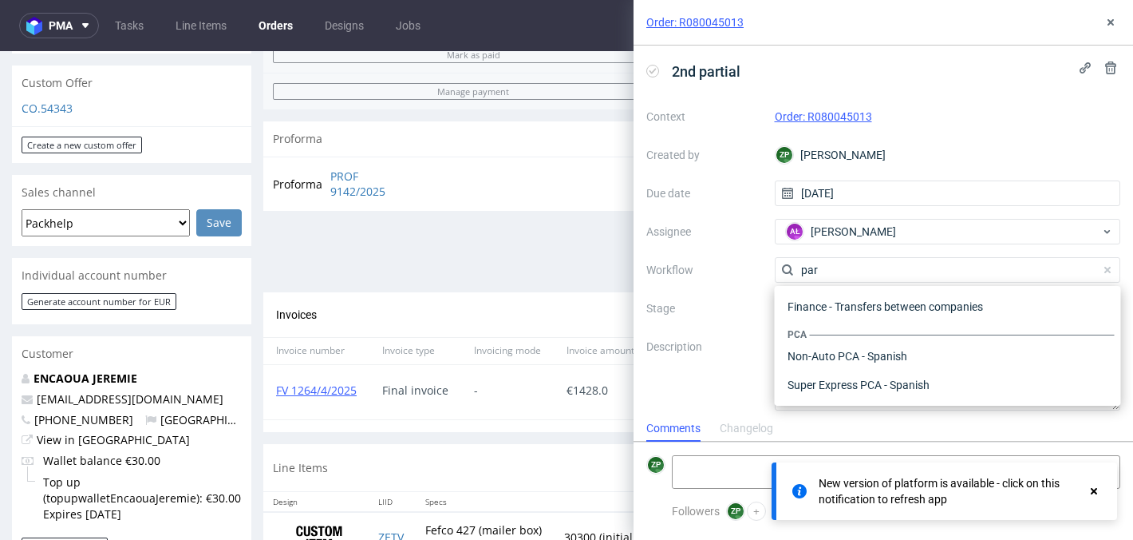
scroll to position [0, 0]
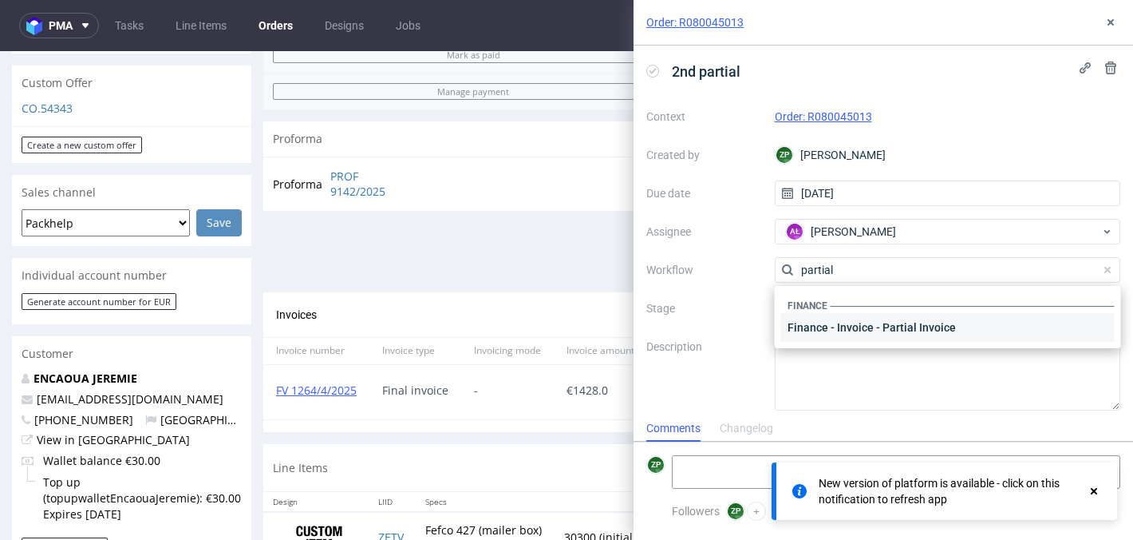
type input "partial"
click at [814, 329] on div "Finance - Invoice - Partial Invoice" at bounding box center [948, 327] width 334 height 29
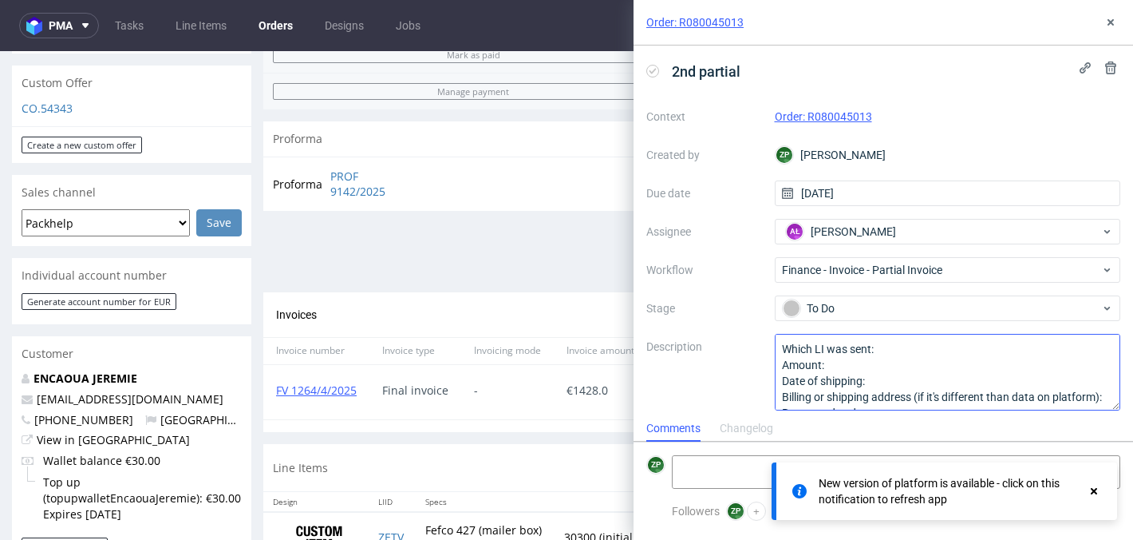
scroll to position [34, 0]
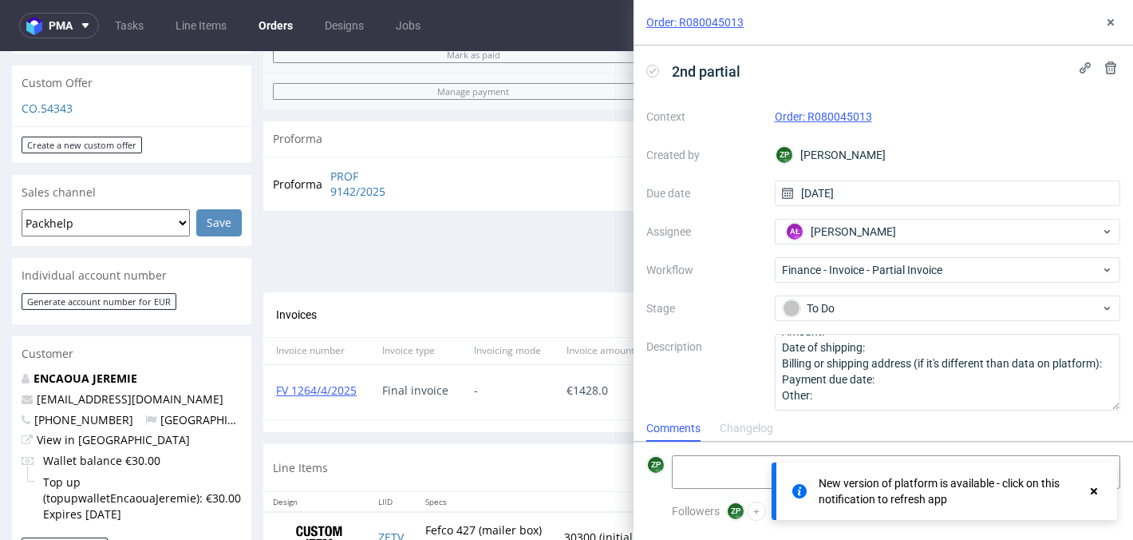
click at [1101, 495] on div "New version of platform is available - click on this notification to refresh app" at bounding box center [945, 490] width 346 height 57
click at [1090, 489] on icon at bounding box center [1094, 490] width 14 height 13
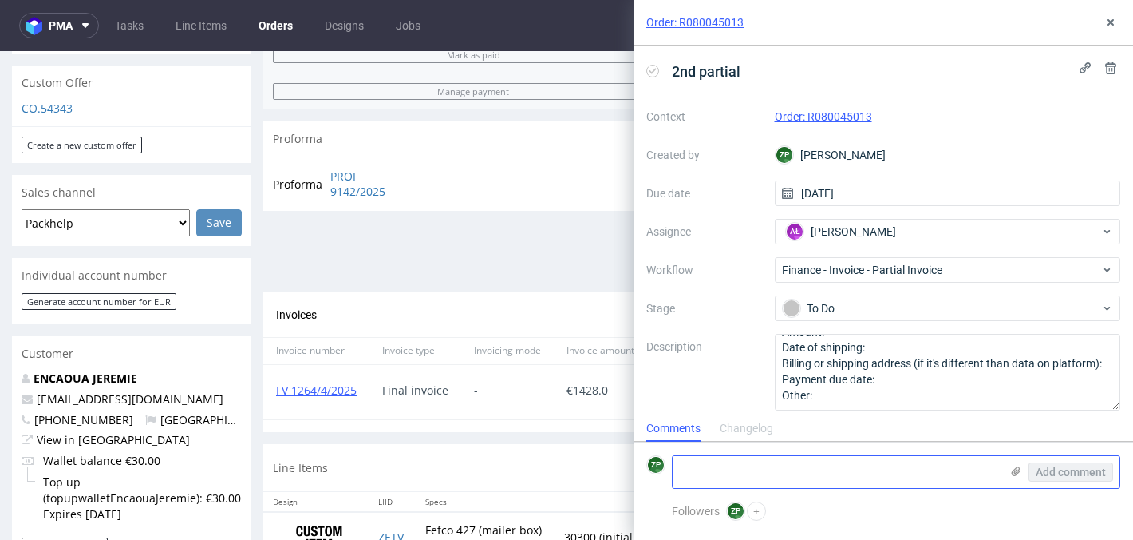
click at [705, 469] on textarea at bounding box center [836, 472] width 327 height 32
click at [721, 462] on textarea "1 pallet 3400 units" at bounding box center [836, 472] width 327 height 32
click at [717, 469] on textarea "1 pallet 3400 units" at bounding box center [836, 472] width 327 height 32
click at [877, 474] on textarea "1 pallet - 3400 units" at bounding box center [836, 472] width 327 height 32
type textarea "1 pallet - 3400 units"
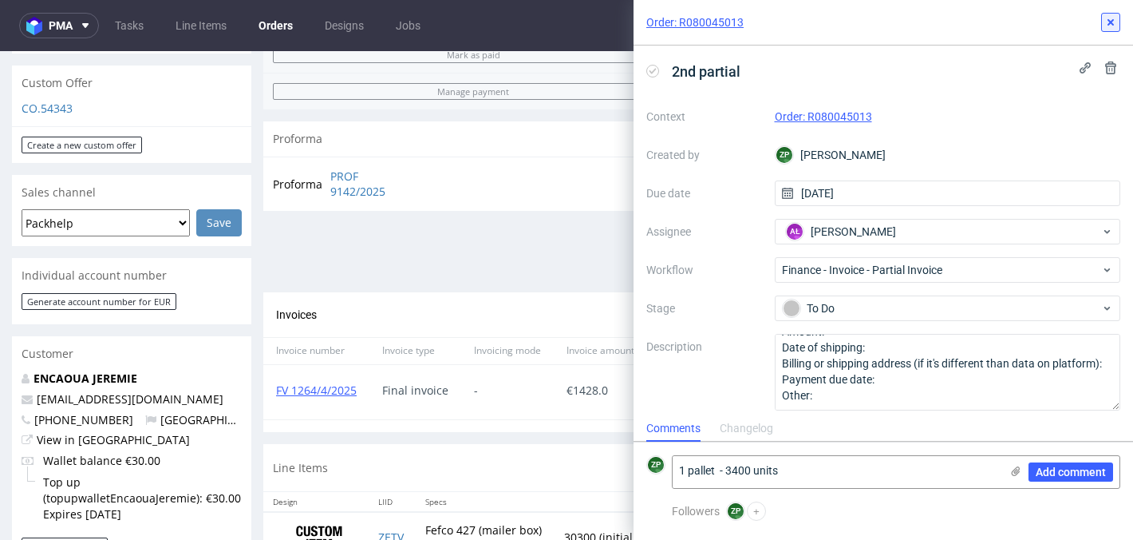
click at [1117, 19] on button at bounding box center [1110, 22] width 19 height 19
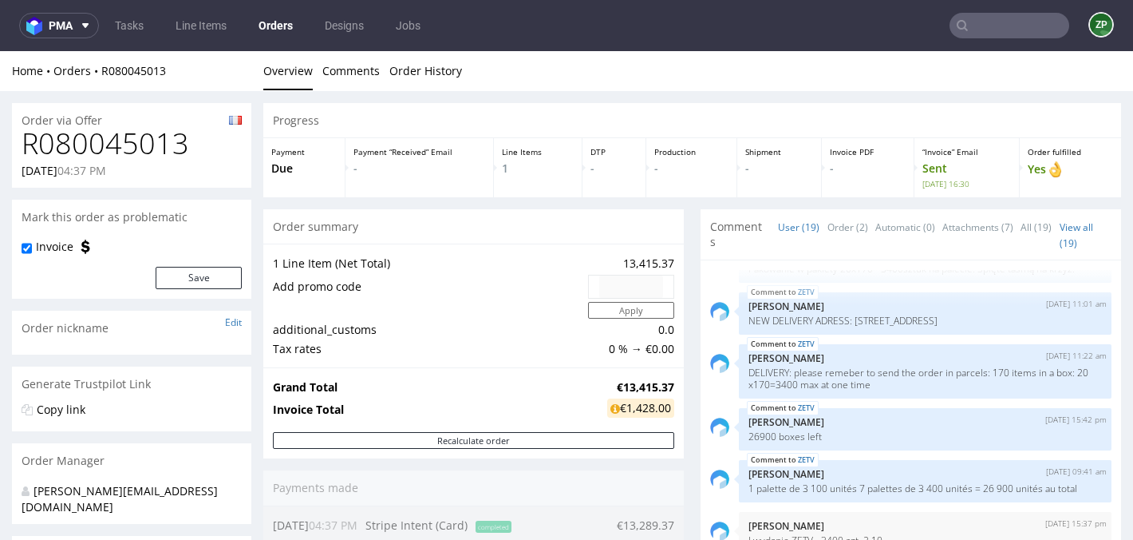
click at [986, 20] on input "text" at bounding box center [1010, 26] width 120 height 26
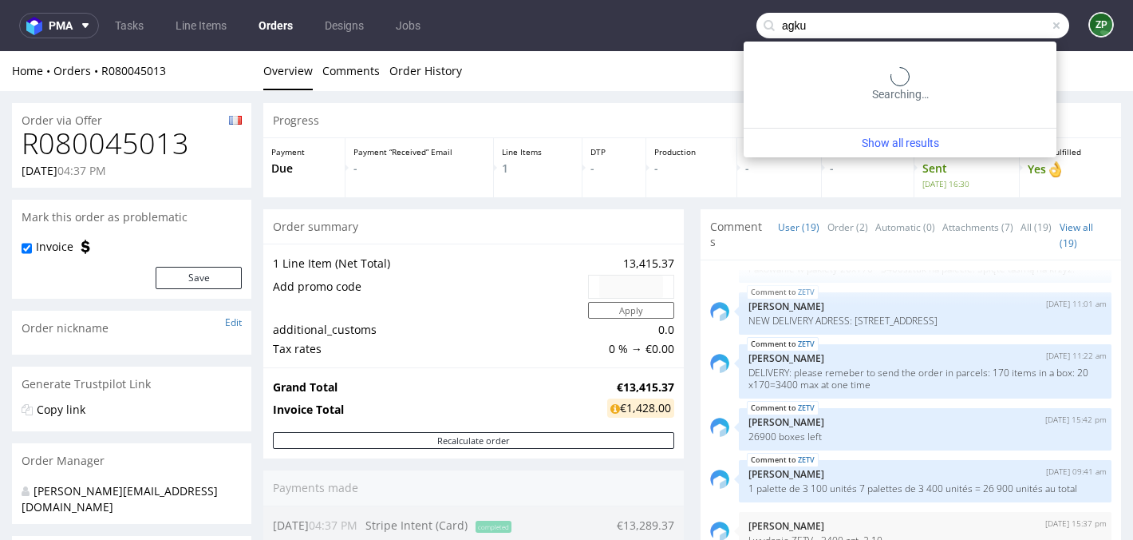
type input "agku"
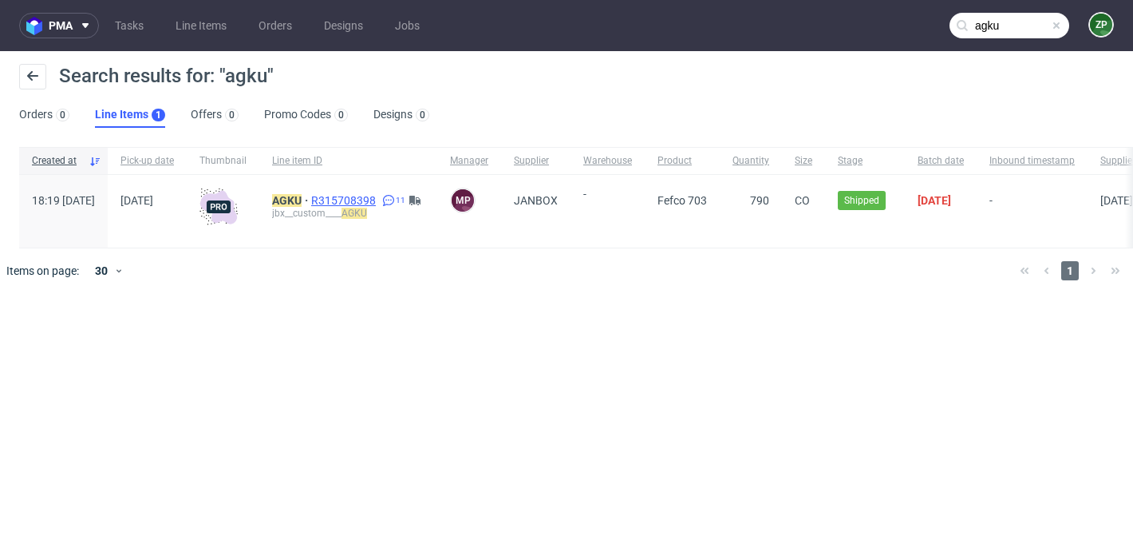
click at [379, 205] on span "R315708398" at bounding box center [345, 200] width 68 height 13
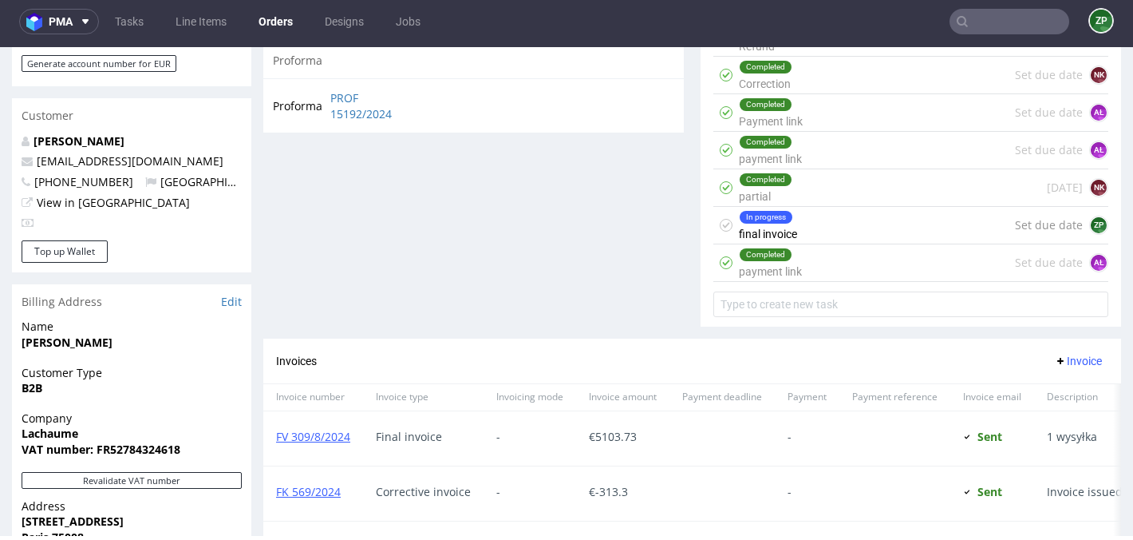
scroll to position [769, 0]
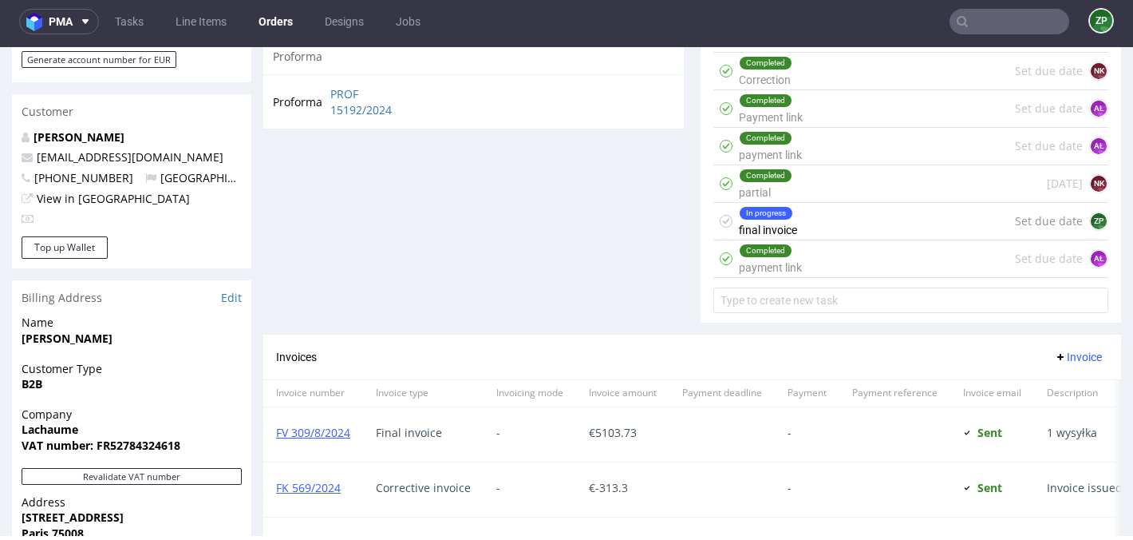
click at [828, 229] on div "In progress final invoice Set due date ZP" at bounding box center [910, 222] width 395 height 38
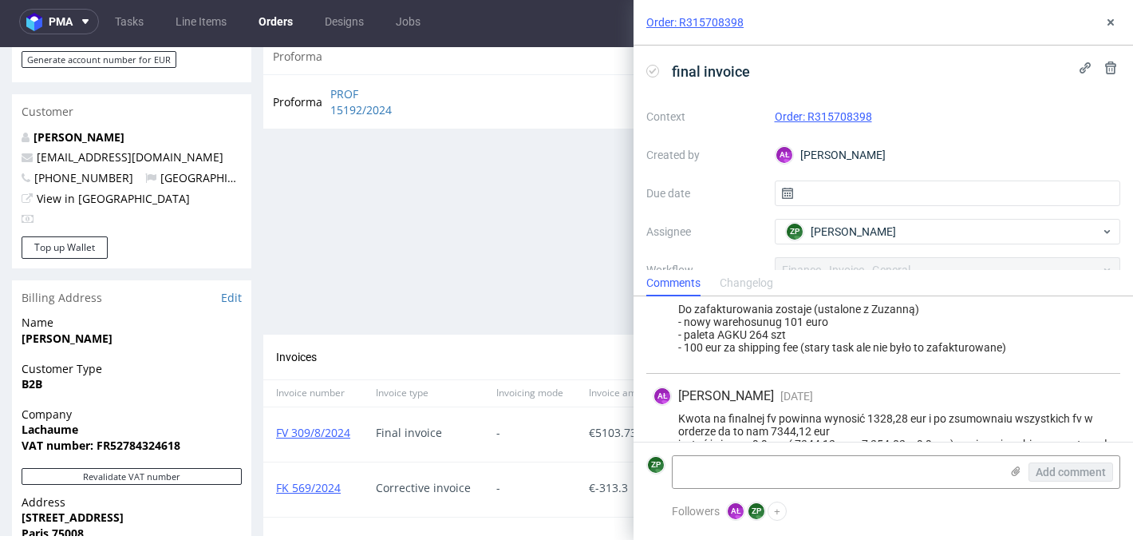
scroll to position [355, 0]
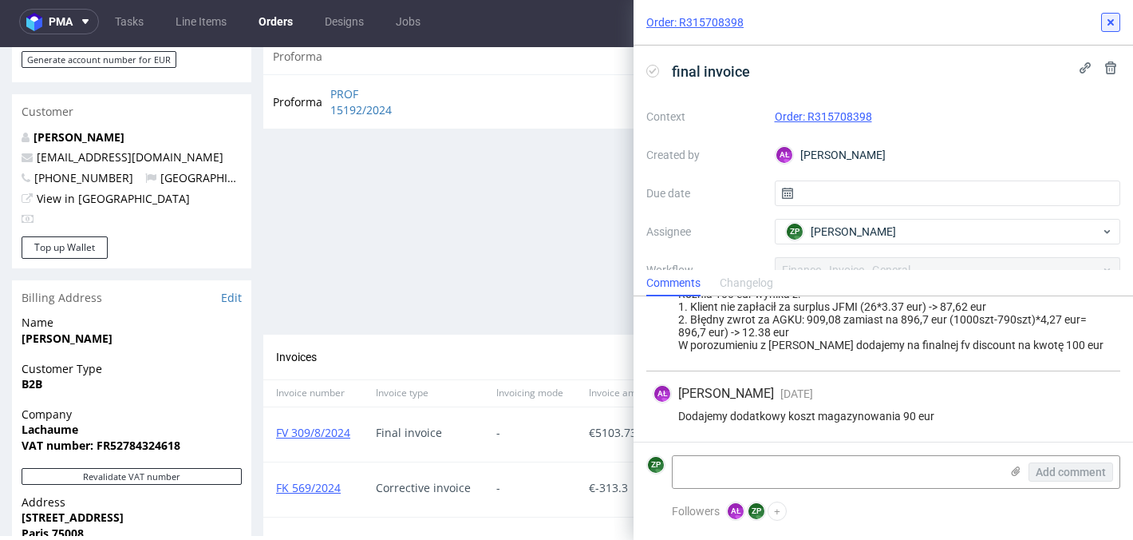
click at [1112, 20] on use at bounding box center [1111, 22] width 6 height 6
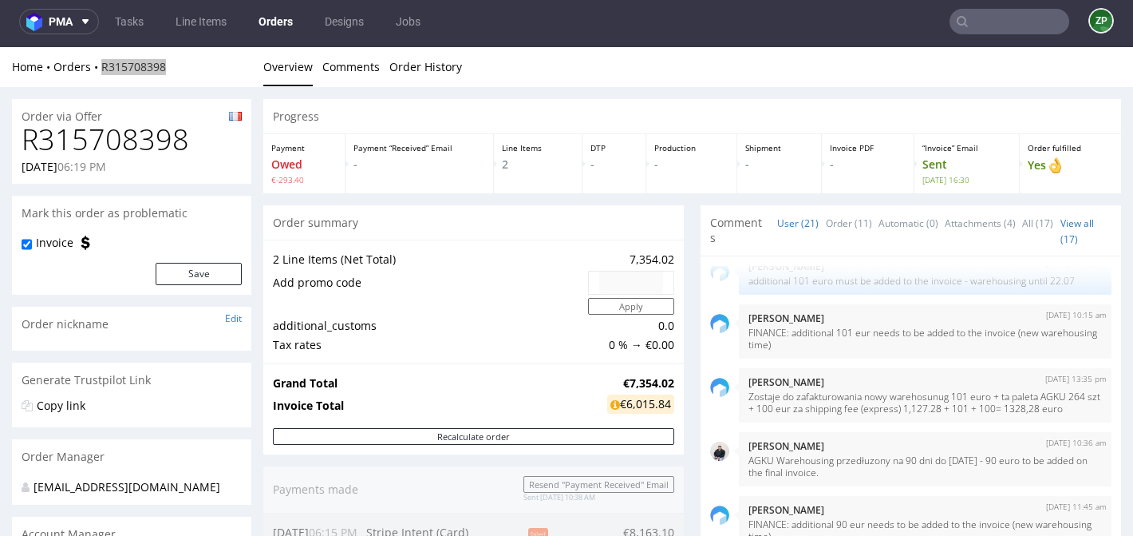
click at [268, 25] on link "Orders" at bounding box center [275, 22] width 53 height 26
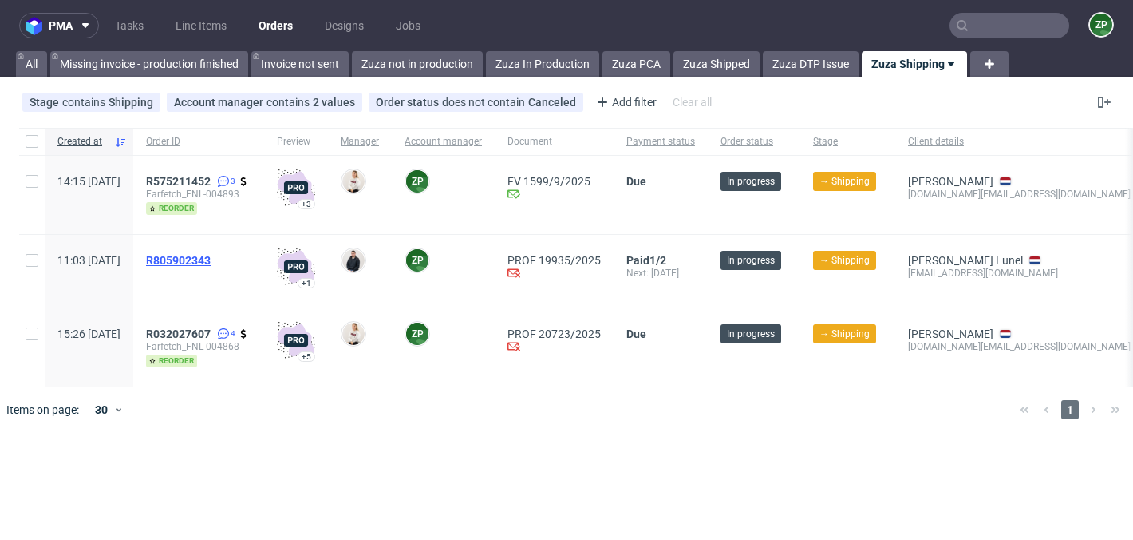
click at [211, 264] on span "R805902343" at bounding box center [178, 260] width 65 height 13
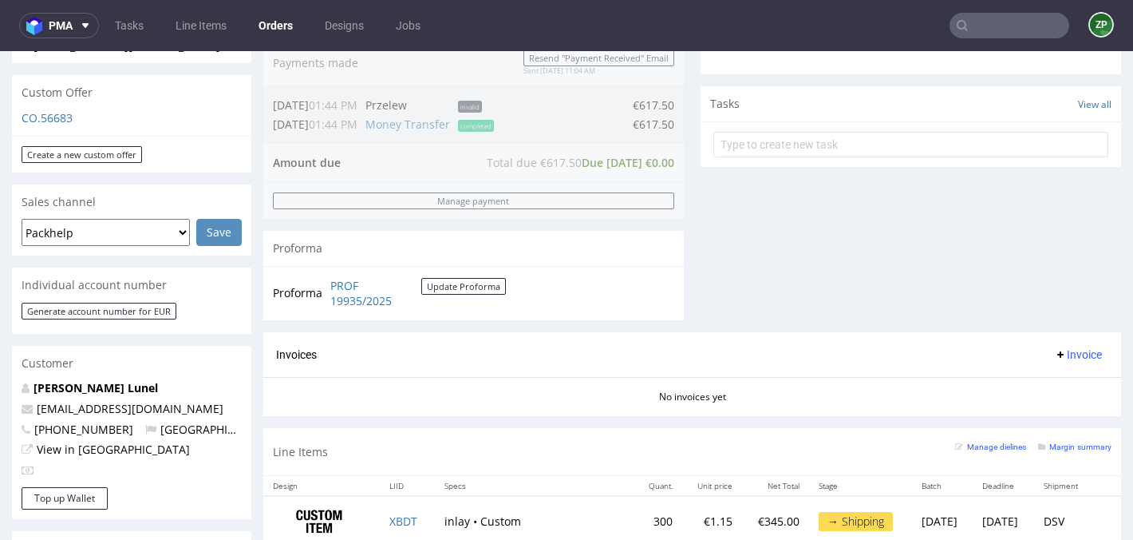
scroll to position [529, 0]
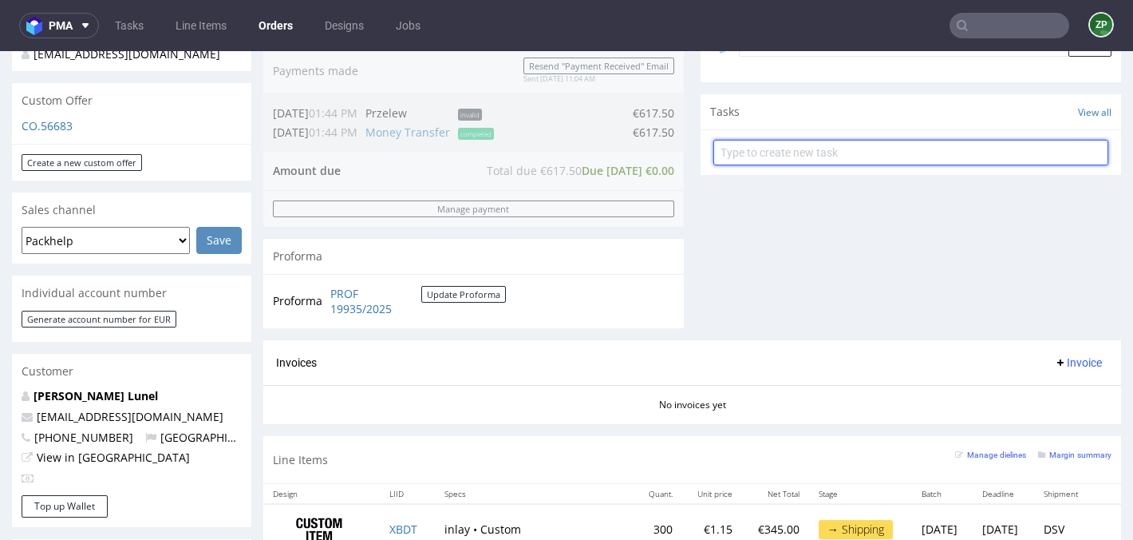
click at [727, 165] on input "text" at bounding box center [910, 153] width 395 height 26
type input "invoice"
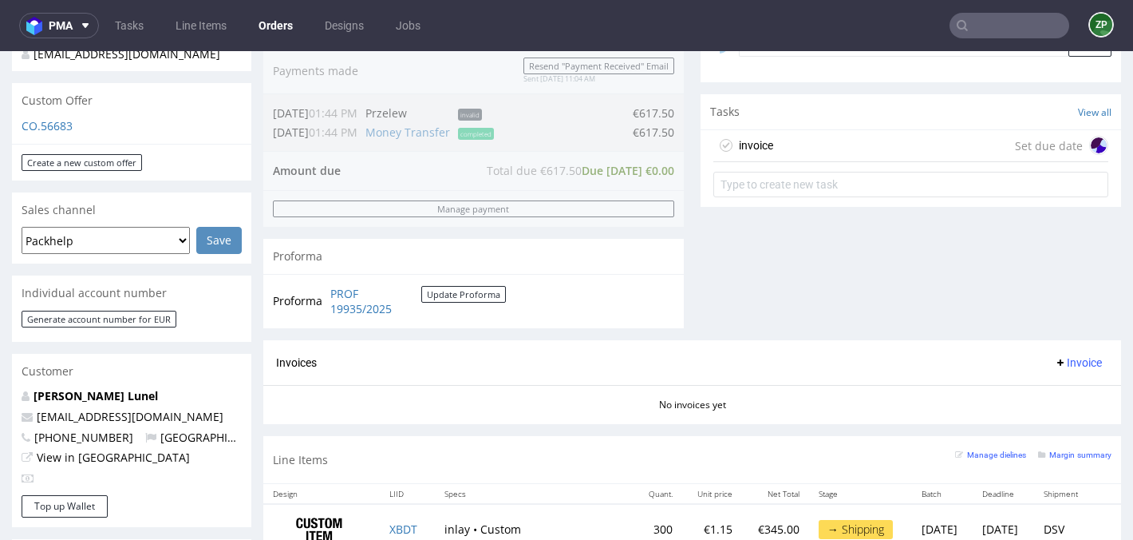
click at [776, 162] on div "invoice Set due date" at bounding box center [910, 146] width 395 height 32
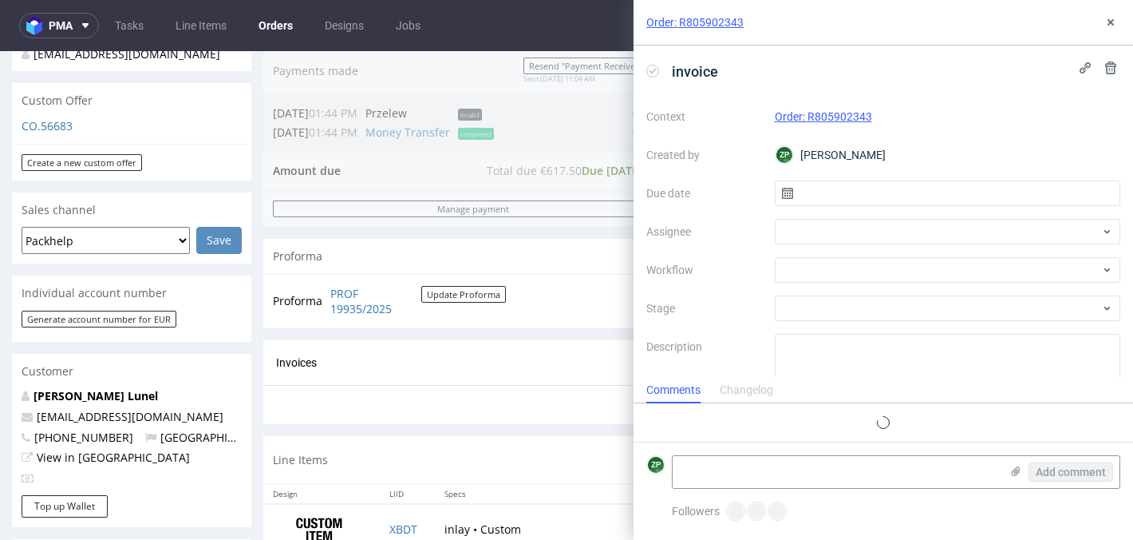
scroll to position [13, 0]
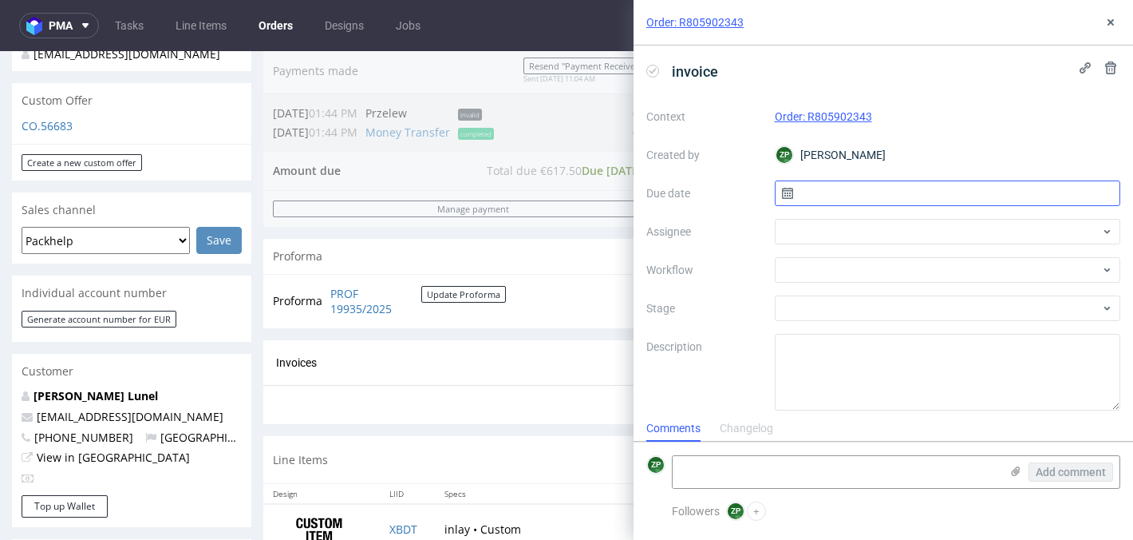
click at [828, 193] on input "text" at bounding box center [948, 193] width 346 height 26
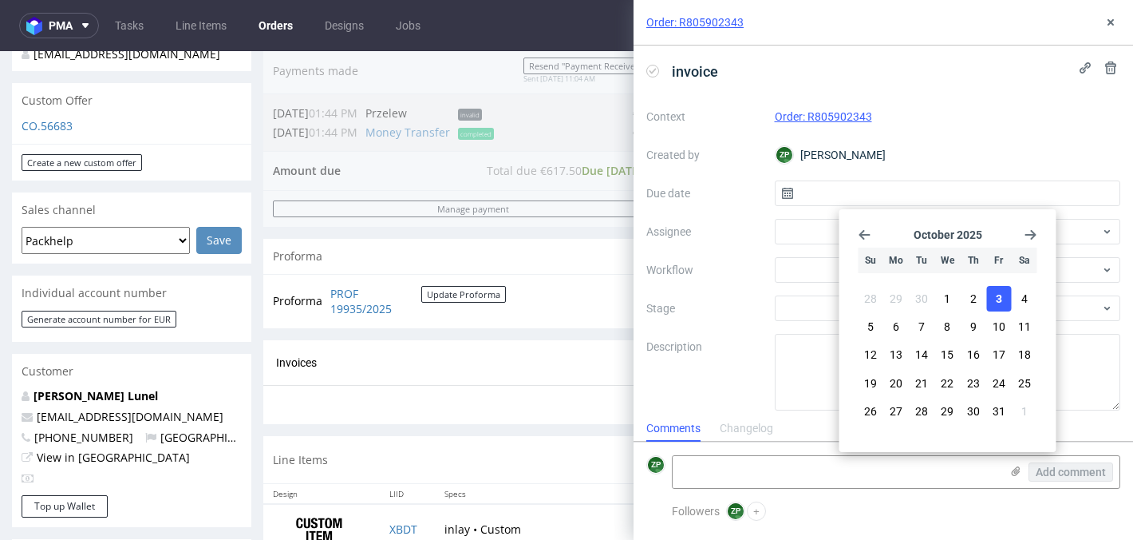
click at [1002, 302] on span "3" at bounding box center [999, 299] width 6 height 16
type input "03/10/2025"
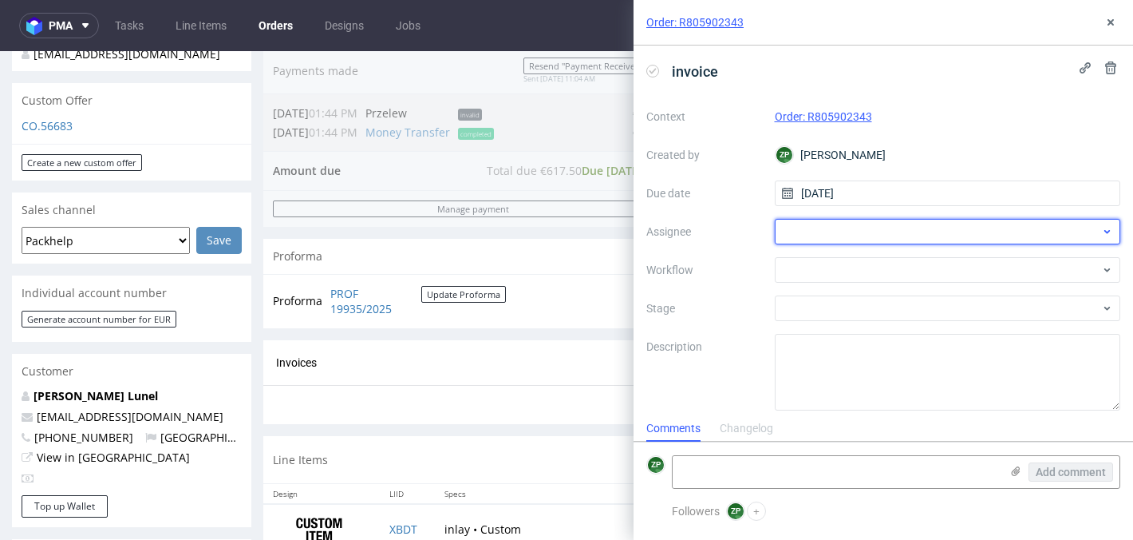
click at [822, 232] on div at bounding box center [948, 232] width 346 height 26
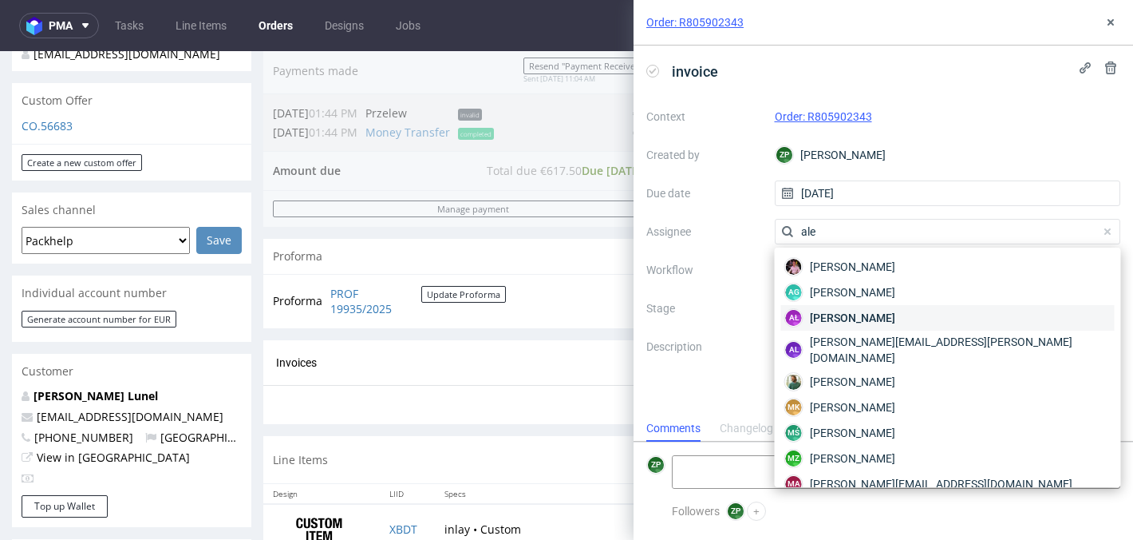
type input "ale"
click at [832, 310] on span "Aleksandra Łętowska" at bounding box center [852, 318] width 85 height 16
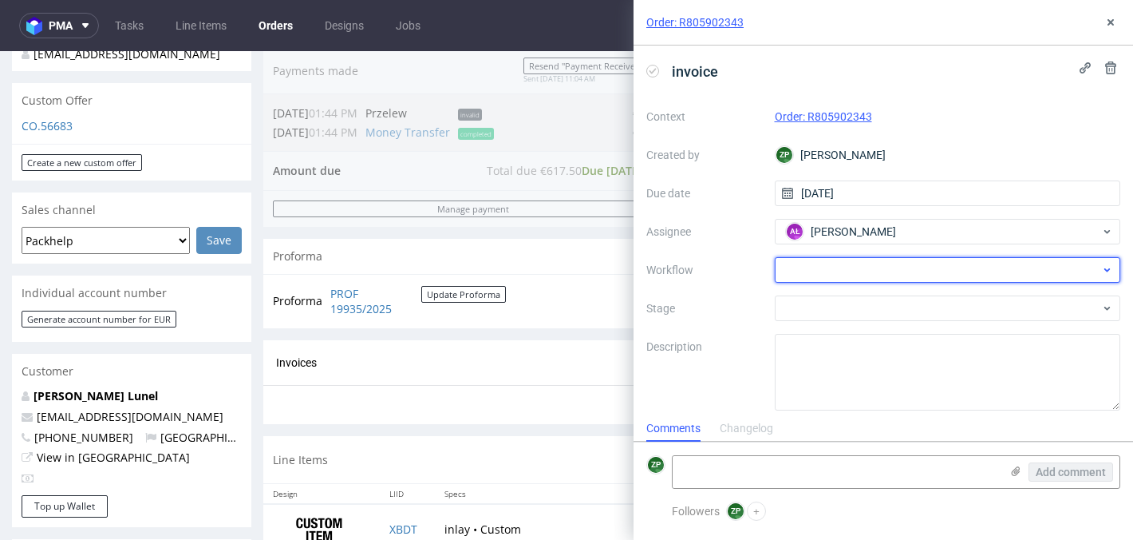
click at [816, 271] on div at bounding box center [948, 270] width 346 height 26
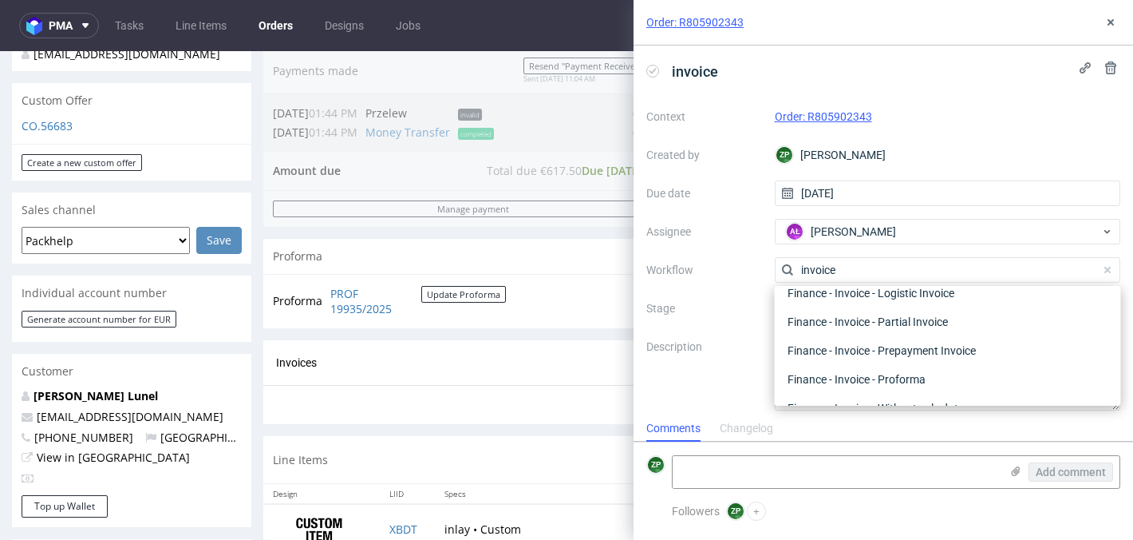
scroll to position [19, 0]
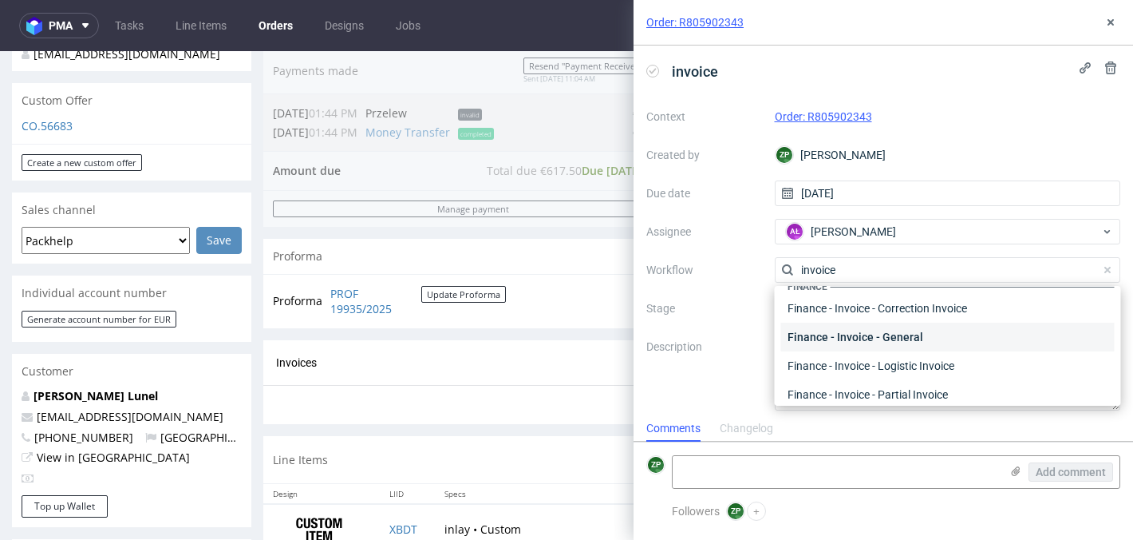
type input "invoice"
click at [885, 332] on div "Finance - Invoice - General" at bounding box center [948, 336] width 334 height 29
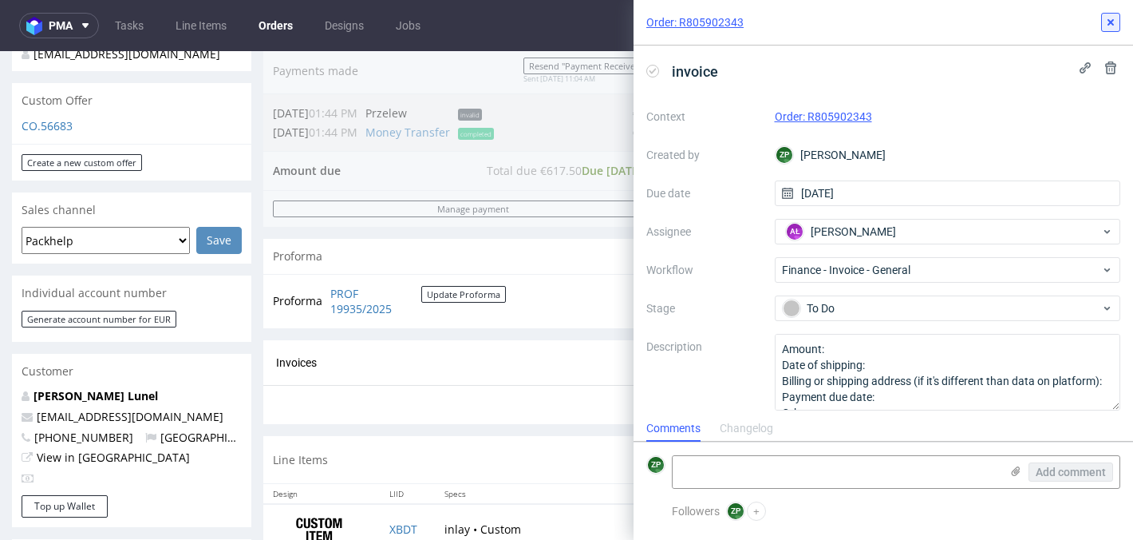
click at [1113, 14] on button at bounding box center [1110, 22] width 19 height 19
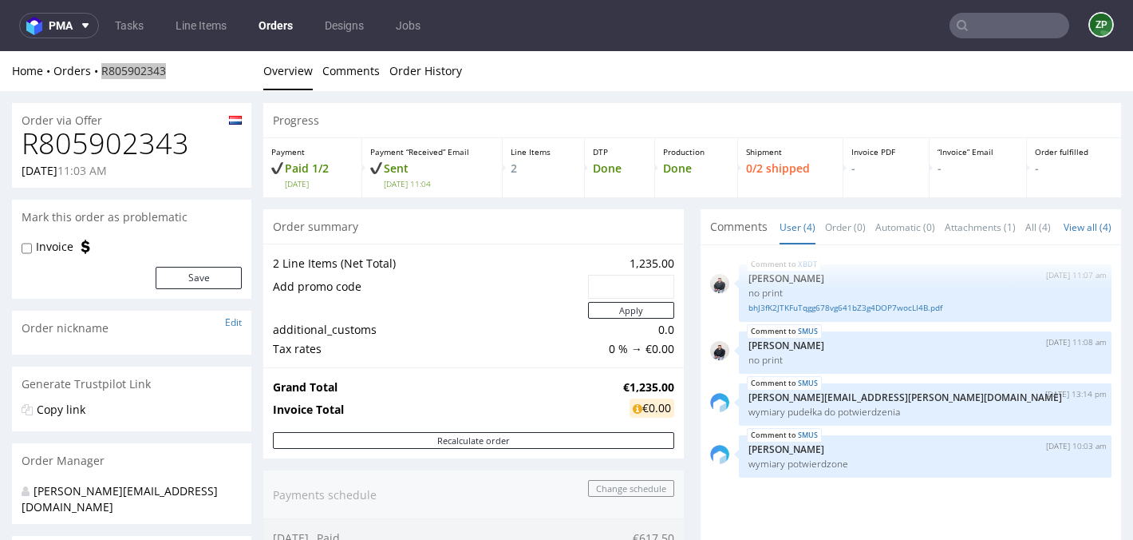
click at [281, 26] on link "Orders" at bounding box center [275, 26] width 53 height 26
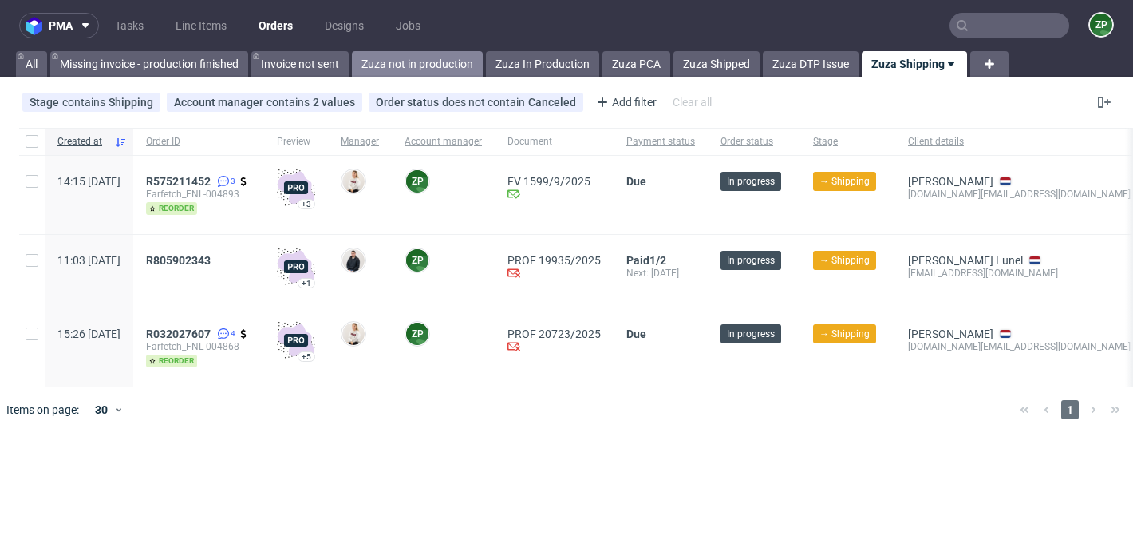
click at [430, 68] on link "Zuza not in production" at bounding box center [417, 64] width 131 height 26
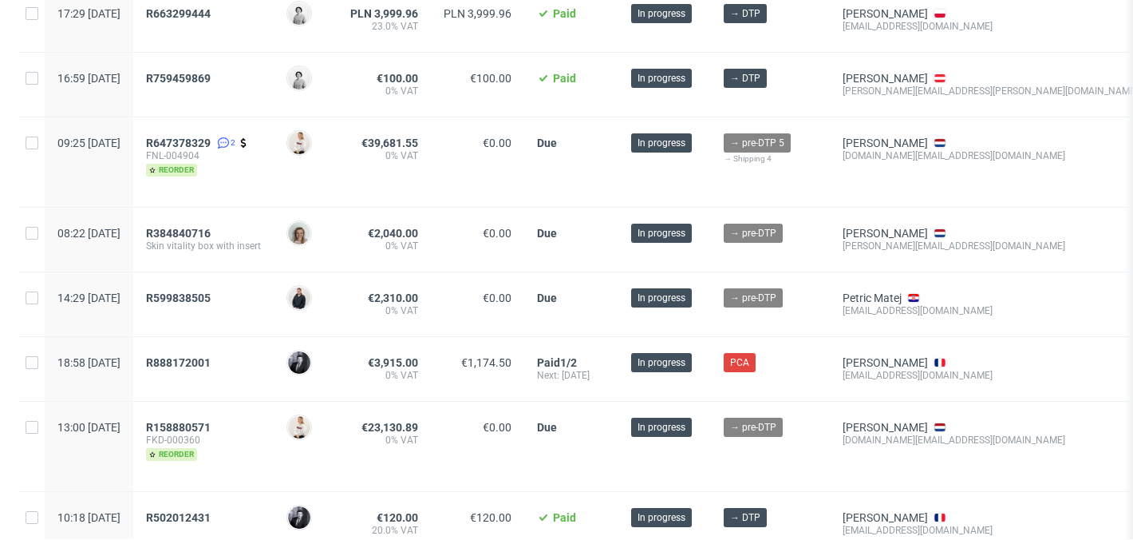
scroll to position [371, 0]
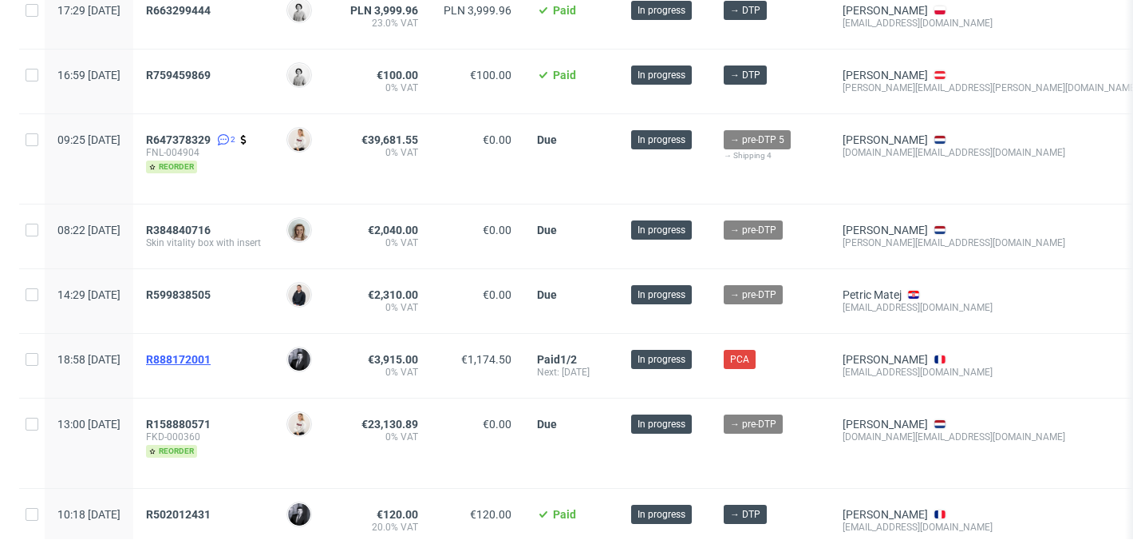
click at [211, 358] on span "R888172001" at bounding box center [178, 359] width 65 height 13
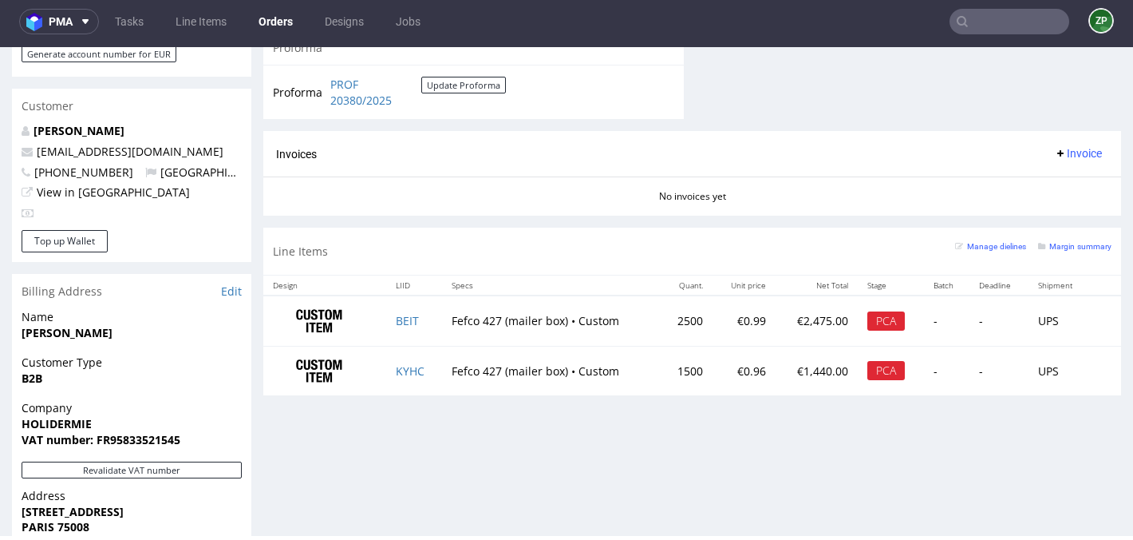
scroll to position [828, 0]
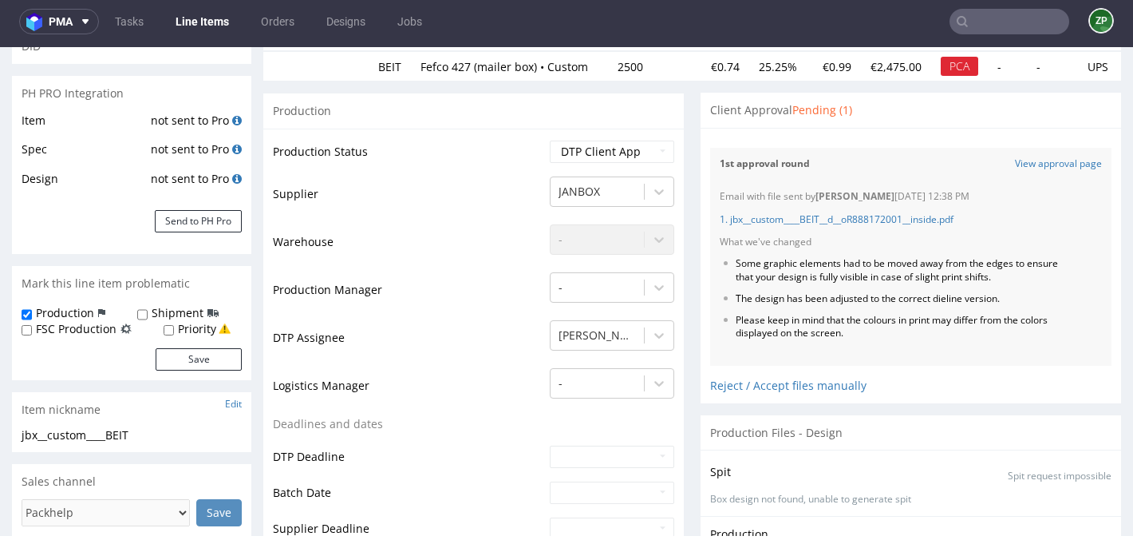
scroll to position [210, 0]
click at [1033, 165] on link "View approval page" at bounding box center [1058, 163] width 87 height 14
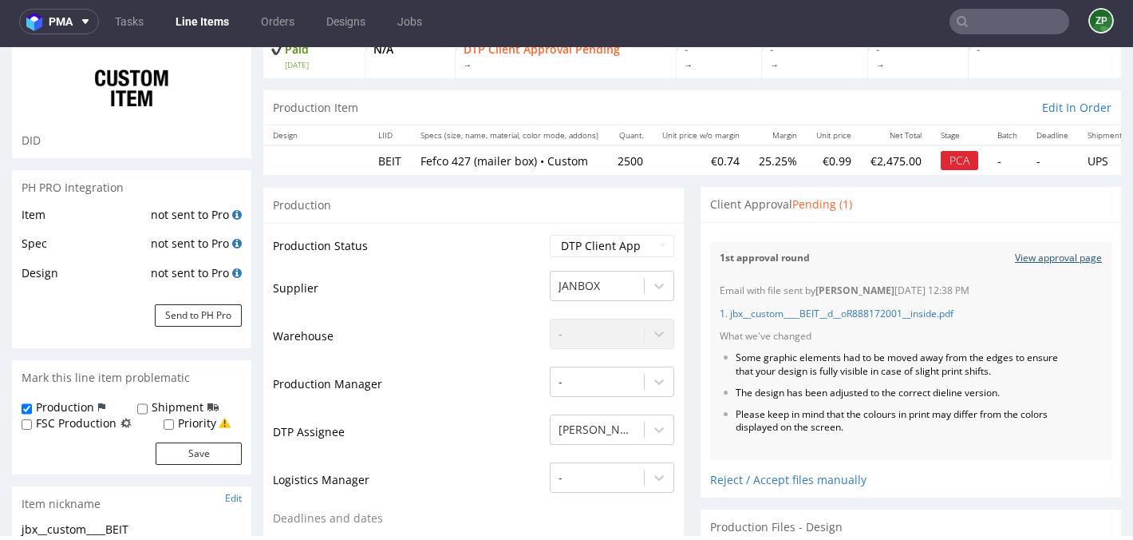
scroll to position [117, 0]
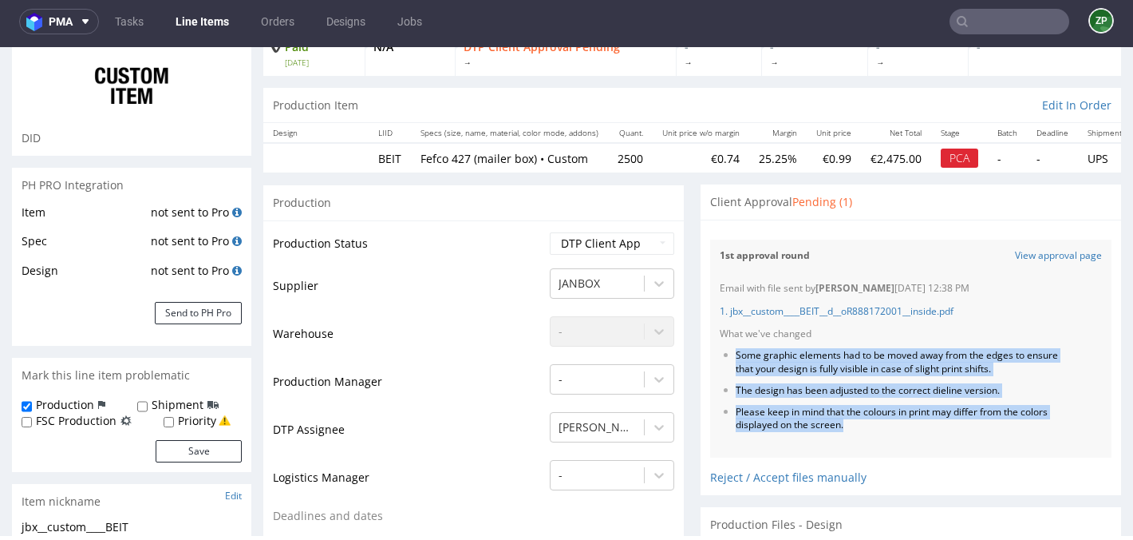
drag, startPoint x: 729, startPoint y: 350, endPoint x: 911, endPoint y: 431, distance: 199.3
click at [911, 431] on ul "Some graphic elements had to be moved away from the edges to ensure that your d…" at bounding box center [911, 390] width 382 height 83
copy ul "Some graphic elements had to be moved away from the edges to ensure that your d…"
click at [761, 307] on link "1. jbx__custom____BEIT__d__oR888172001__inside.pdf" at bounding box center [837, 311] width 234 height 14
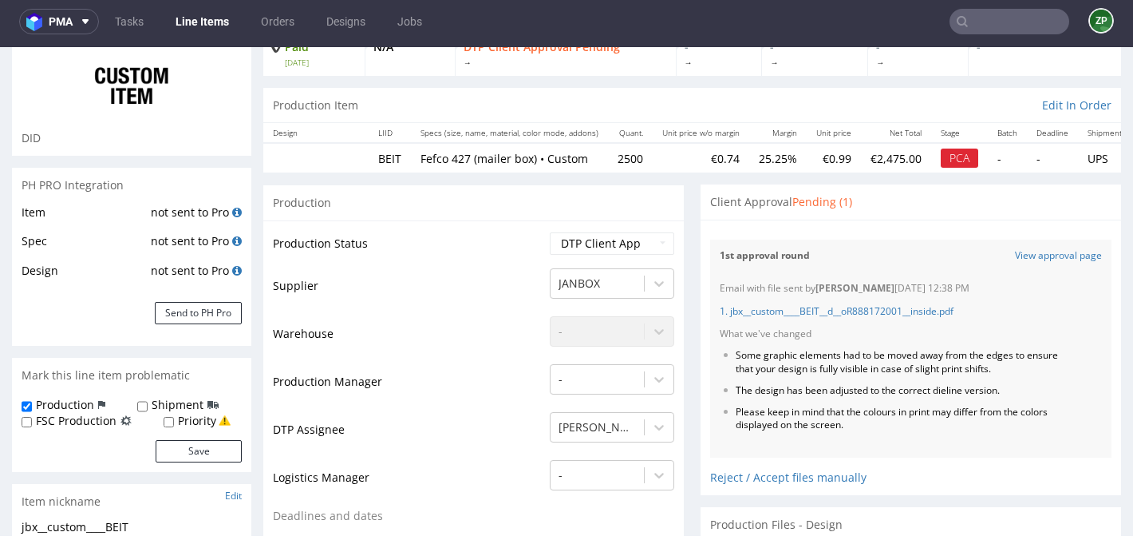
click at [1055, 305] on p "1. jbx__custom____BEIT__d__oR888172001__inside.pdf" at bounding box center [911, 312] width 382 height 14
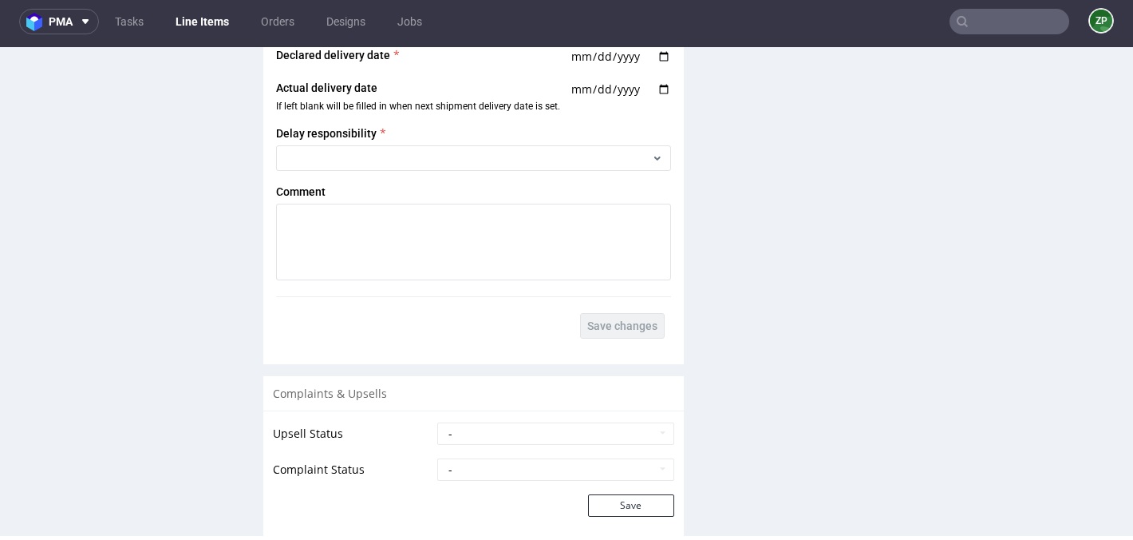
scroll to position [2853, 0]
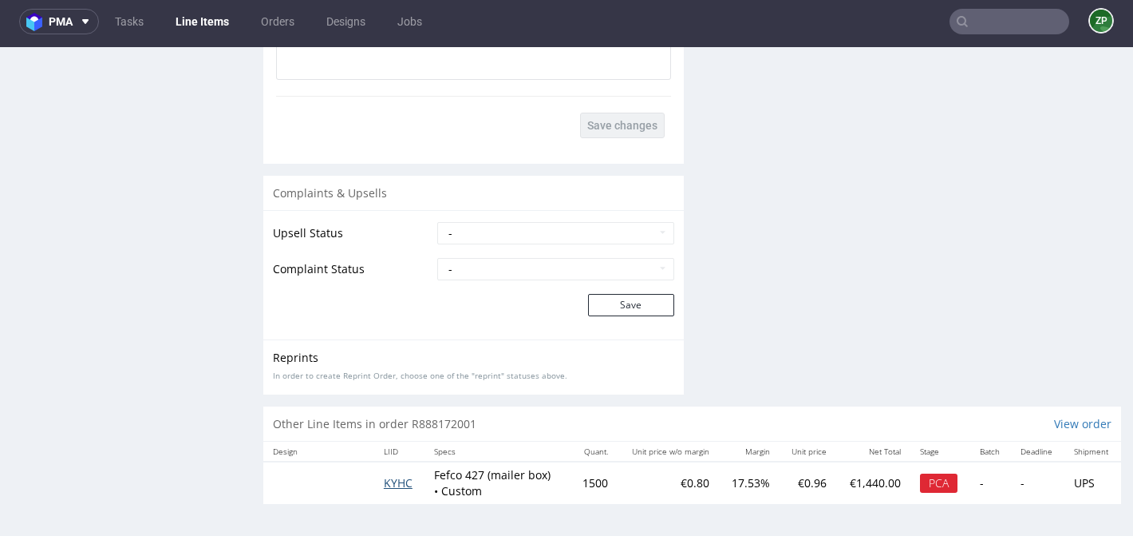
click at [396, 485] on span "KYHC" at bounding box center [398, 482] width 29 height 15
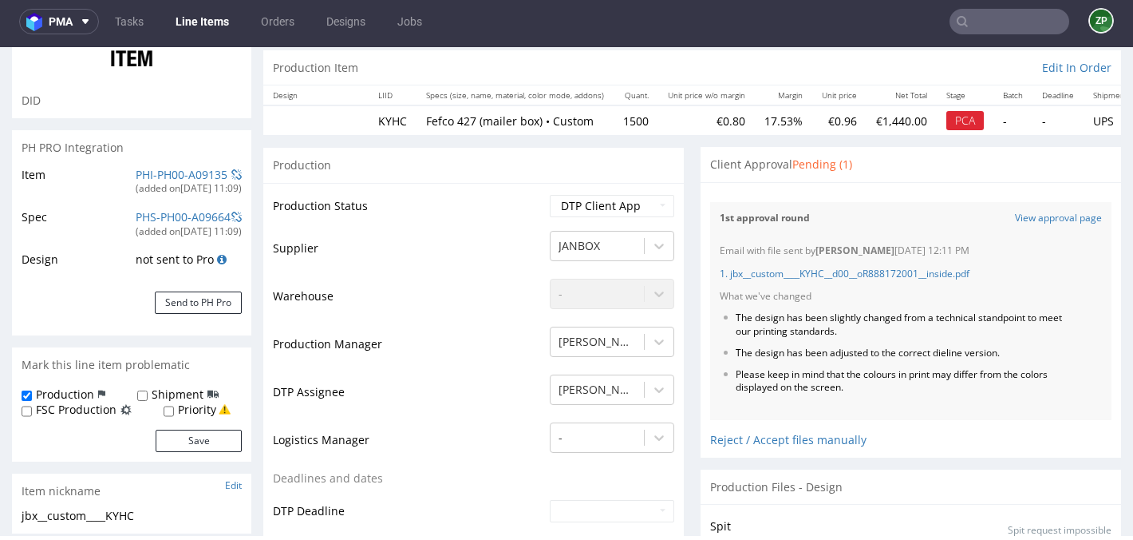
scroll to position [194, 0]
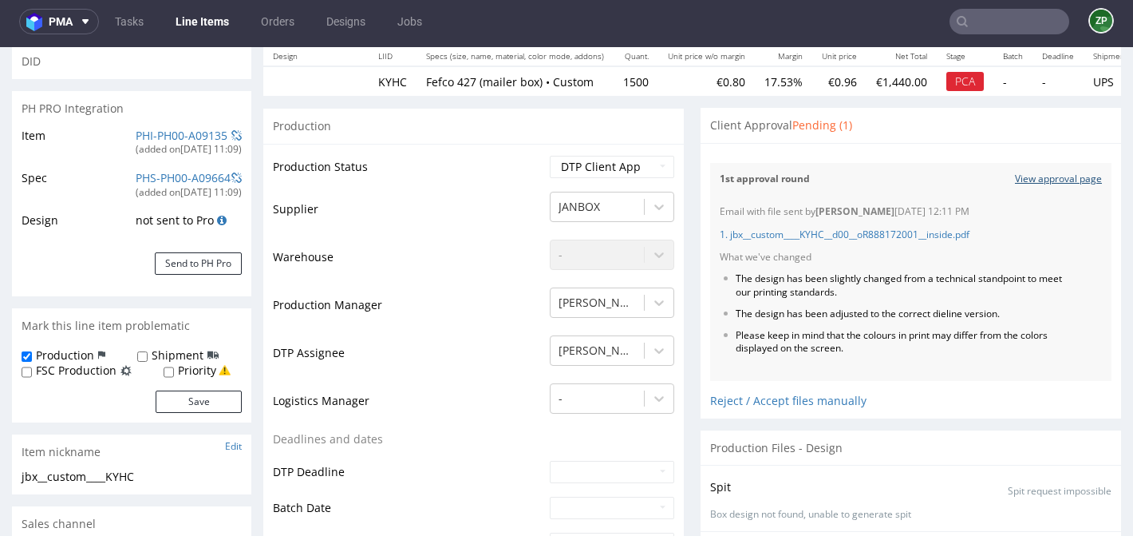
click at [1034, 178] on link "View approval page" at bounding box center [1058, 179] width 87 height 14
click at [271, 20] on link "Orders" at bounding box center [277, 22] width 53 height 26
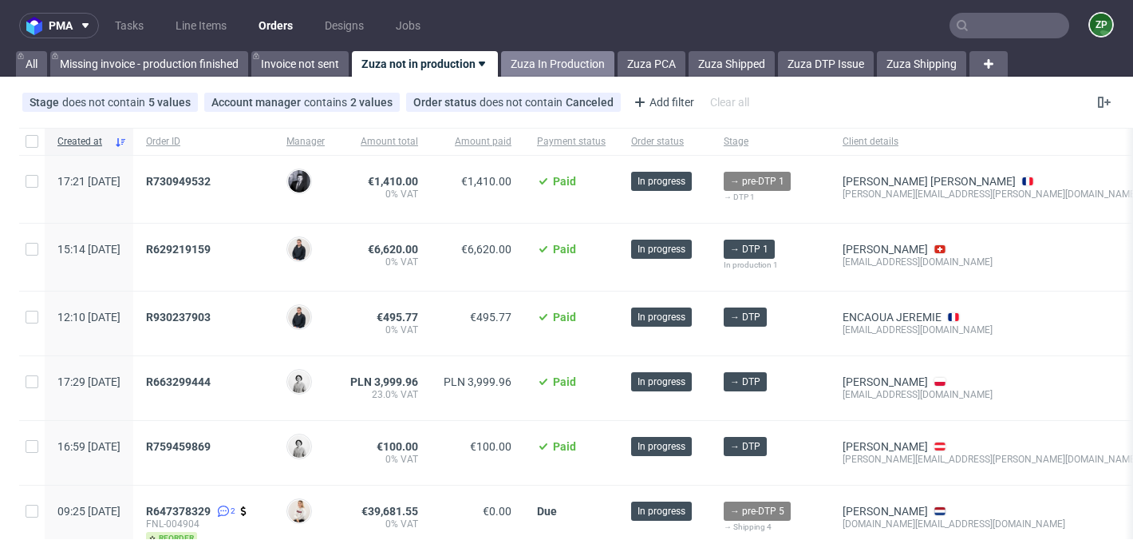
click at [558, 64] on link "Zuza In Production" at bounding box center [557, 64] width 113 height 26
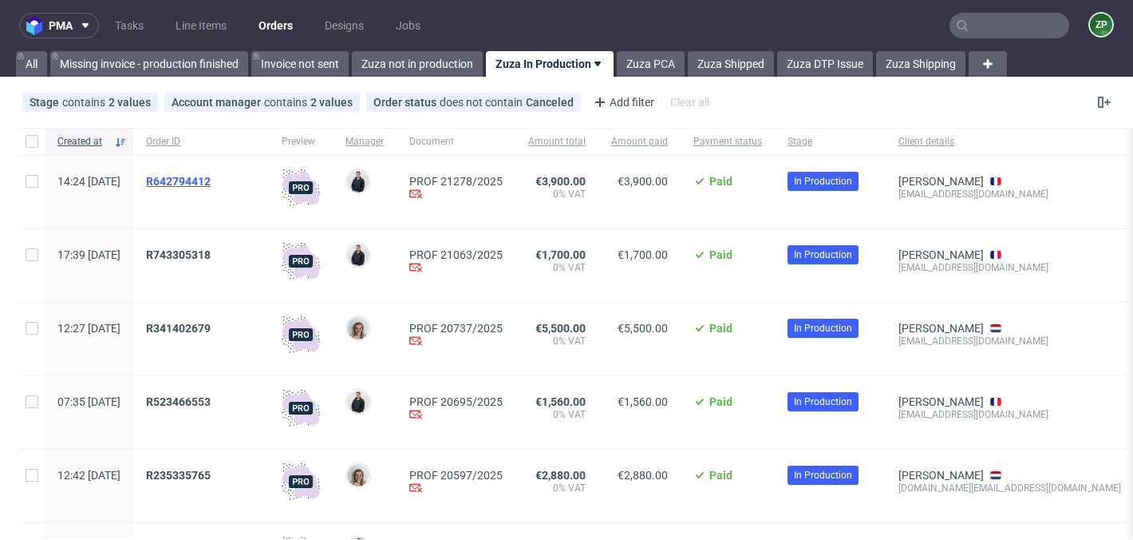
click at [211, 181] on span "R642794412" at bounding box center [178, 181] width 65 height 13
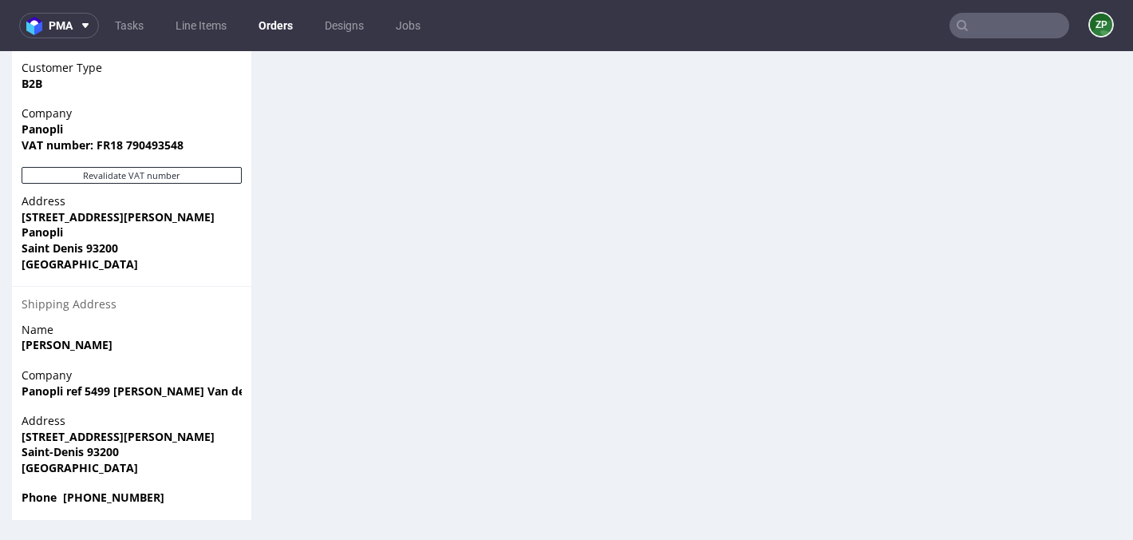
scroll to position [4, 0]
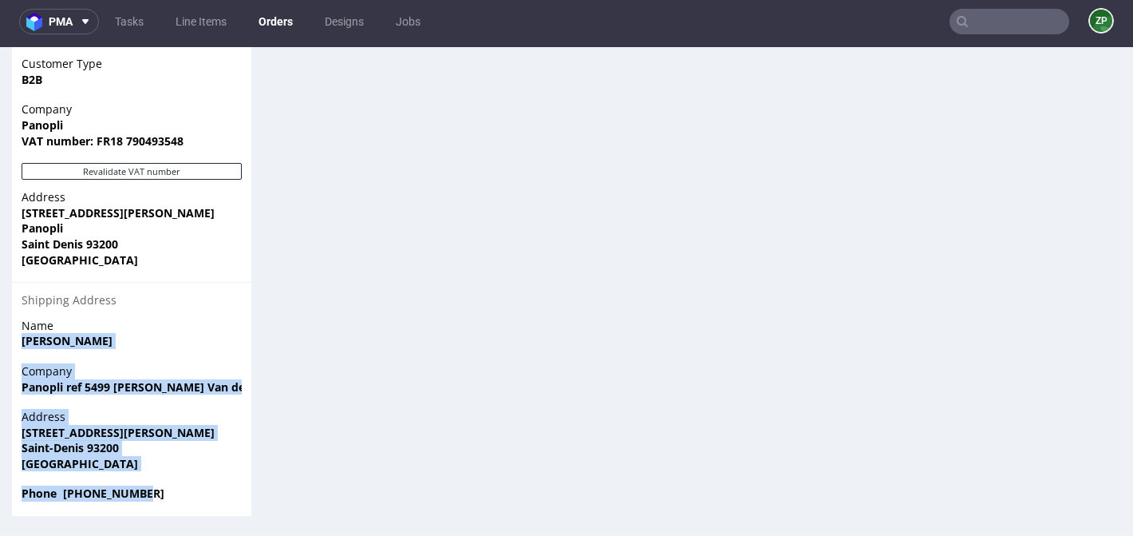
drag, startPoint x: 20, startPoint y: 339, endPoint x: 176, endPoint y: 496, distance: 220.7
click at [176, 496] on section "Billing Address Edit Name Lebret Joseph Customer Type B2B Company Panopli VAT n…" at bounding box center [131, 245] width 239 height 540
copy section "Lebret Joseph Company Panopli ref 5499 Thomas Van der Vossen Address 5 rue du D…"
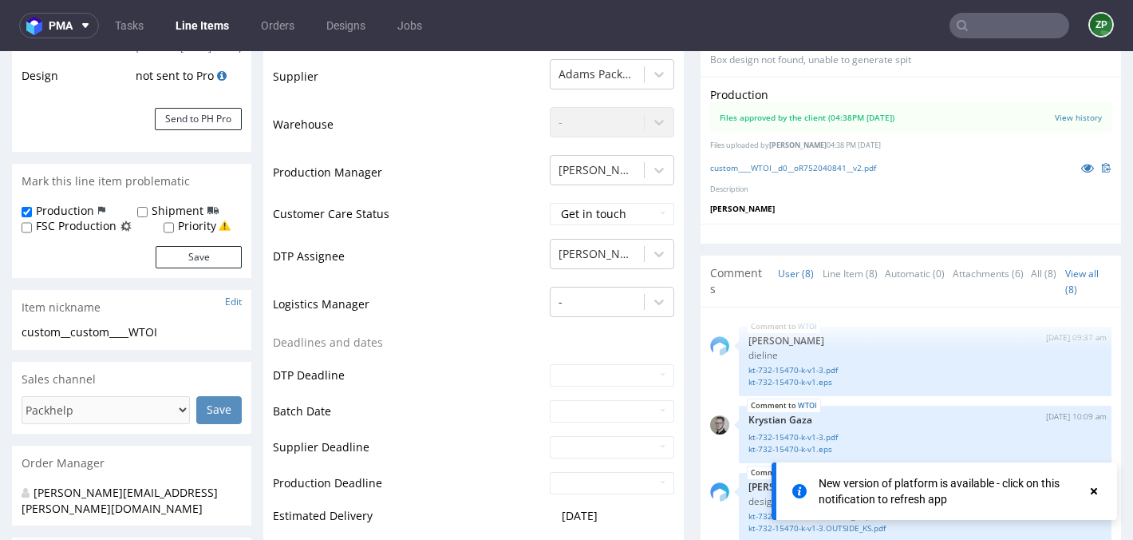
scroll to position [687, 0]
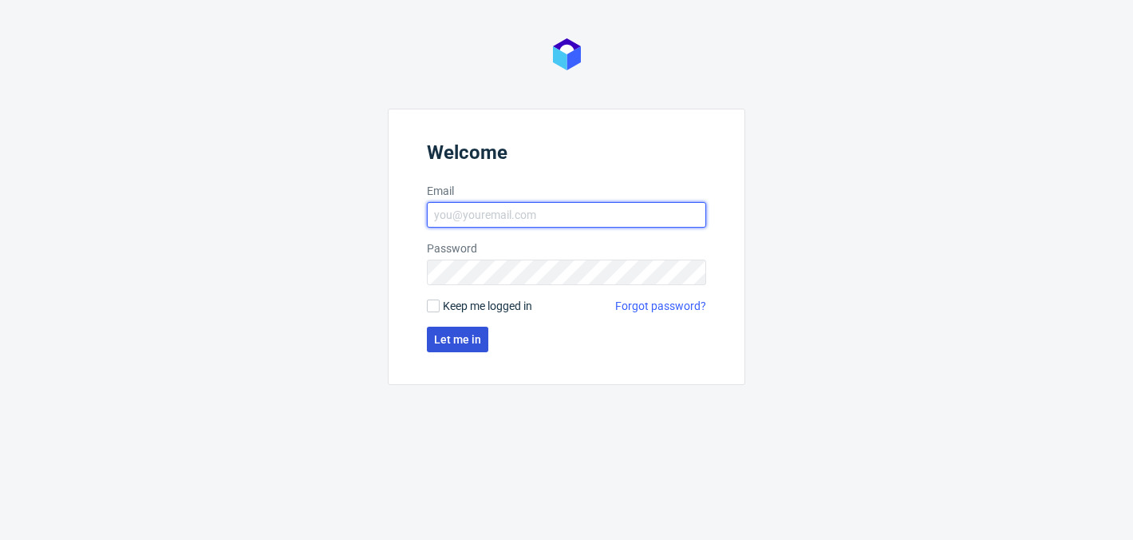
type input "[EMAIL_ADDRESS][DOMAIN_NAME]"
click at [441, 338] on span "Let me in" at bounding box center [457, 339] width 47 height 11
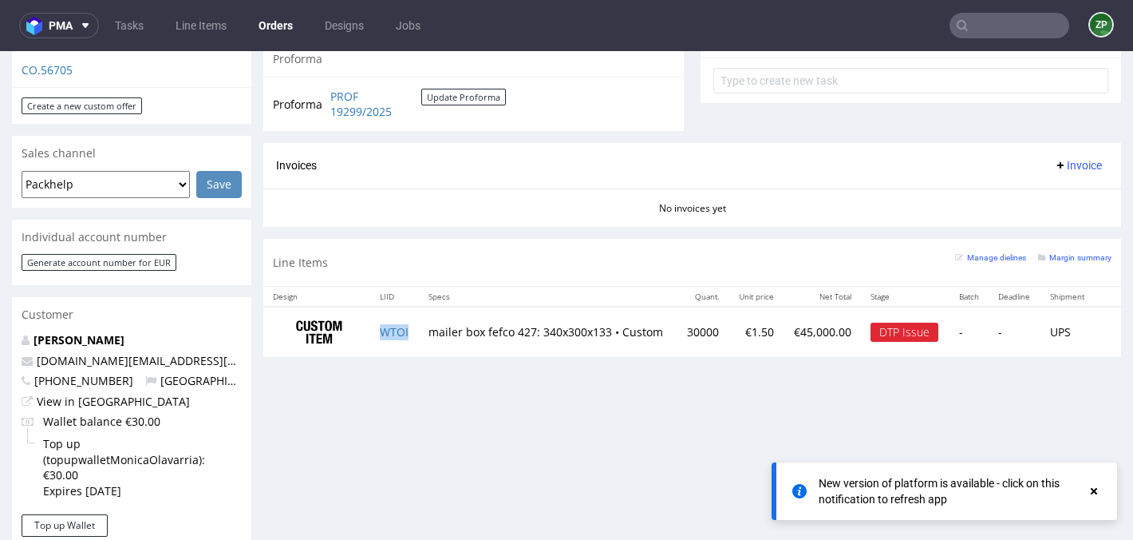
scroll to position [740, 0]
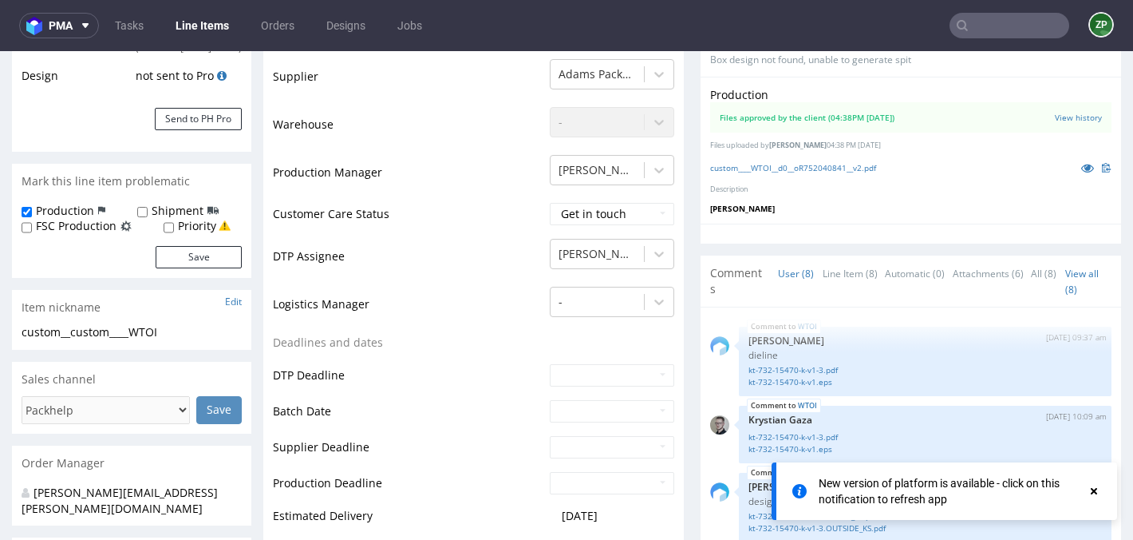
scroll to position [687, 0]
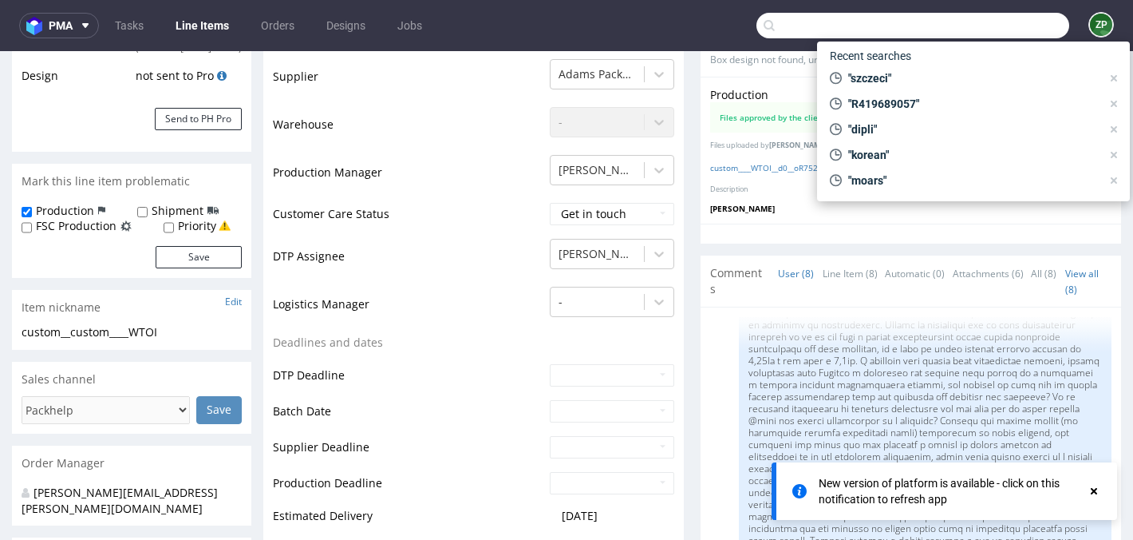
click at [997, 17] on input "text" at bounding box center [913, 26] width 313 height 26
click at [298, 26] on link "Orders" at bounding box center [277, 26] width 53 height 26
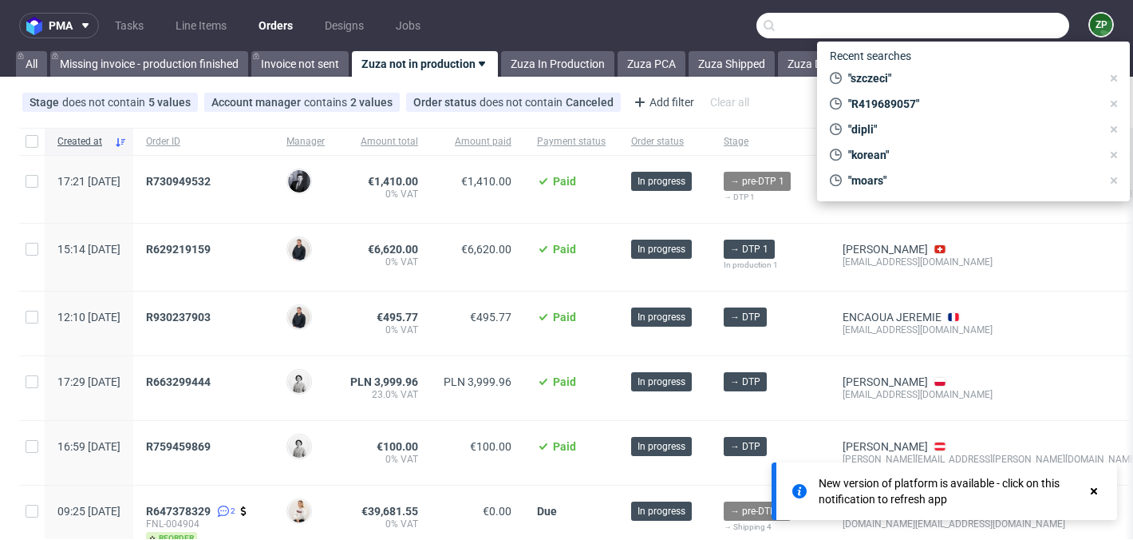
click at [786, 102] on div "Stage does not contain 5 values In production, Prod Issue, Production, +2 more …" at bounding box center [566, 102] width 1133 height 38
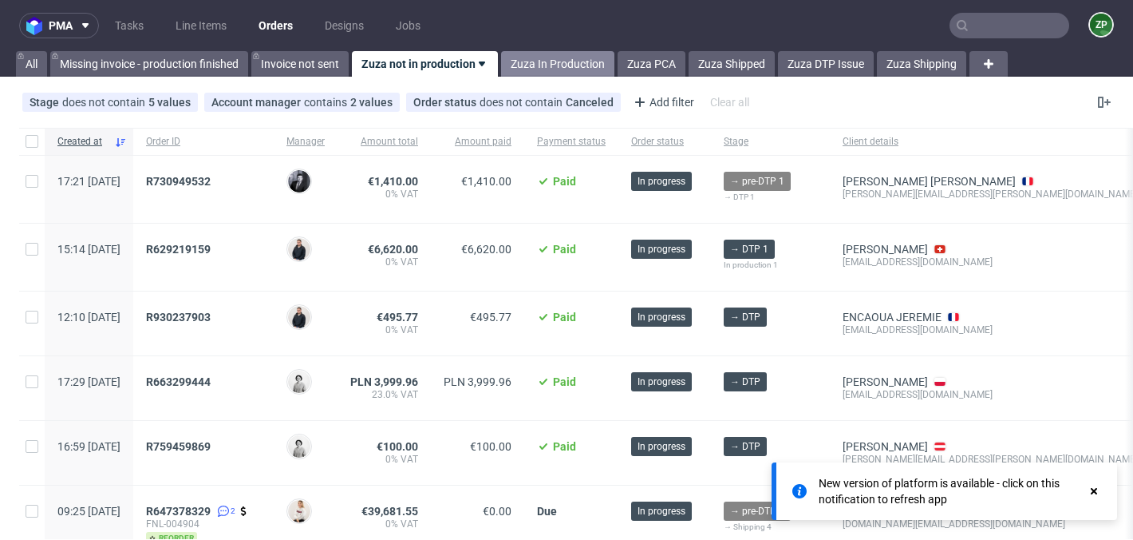
click at [559, 71] on link "Zuza In Production" at bounding box center [557, 64] width 113 height 26
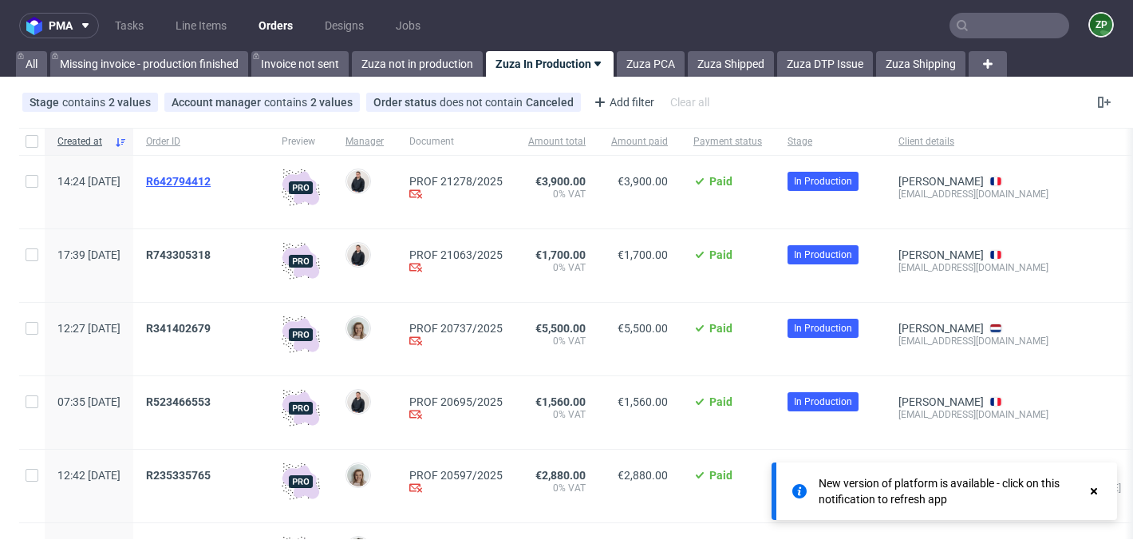
click at [211, 176] on span "R642794412" at bounding box center [178, 181] width 65 height 13
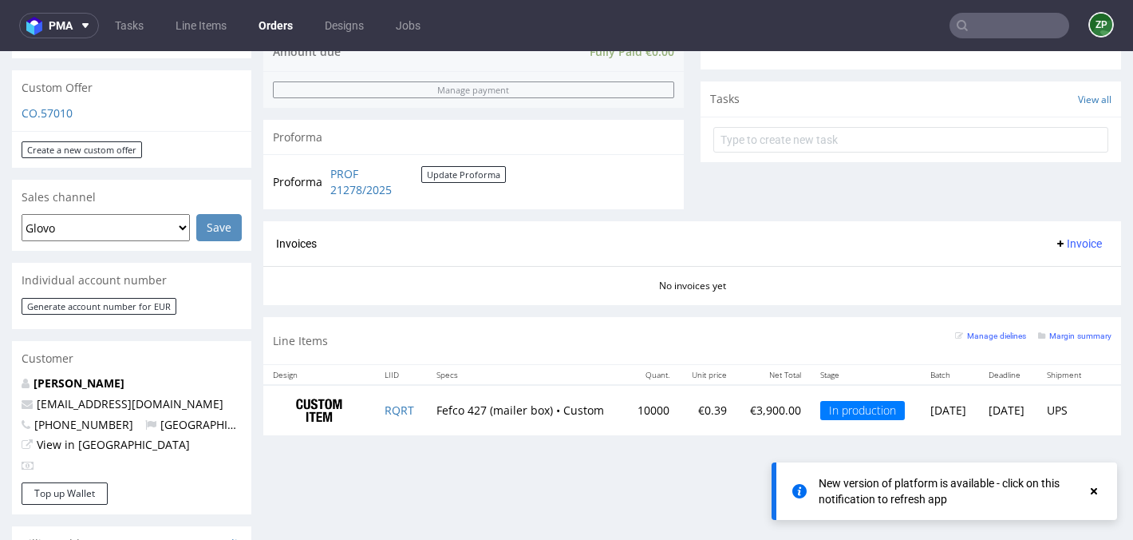
scroll to position [585, 0]
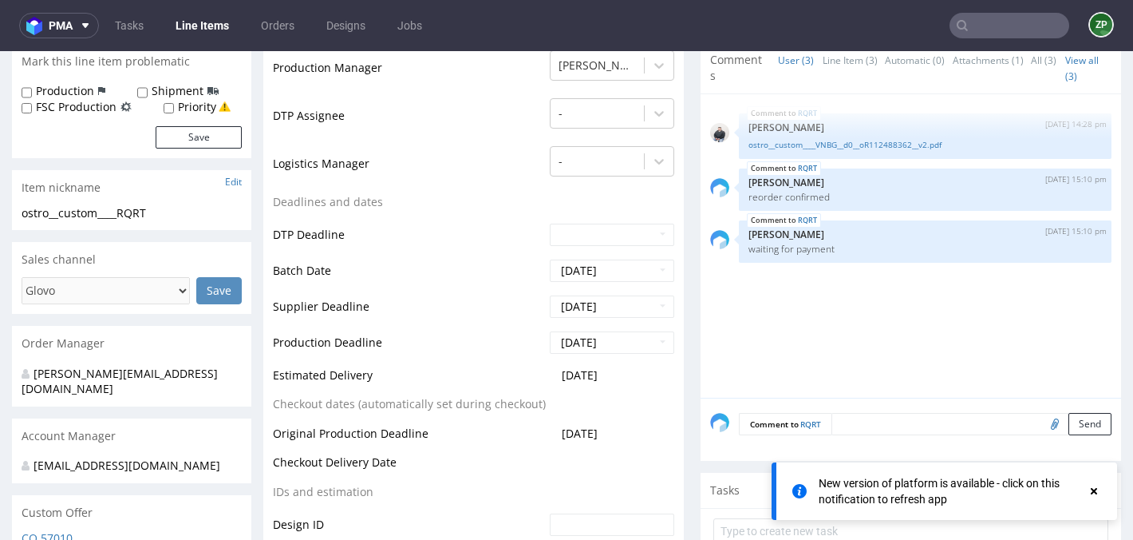
scroll to position [429, 0]
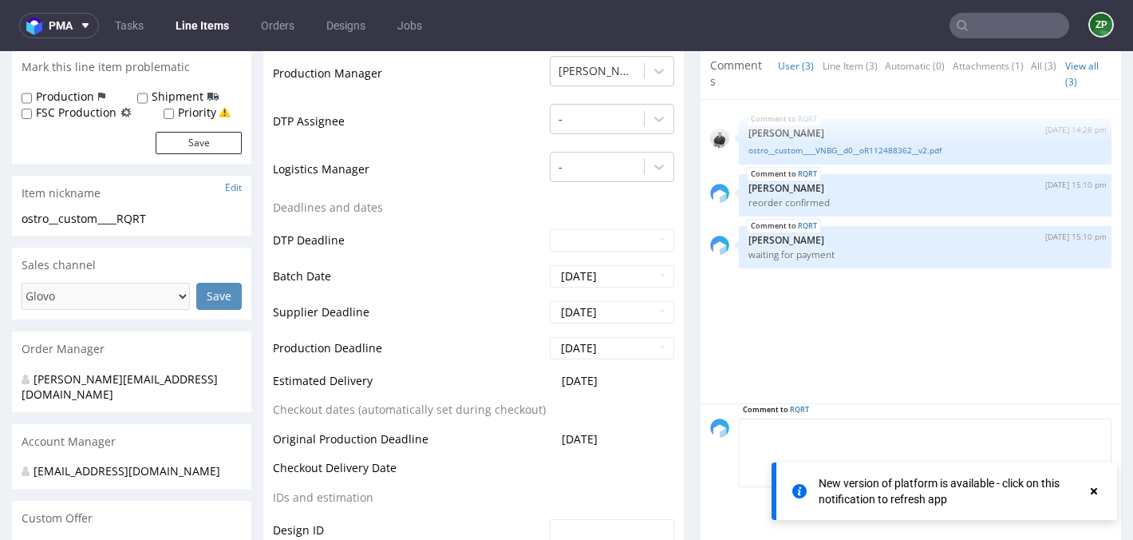
click at [870, 421] on textarea at bounding box center [925, 452] width 373 height 69
type textarea "d"
type textarea "S"
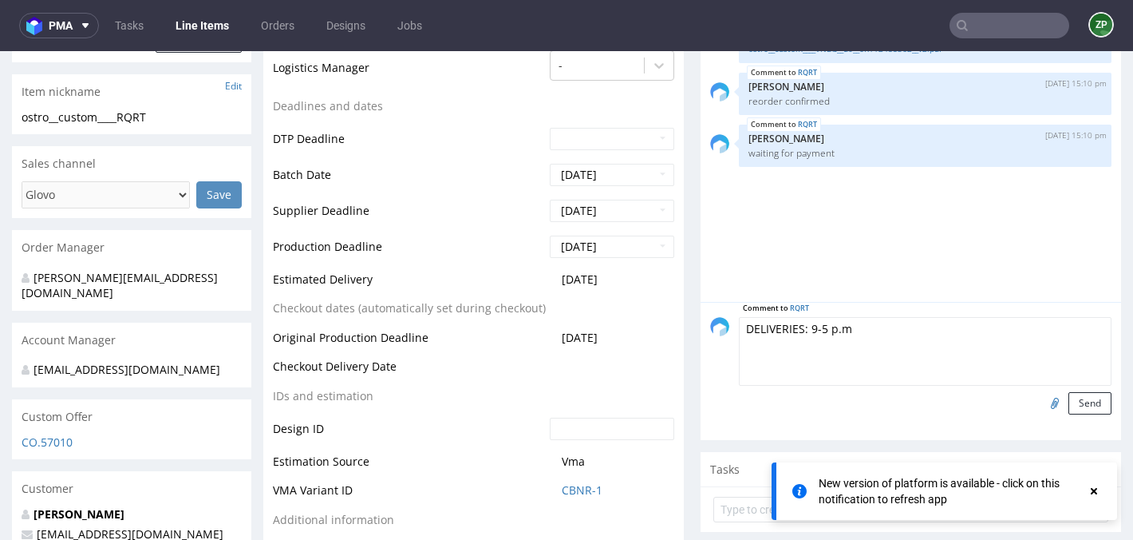
scroll to position [529, 0]
type textarea "DELIVERIES: 9-5 p.m"
click at [1076, 397] on button "Send" at bounding box center [1090, 404] width 43 height 22
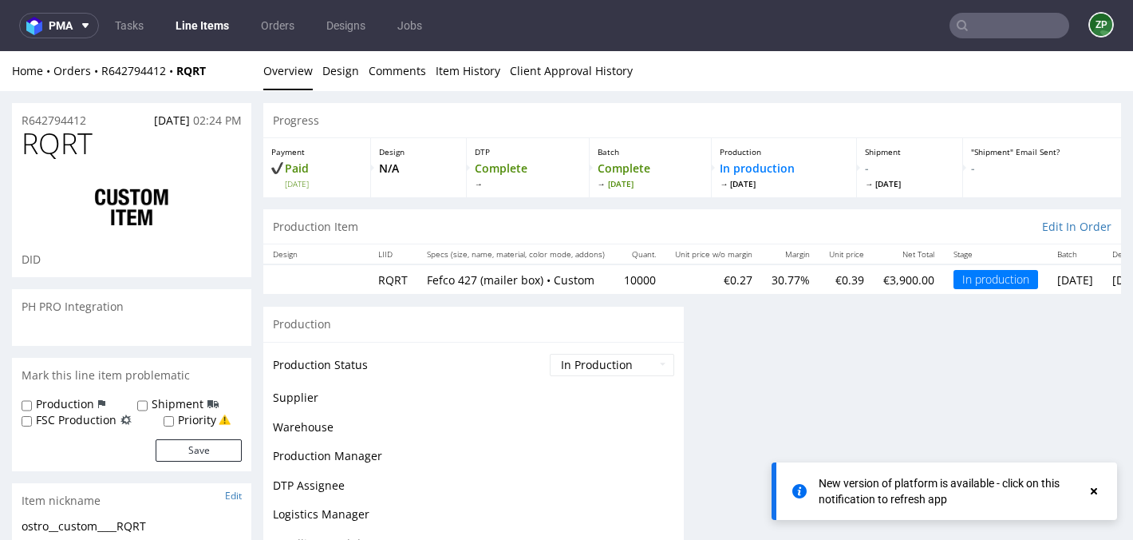
scroll to position [0, 0]
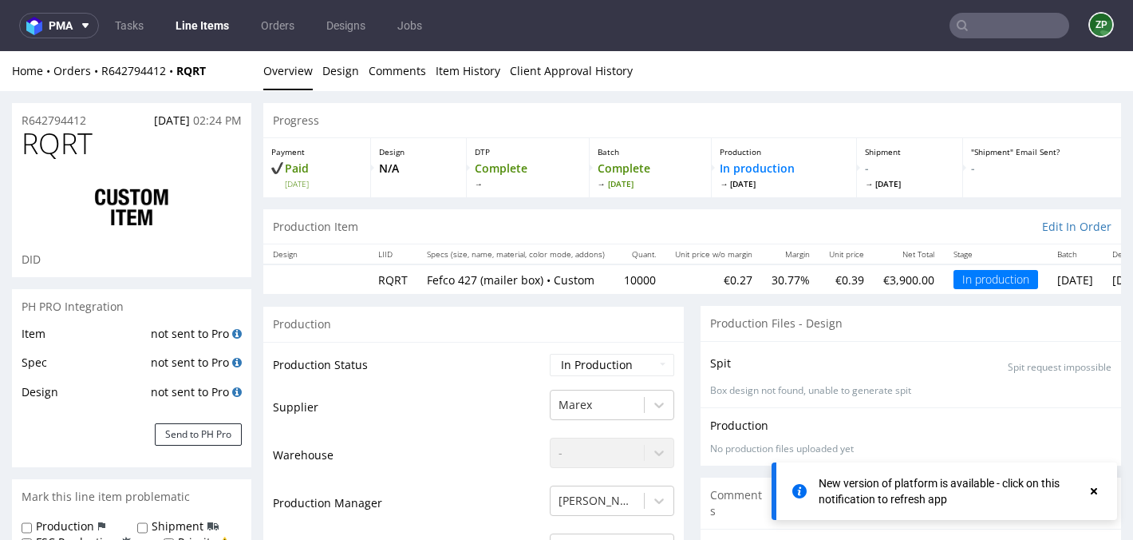
click at [302, 13] on ul "Tasks Line Items Orders Designs Jobs" at bounding box center [268, 26] width 339 height 26
click at [279, 26] on link "Orders" at bounding box center [277, 26] width 53 height 26
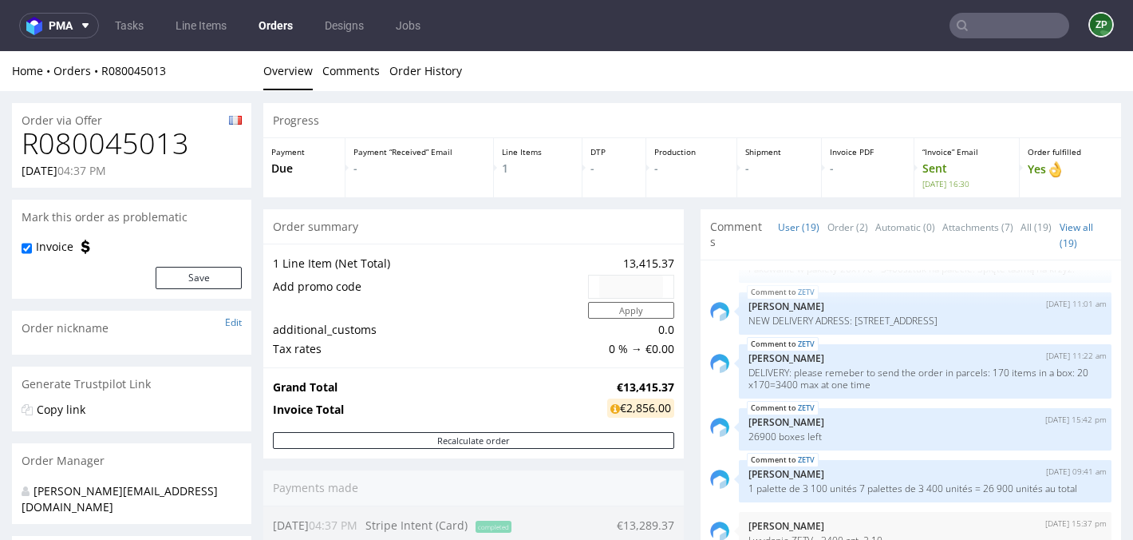
scroll to position [231, 0]
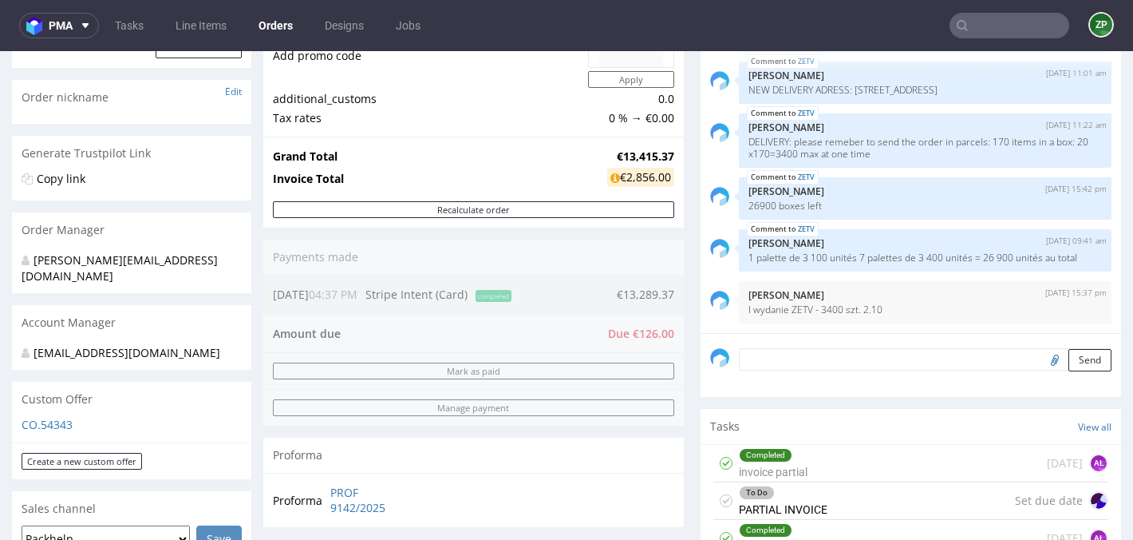
click at [1004, 27] on input "text" at bounding box center [1010, 26] width 120 height 26
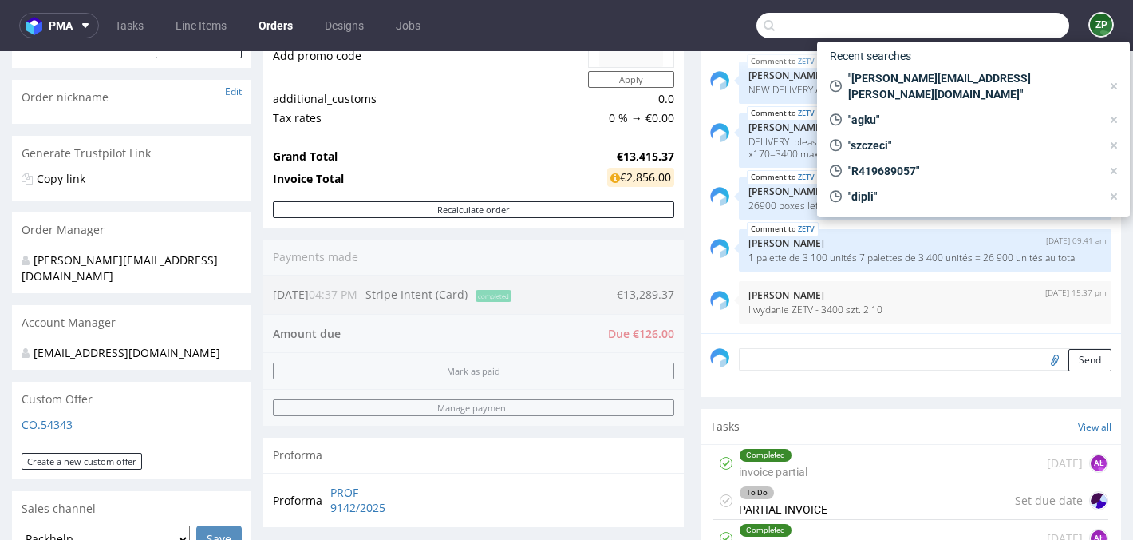
click at [284, 22] on link "Orders" at bounding box center [275, 26] width 53 height 26
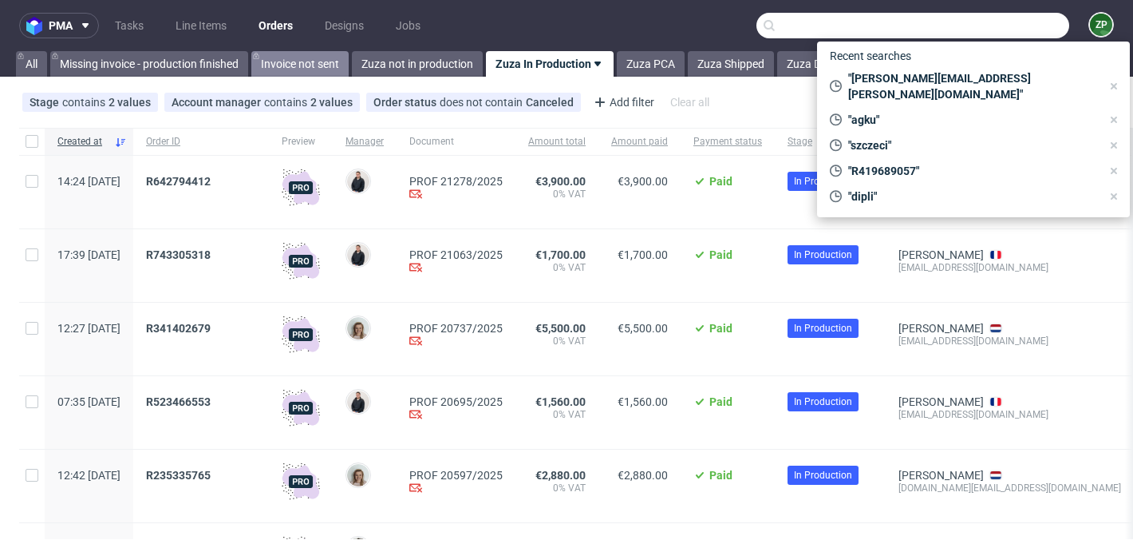
click at [294, 58] on link "Invoice not sent" at bounding box center [299, 64] width 97 height 26
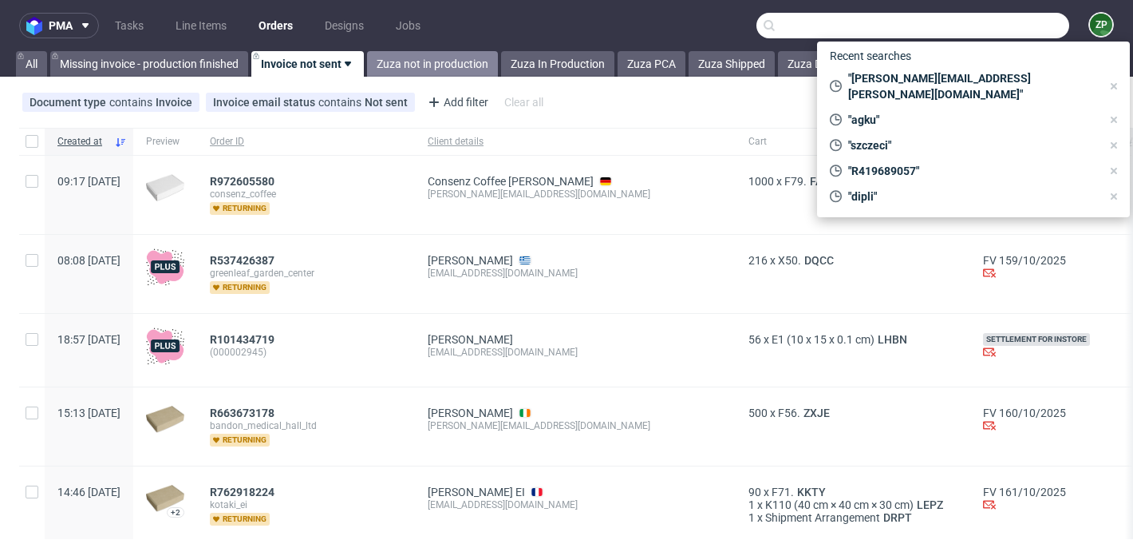
click at [399, 64] on link "Zuza not in production" at bounding box center [432, 64] width 131 height 26
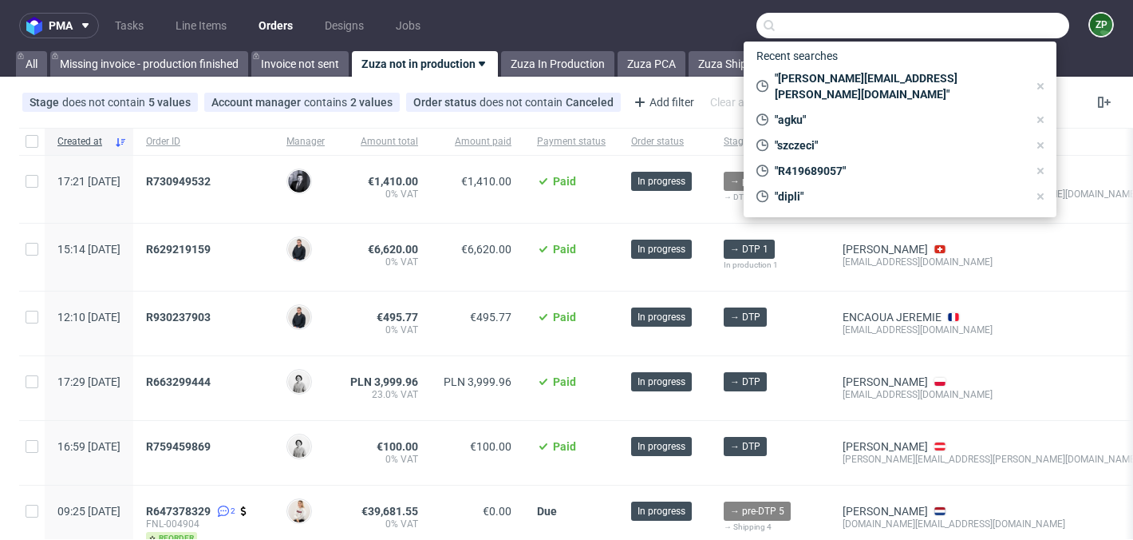
click at [923, 23] on input "text" at bounding box center [913, 26] width 313 height 26
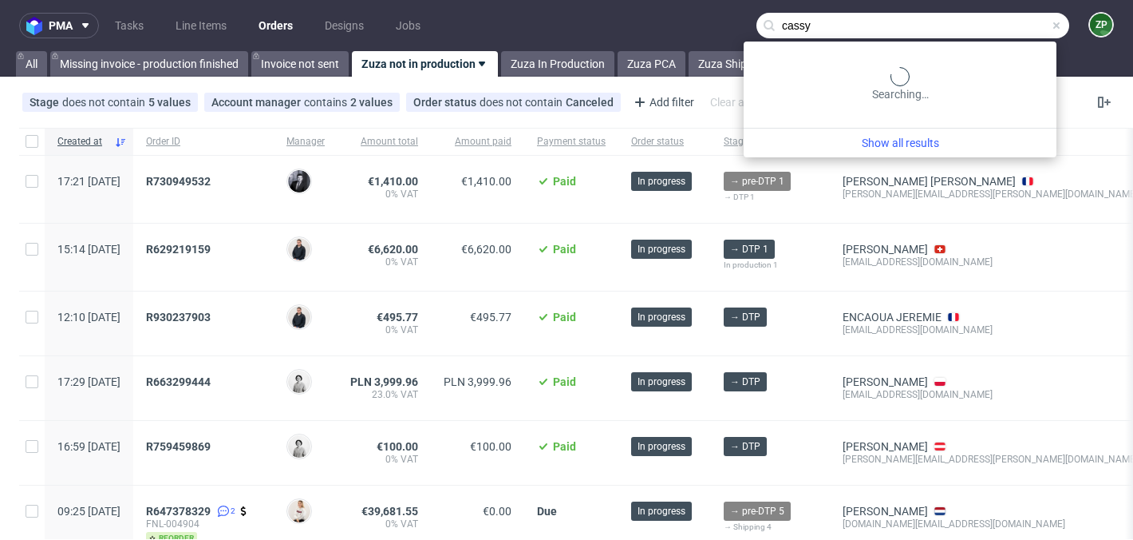
type input "cassy"
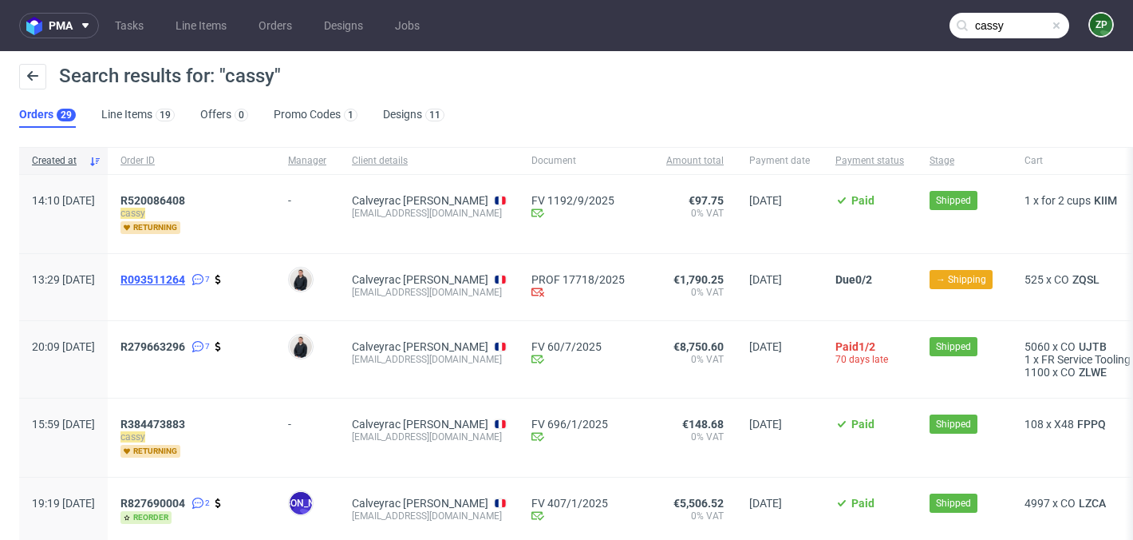
click at [185, 278] on span "R093511264" at bounding box center [153, 279] width 65 height 13
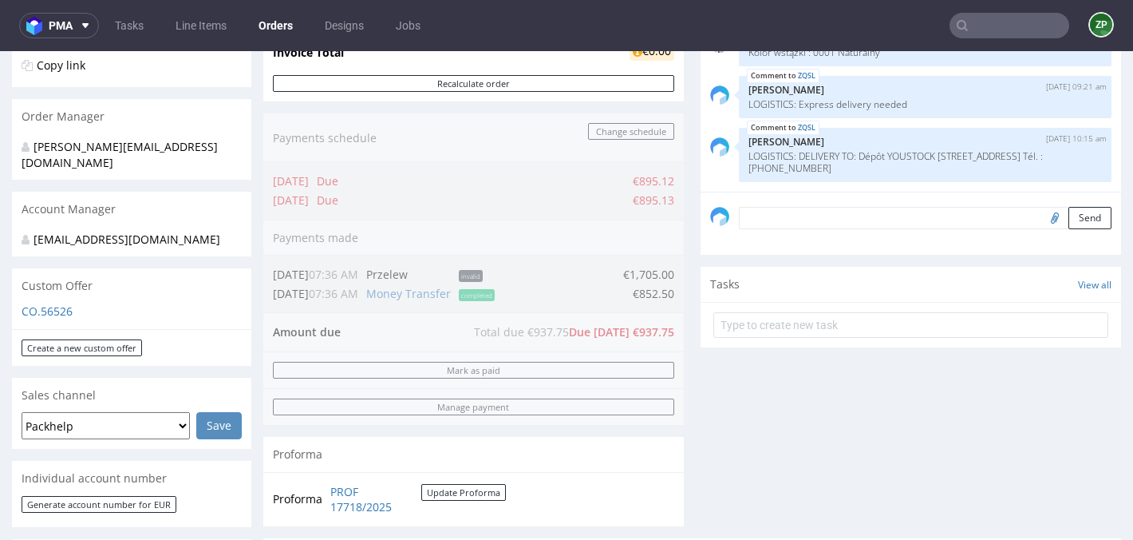
scroll to position [347, 0]
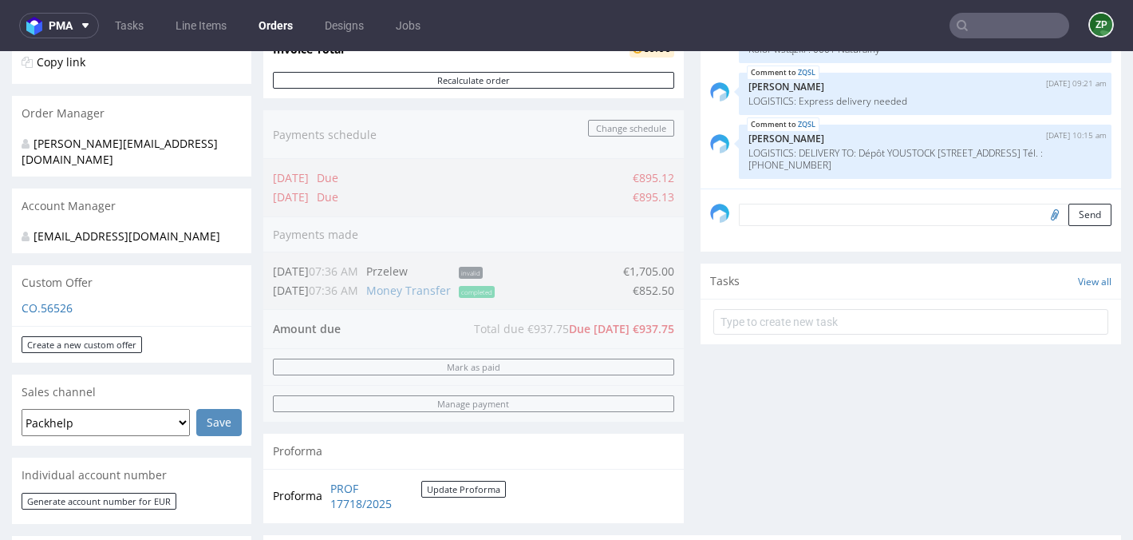
click at [779, 226] on textarea at bounding box center [925, 215] width 373 height 22
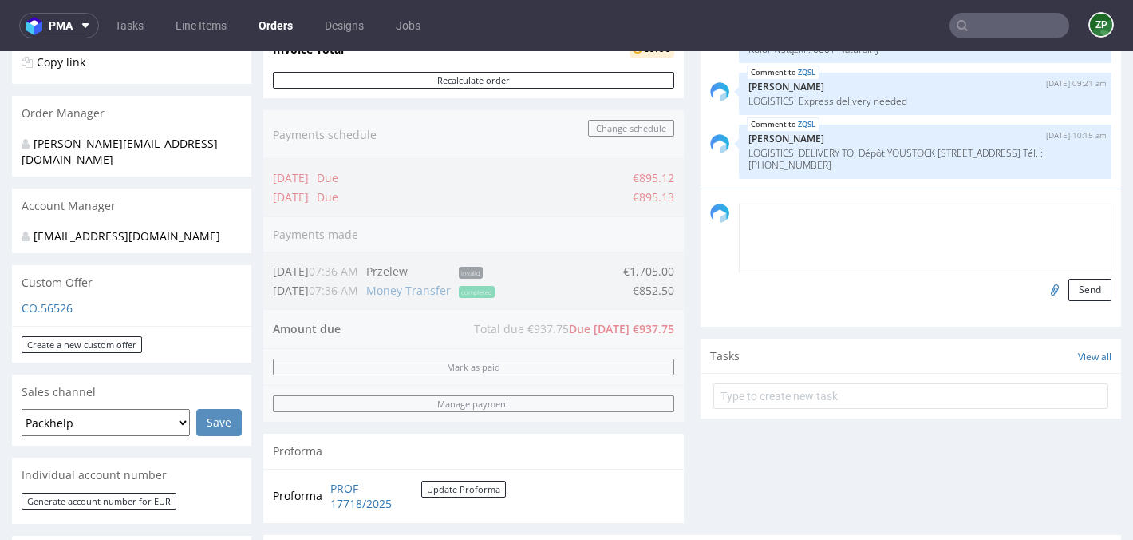
paste textarea "ASAR - CASSY 4 rue du Champ de Montigny Bouchemaine 49080 France Tél. : +33 6 6…"
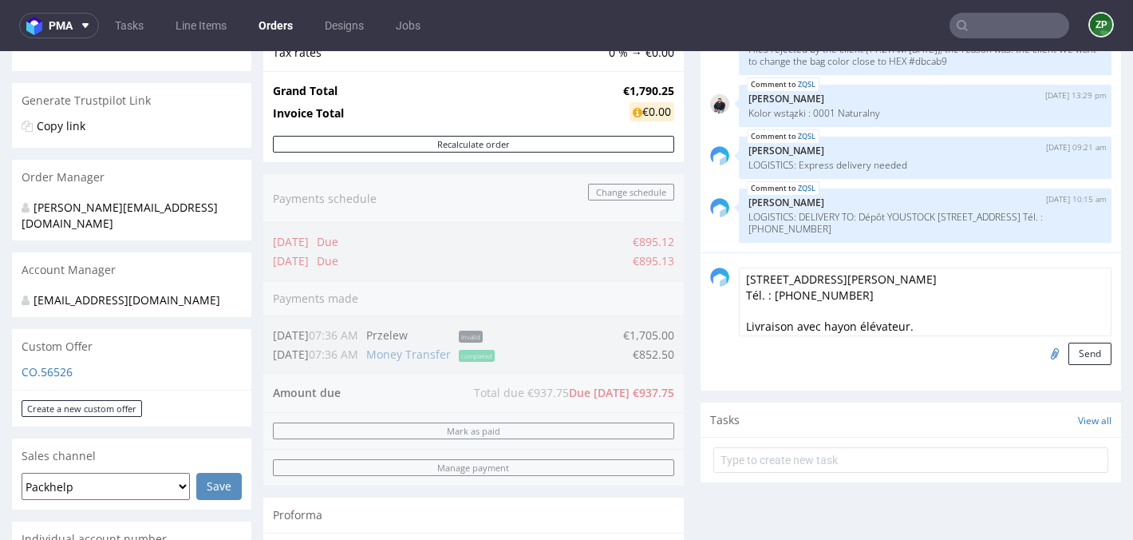
scroll to position [96, 0]
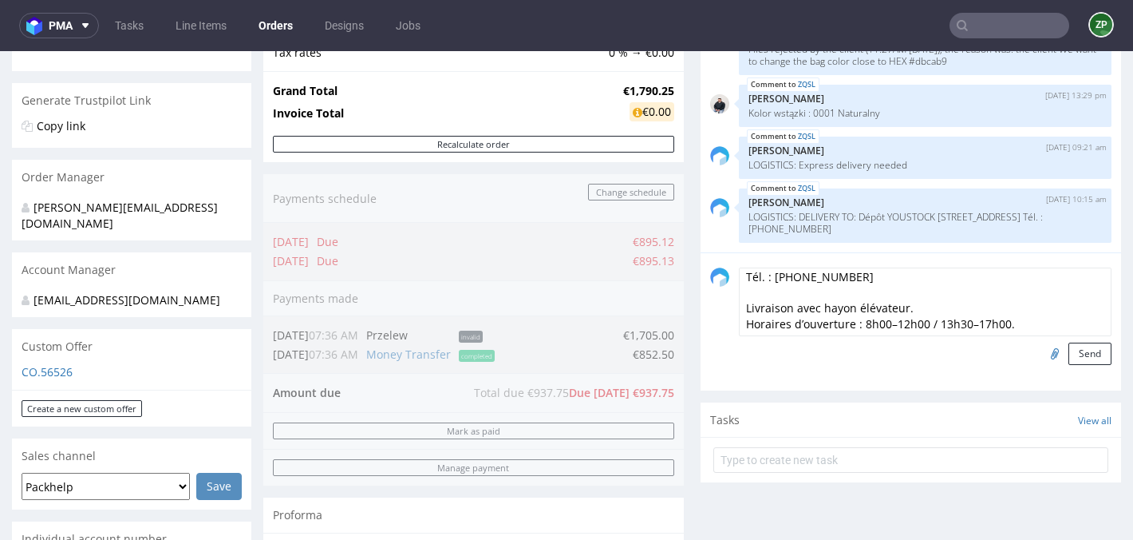
drag, startPoint x: 741, startPoint y: 290, endPoint x: 908, endPoint y: 408, distance: 204.4
click at [908, 408] on div "Comments User (7) Order (0) Automatic (0) Attachments (3) All (7) View all (7) …" at bounding box center [911, 256] width 421 height 686
type textarea "ASAR - CASSY"
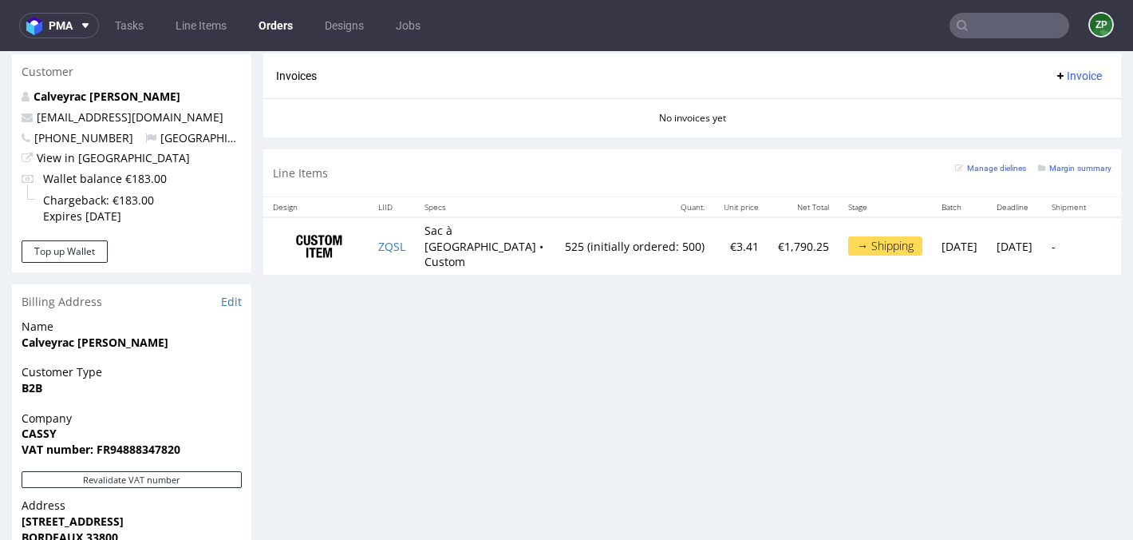
scroll to position [825, 0]
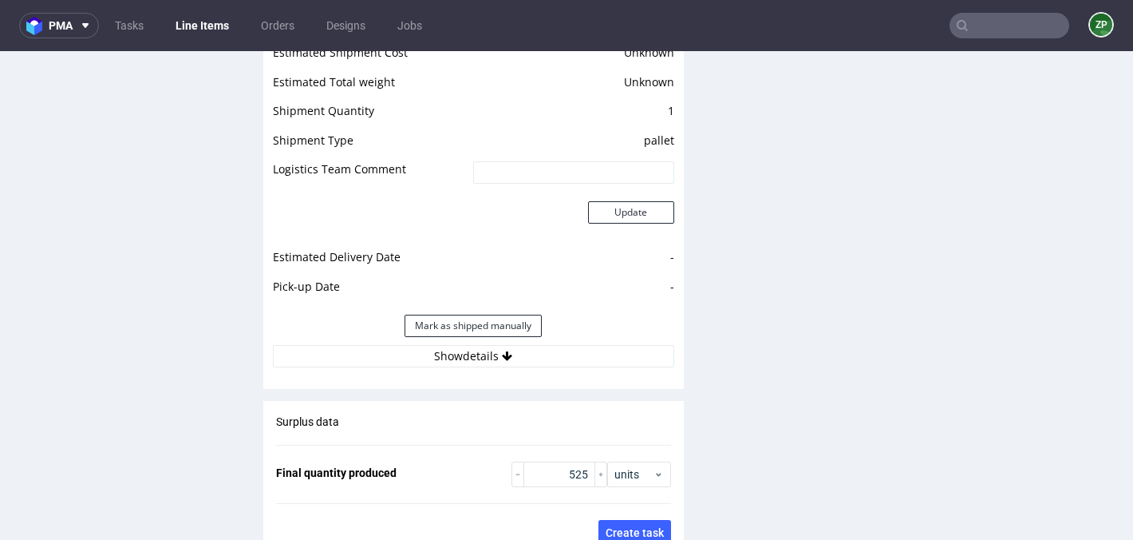
scroll to position [2136, 0]
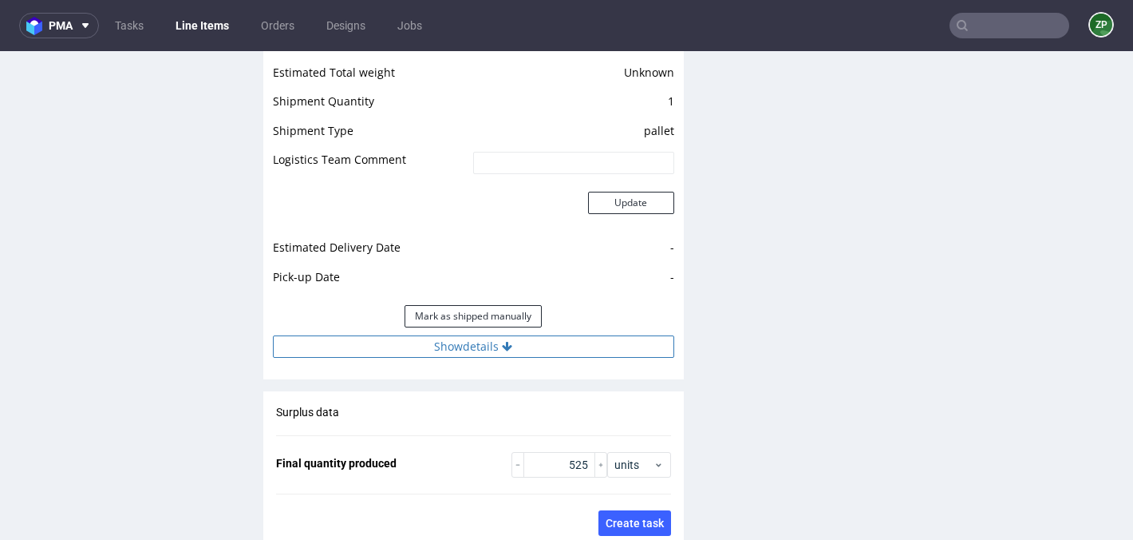
click at [460, 345] on button "Show details" at bounding box center [473, 346] width 401 height 22
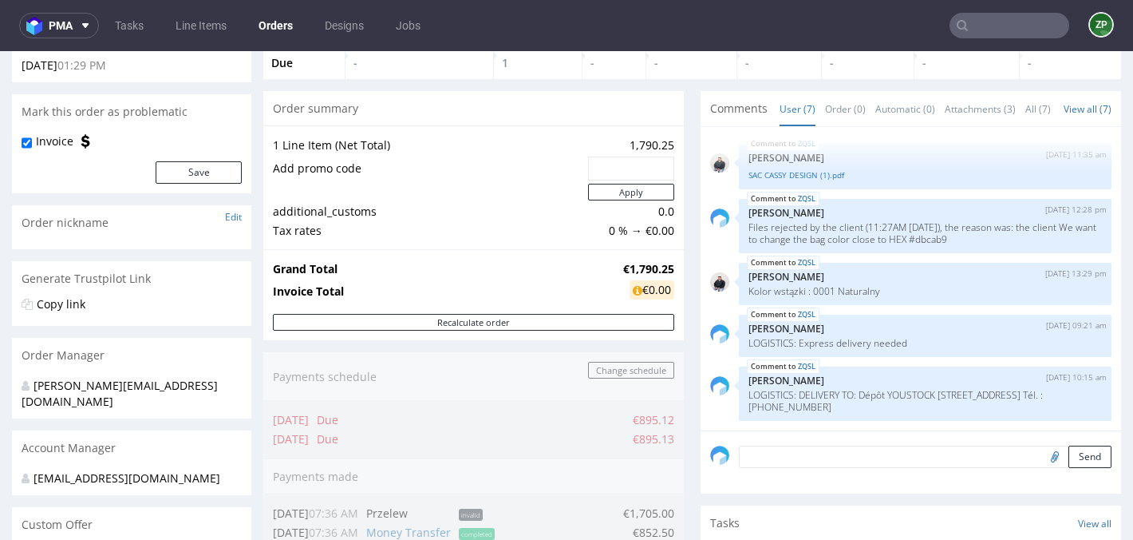
scroll to position [144, 0]
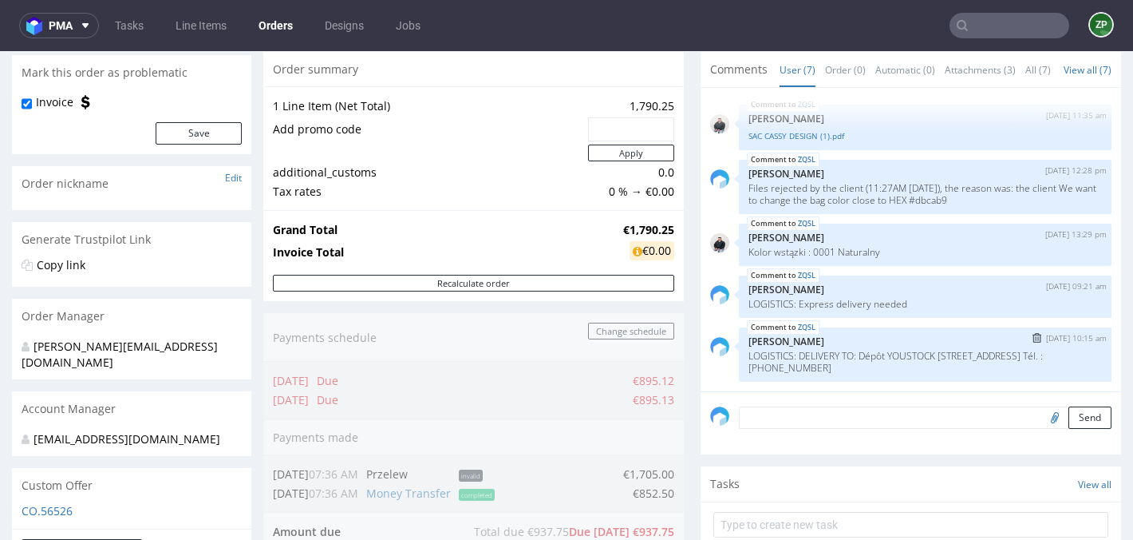
click at [1033, 342] on img "submit" at bounding box center [1037, 338] width 9 height 10
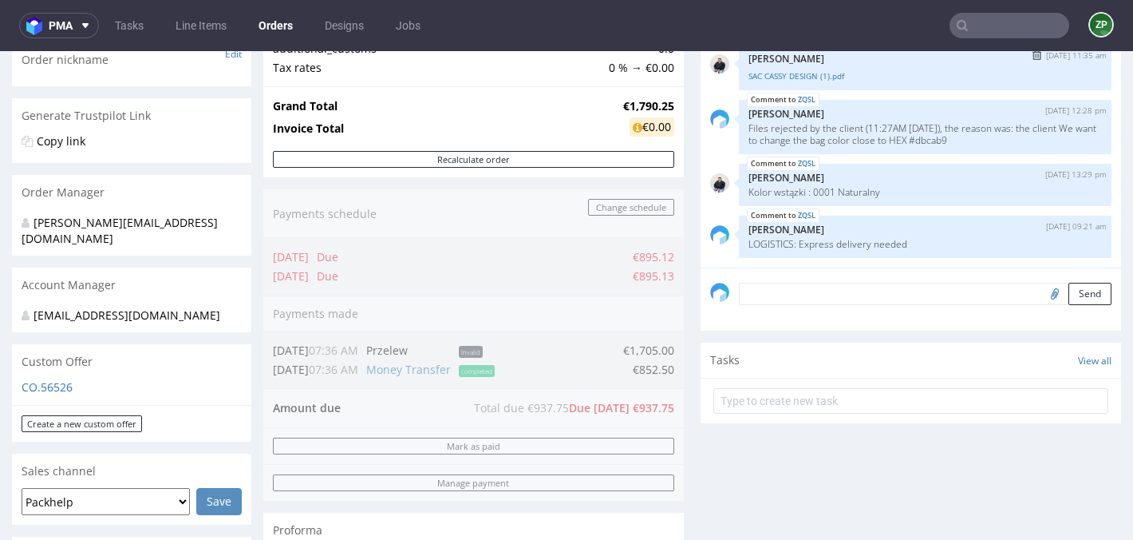
scroll to position [270, 0]
click at [824, 301] on textarea at bounding box center [925, 292] width 373 height 22
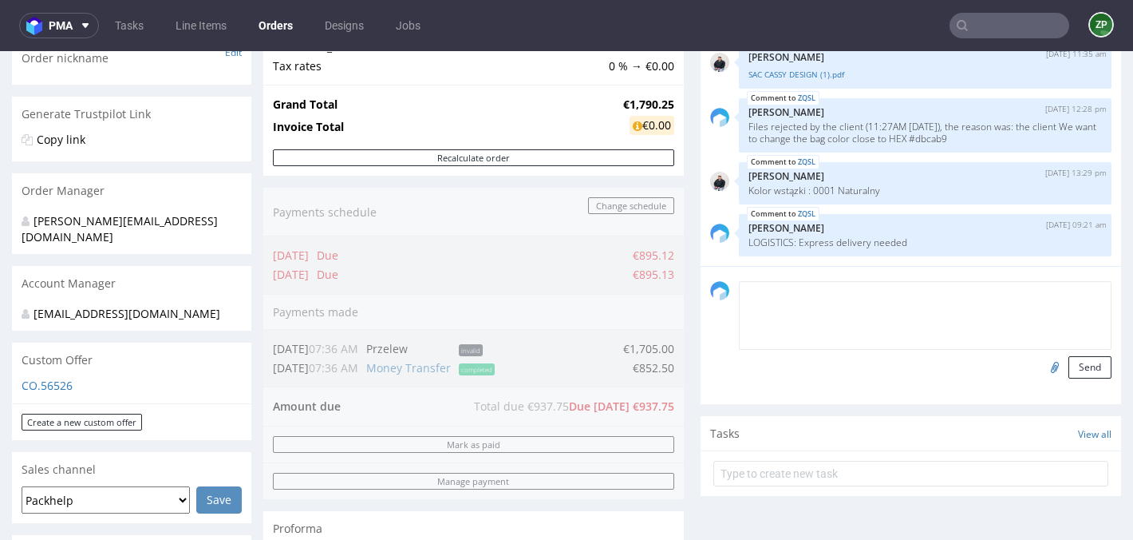
type textarea "D"
paste textarea "ASAR - CASSY 4 rue du Champ de Montigny Bouchemaine 49080 France Tél. : +33 6 6…"
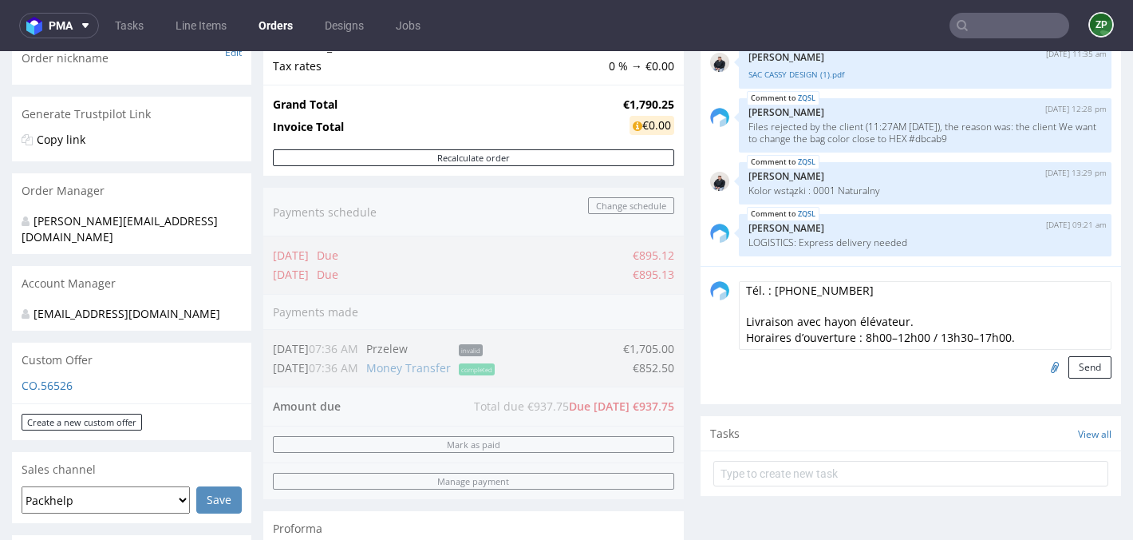
scroll to position [73, 0]
drag, startPoint x: 911, startPoint y: 308, endPoint x: 721, endPoint y: 304, distance: 189.2
click at [721, 304] on div "LOGISTICS: ASAR - CASSY 4 rue du Champ de Montigny Bouchemaine 49080 France Tél…" at bounding box center [910, 329] width 401 height 97
click at [763, 320] on textarea "LOGISTICS: ASAR - CASSY 4 rue du Champ de Montigny Bouchemaine 49080 France Tél…" at bounding box center [925, 315] width 373 height 69
click at [762, 325] on textarea "LOGISTICS: ASAR - CASSY 4 rue du Champ de Montigny Bouchemaine 49080 France Tél…" at bounding box center [925, 315] width 373 height 69
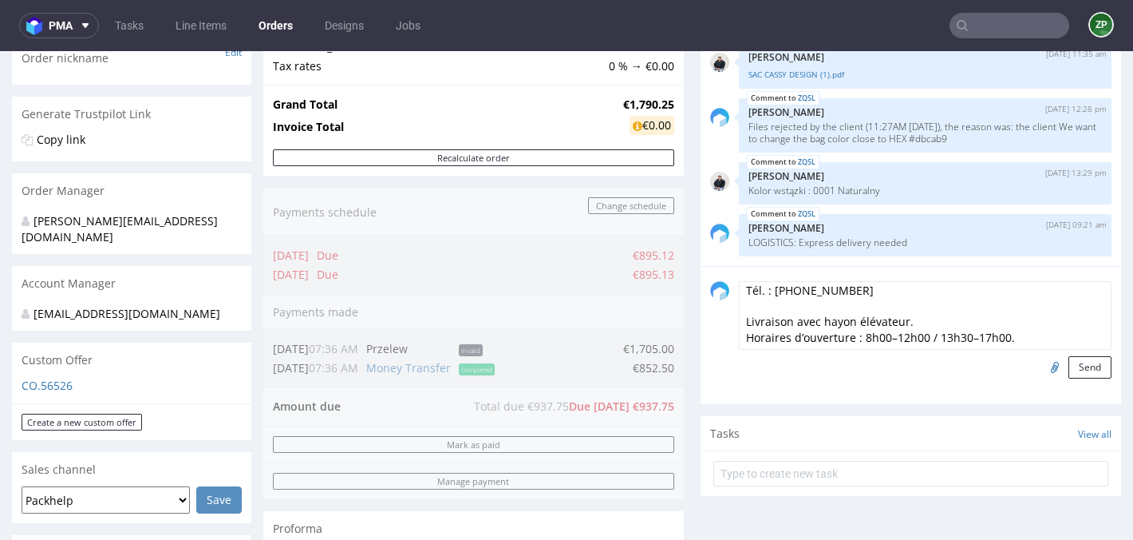
click at [762, 325] on textarea "LOGISTICS: ASAR - CASSY 4 rue du Champ de Montigny Bouchemaine 49080 France Tél…" at bounding box center [925, 315] width 373 height 69
click at [1075, 378] on button "Send" at bounding box center [1090, 367] width 43 height 22
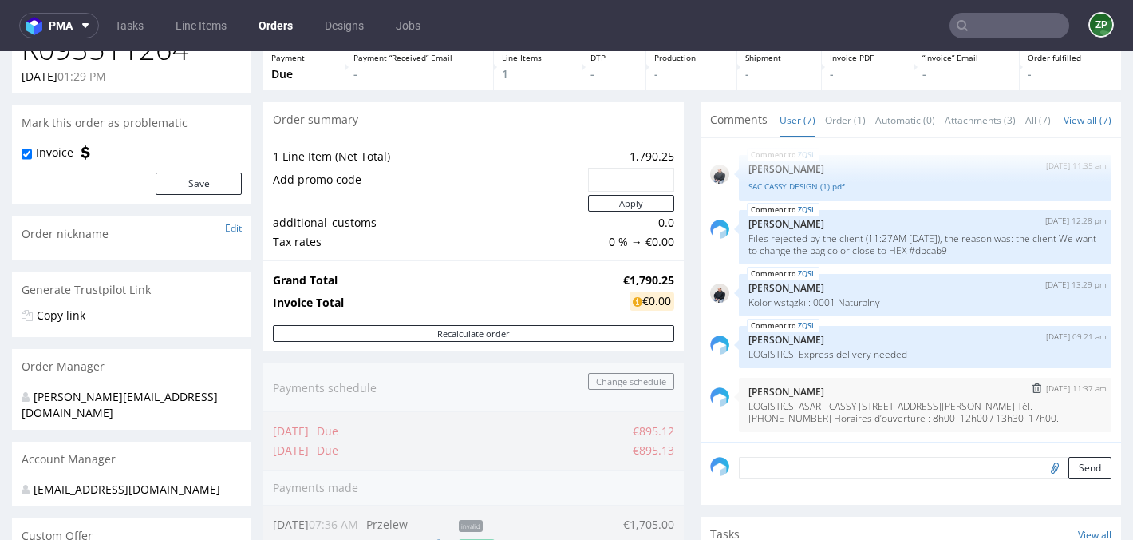
scroll to position [97, 0]
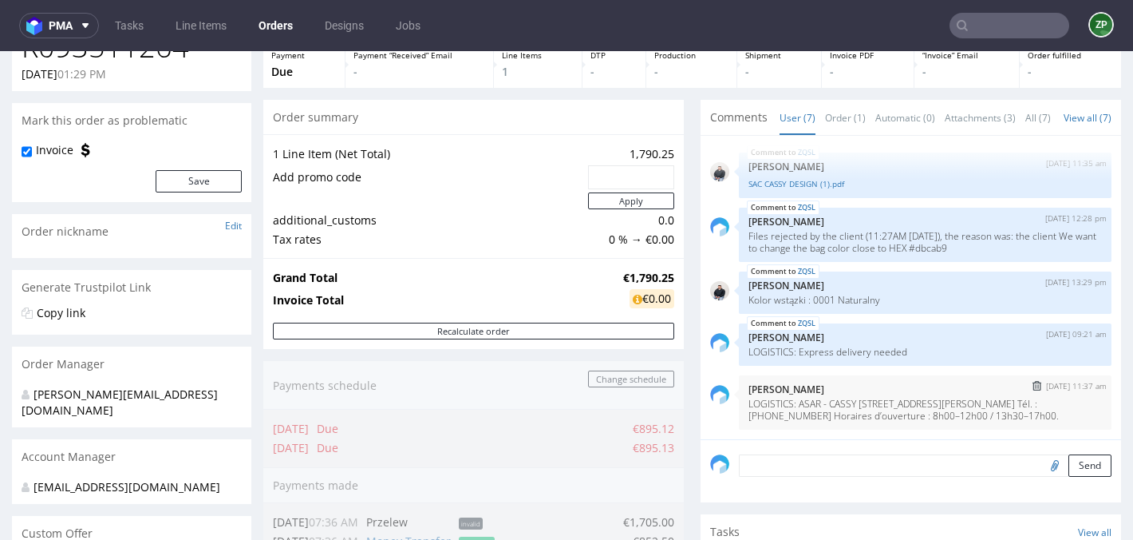
click at [1033, 389] on img "submit" at bounding box center [1037, 386] width 9 height 10
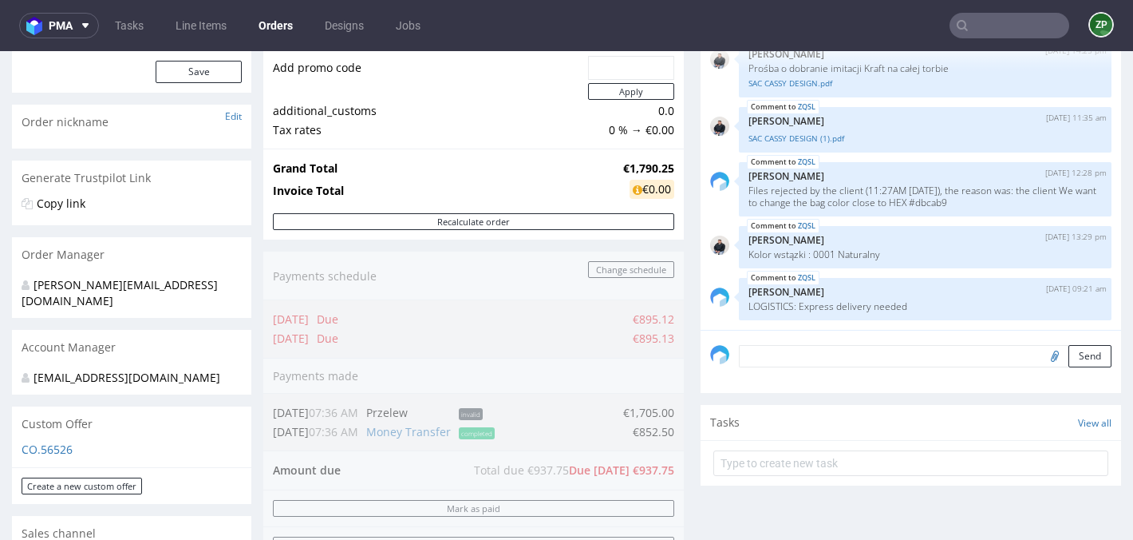
scroll to position [208, 0]
click at [781, 366] on textarea at bounding box center [925, 354] width 373 height 22
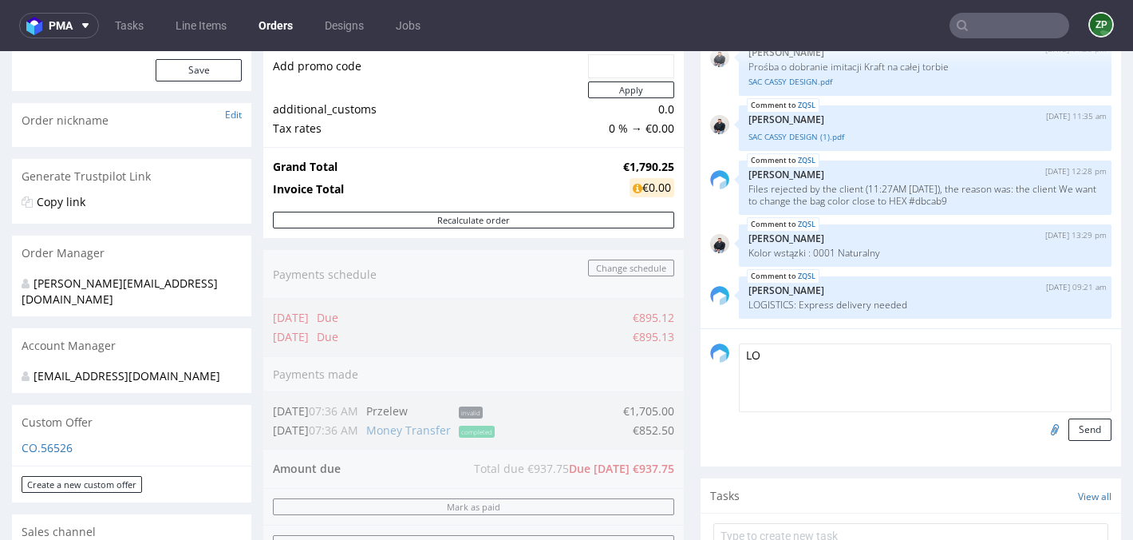
type textarea "L"
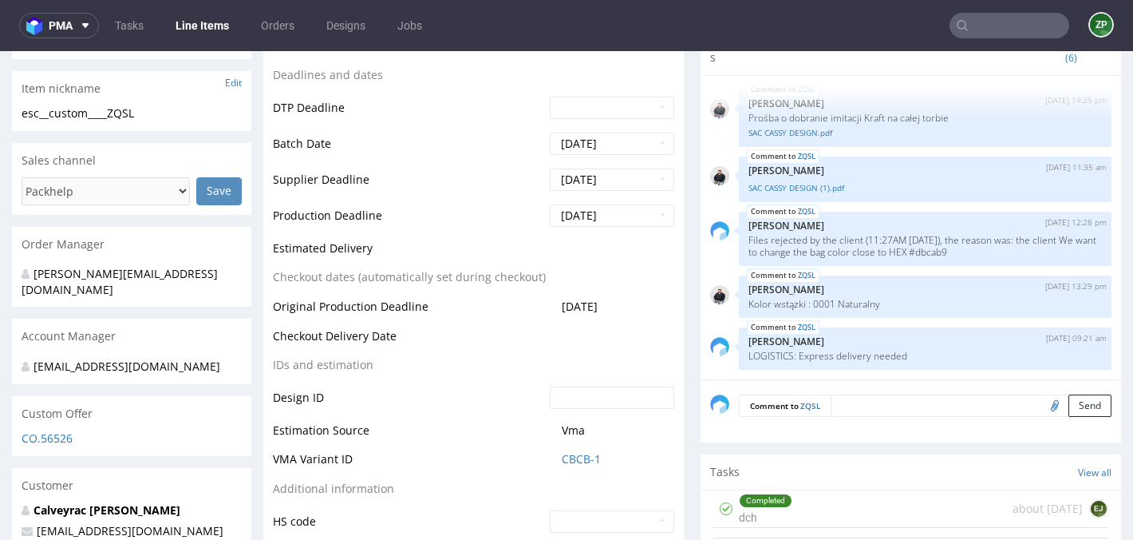
scroll to position [560, 0]
click at [851, 398] on textarea at bounding box center [971, 406] width 281 height 22
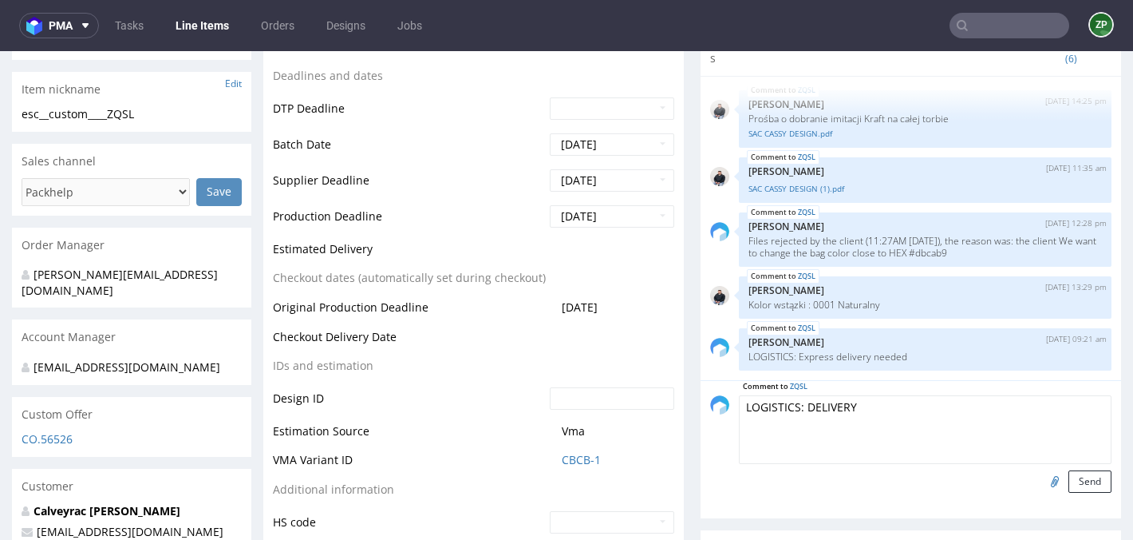
paste textarea "Dépôt YOUSTOCK 9 avenue du Noyer à la Malice, Bâtiment B, porte 14 LOUVRES 9538…"
click at [860, 395] on textarea "LOGISTICS: DELIVERY Dépôt YOUSTOCK 9 avenue du Noyer à la Malice, Bâtiment B, p…" at bounding box center [925, 429] width 373 height 69
type textarea "LOGISTICS: DELIVERY adress: Dépôt YOUSTOCK 9 avenue du Noyer à la Malice, Bâtim…"
click at [1087, 471] on button "Send" at bounding box center [1090, 481] width 43 height 22
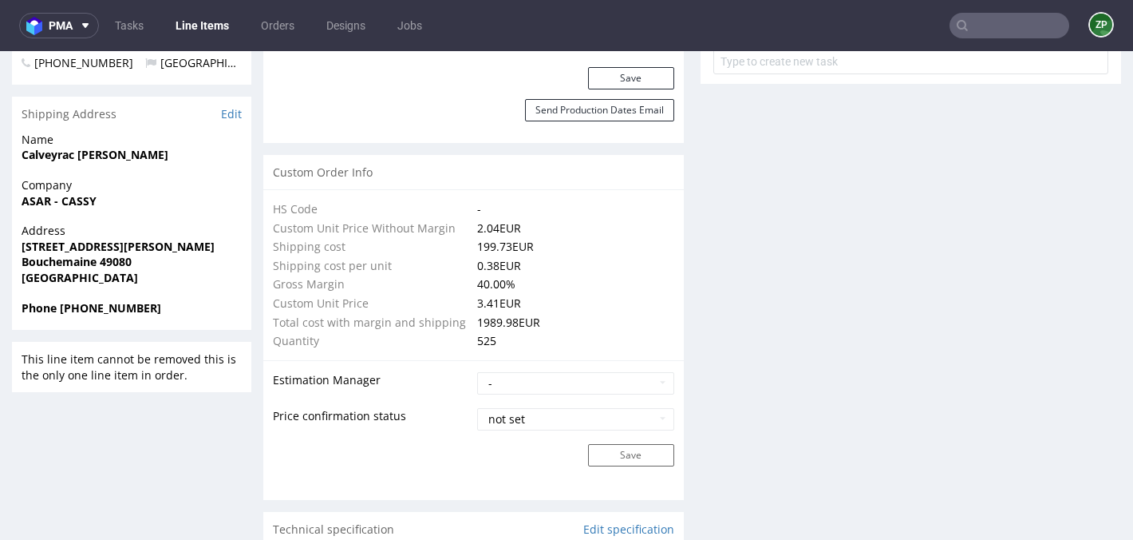
scroll to position [1050, 0]
click at [235, 114] on link "Edit" at bounding box center [231, 113] width 21 height 16
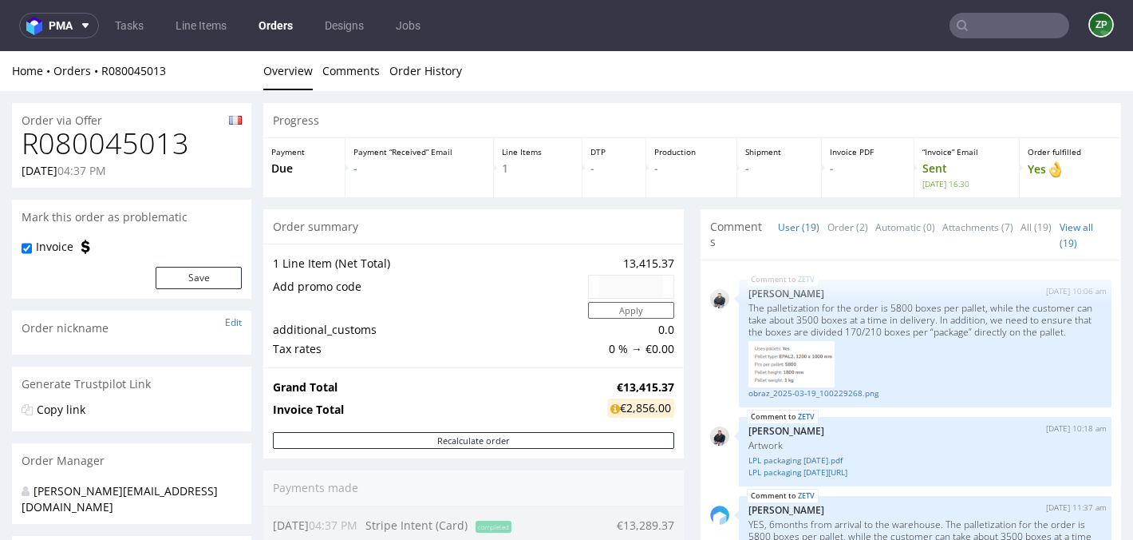
scroll to position [1207, 0]
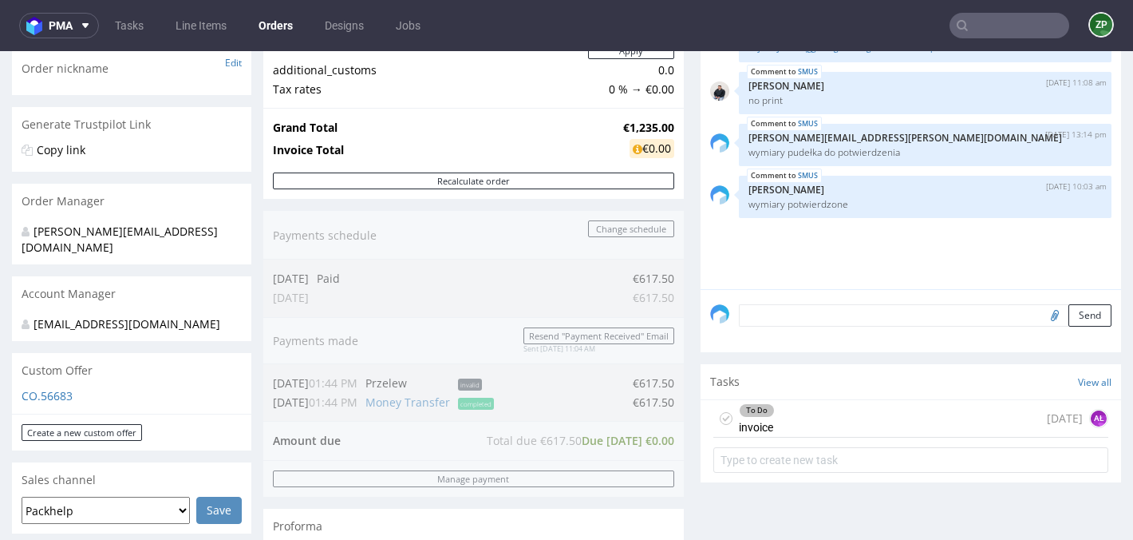
scroll to position [229, 0]
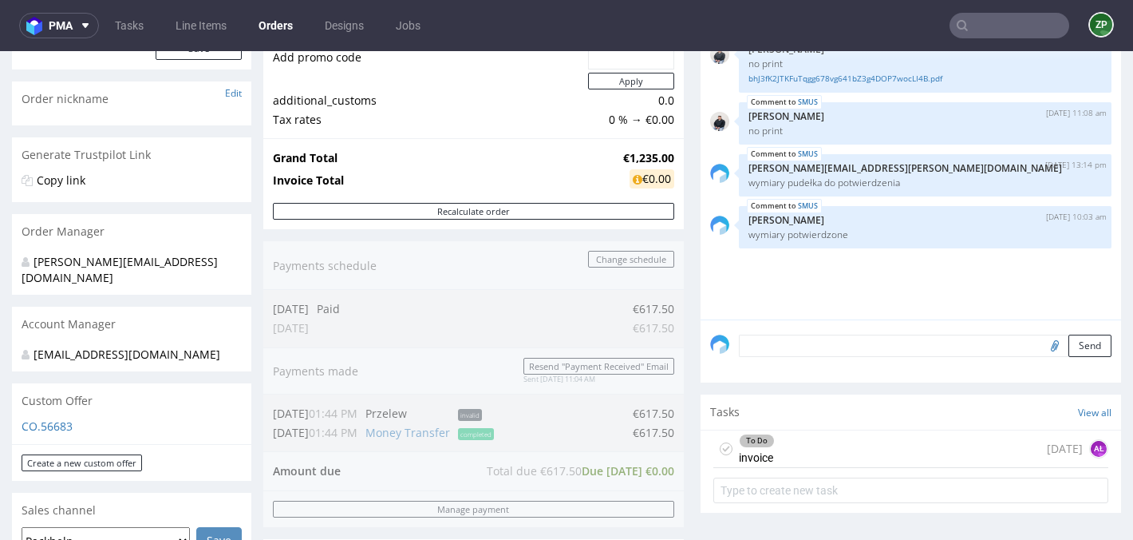
click at [810, 357] on textarea at bounding box center [925, 345] width 373 height 22
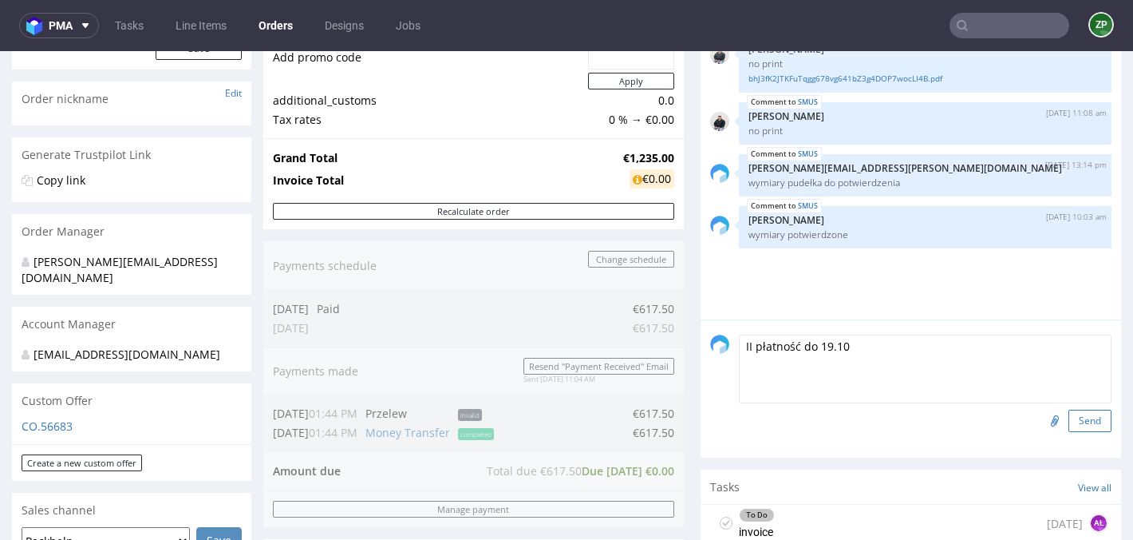
type textarea "II płatność do 19.10"
click at [1078, 428] on button "Send" at bounding box center [1090, 420] width 43 height 22
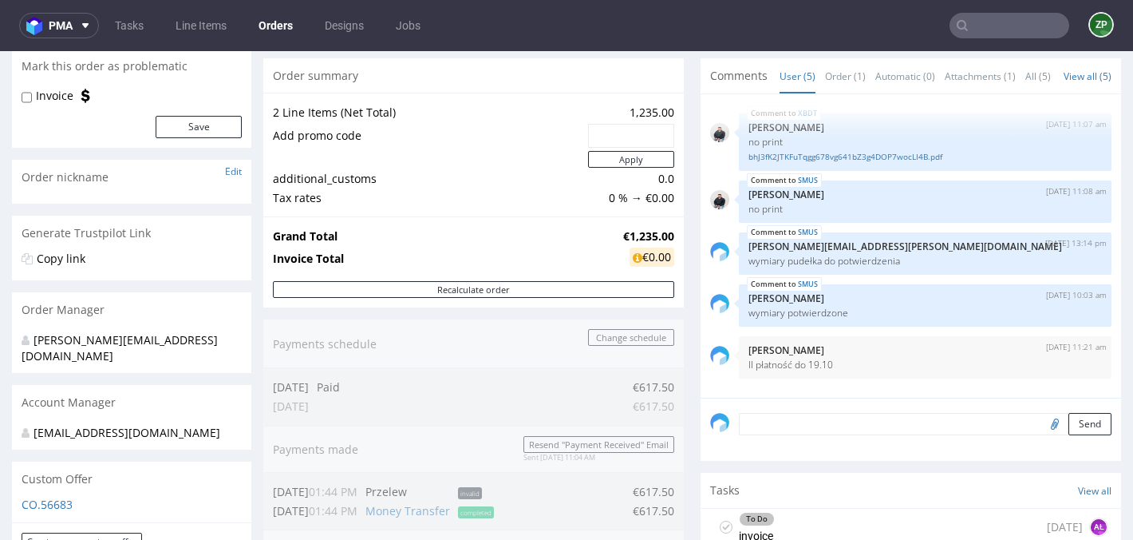
scroll to position [208, 0]
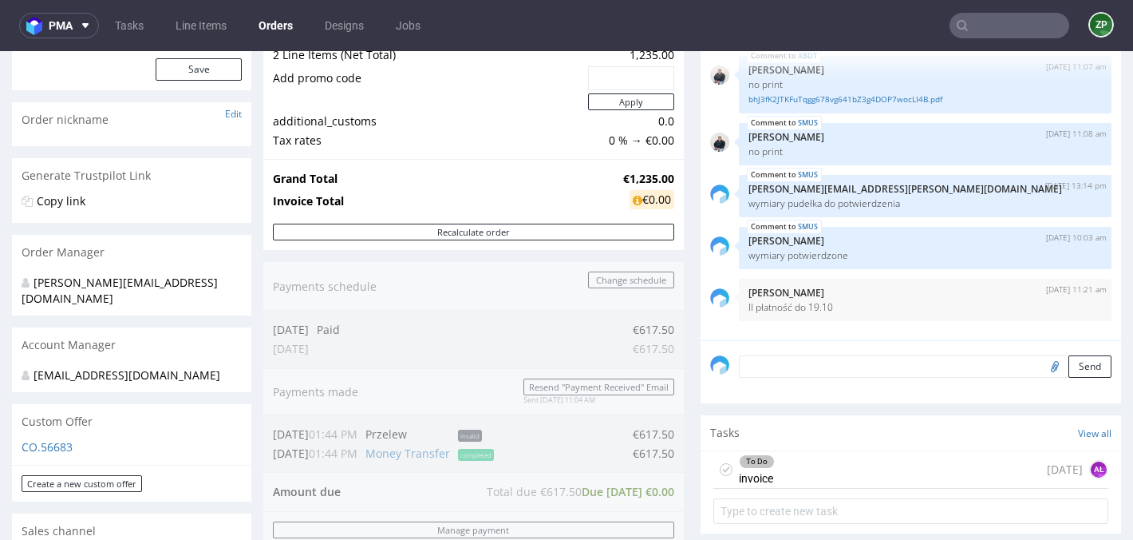
click at [975, 30] on input "text" at bounding box center [1010, 26] width 120 height 26
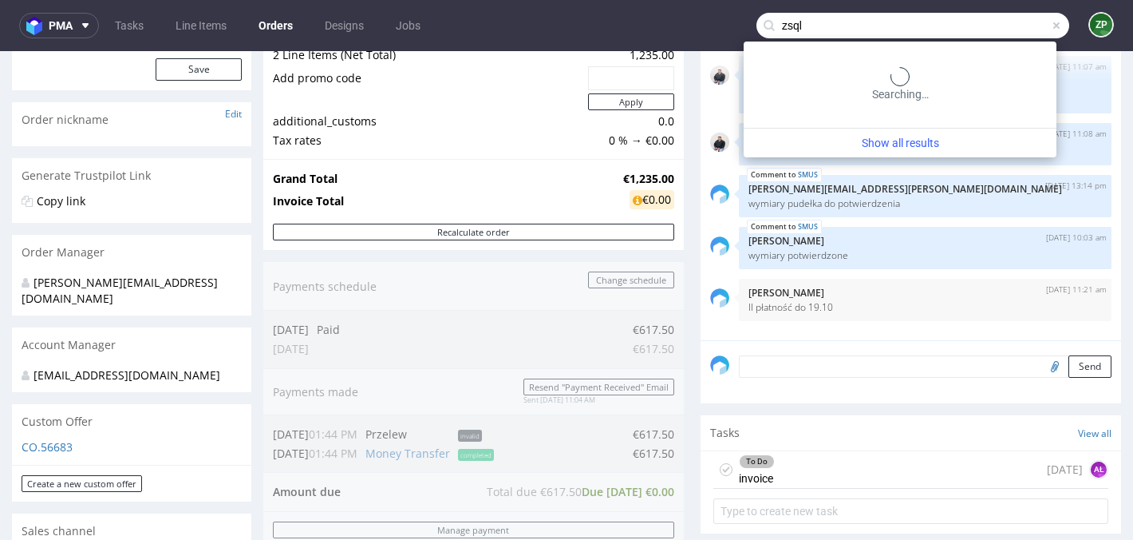
type input "zsql"
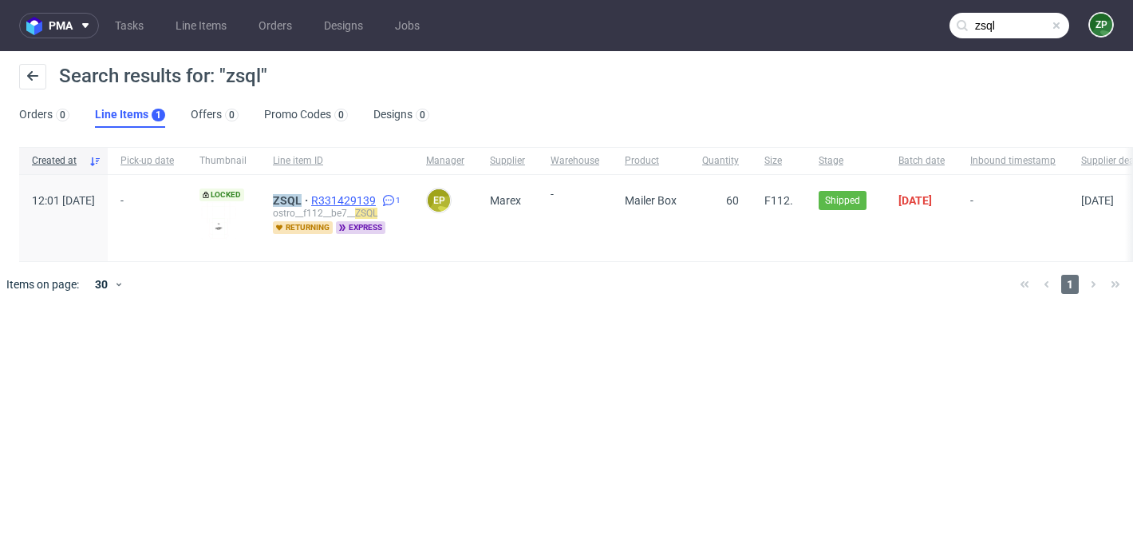
click at [367, 197] on span "R331429139" at bounding box center [345, 200] width 68 height 13
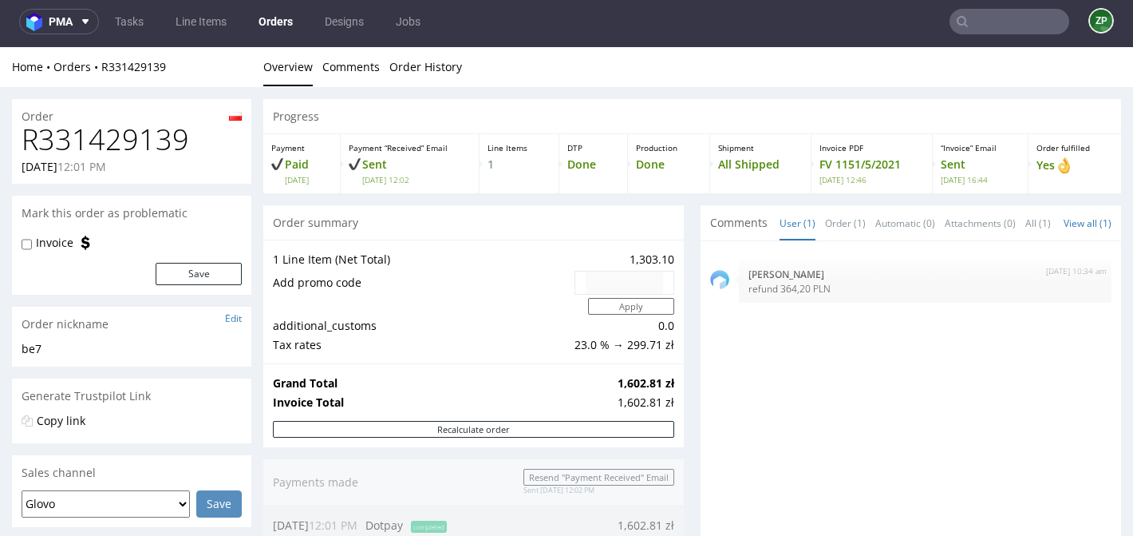
click at [288, 24] on link "Orders" at bounding box center [275, 22] width 53 height 26
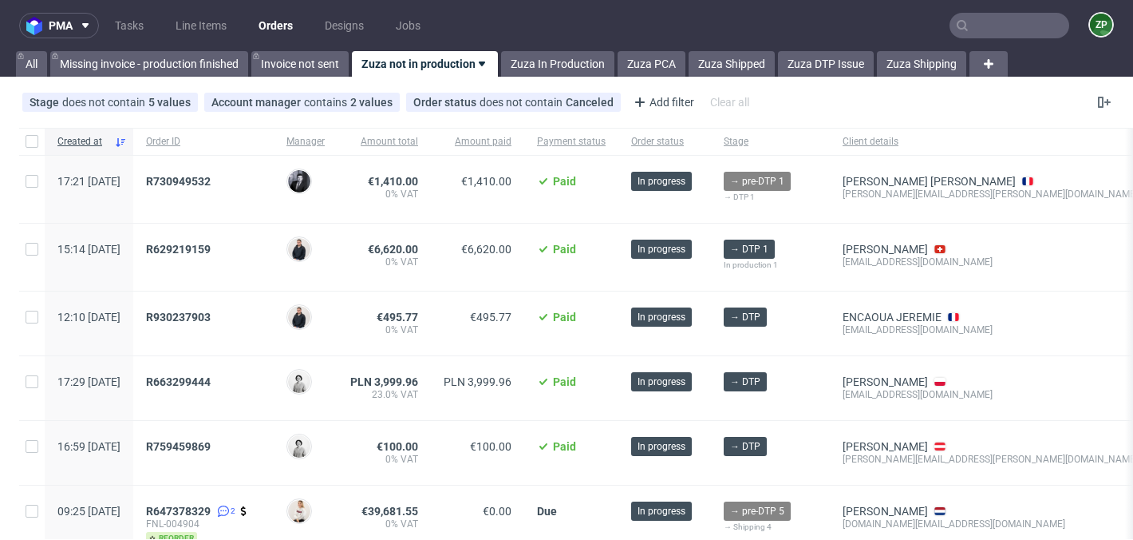
click at [976, 22] on input "text" at bounding box center [1010, 26] width 120 height 26
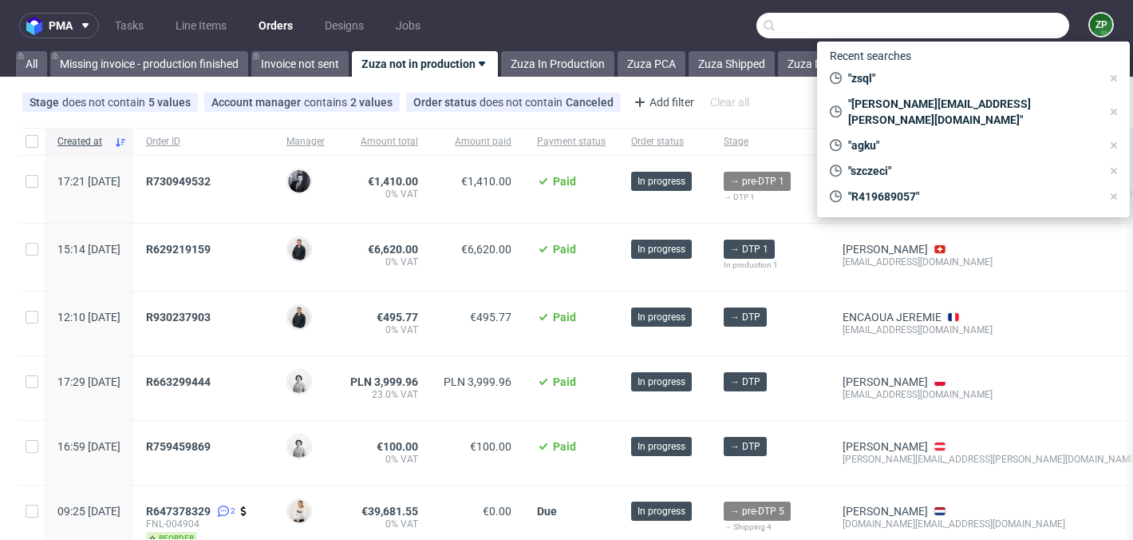
click at [790, 108] on div "Stage does not contain 5 values In production, Prod Issue, Production, +2 more …" at bounding box center [566, 102] width 1133 height 38
click at [973, 26] on input "text" at bounding box center [913, 26] width 313 height 26
paste input "william@wjdrepairs.co.uk"
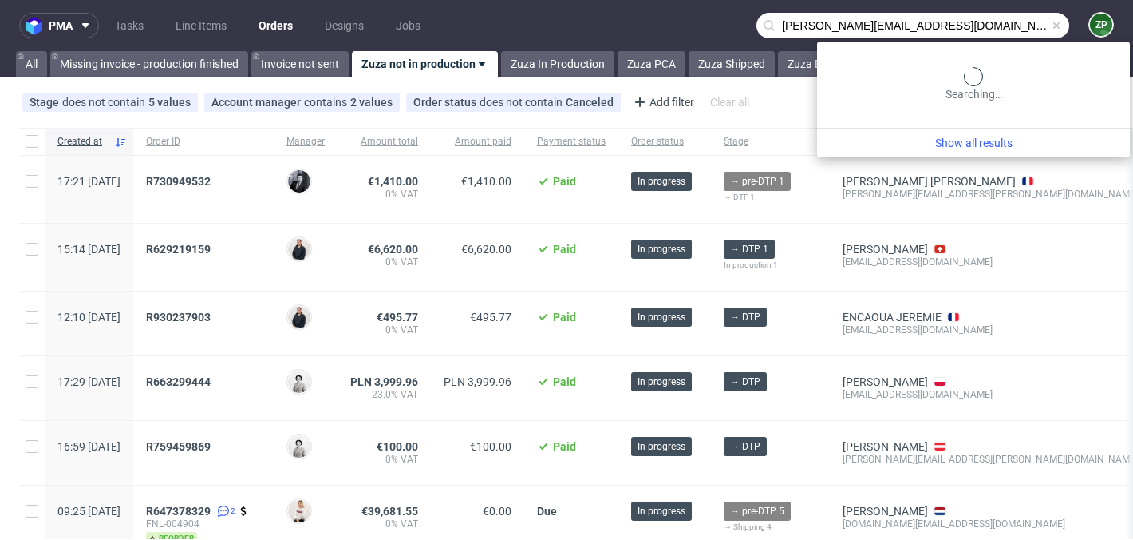
type input "william@wjdrepairs.co.uk"
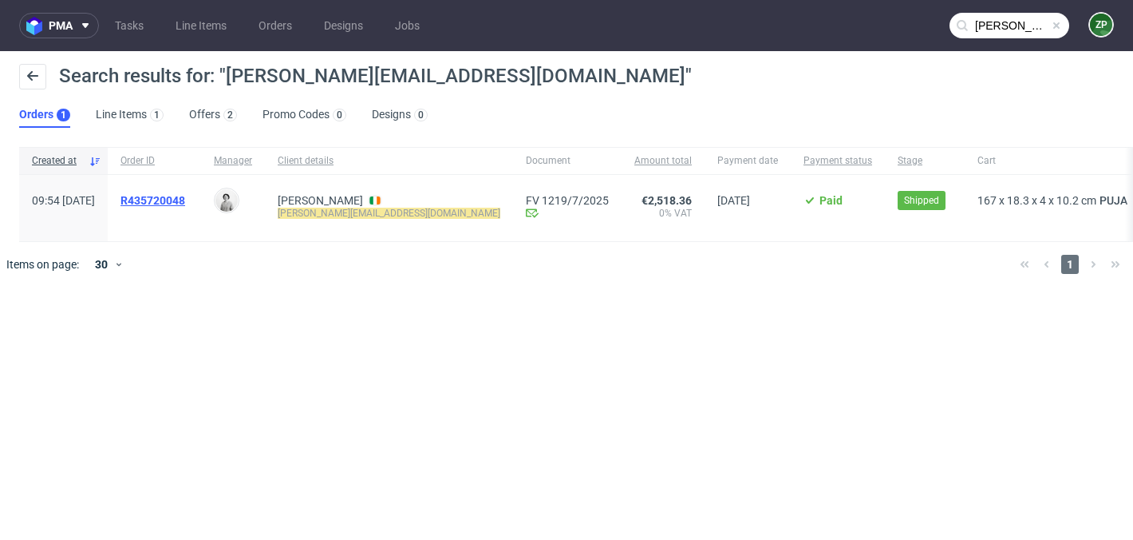
click at [185, 200] on span "R435720048" at bounding box center [153, 200] width 65 height 13
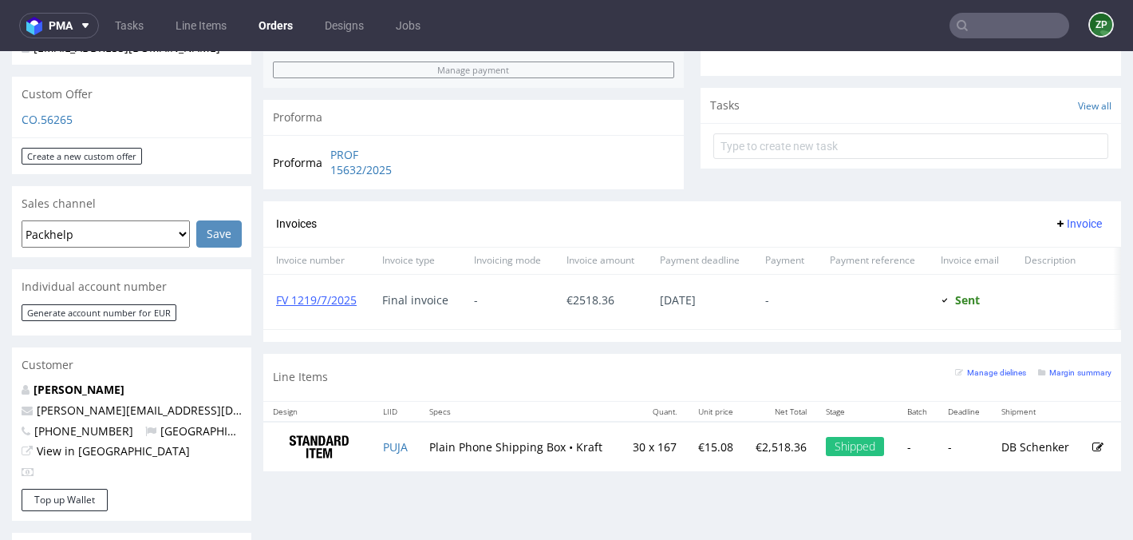
scroll to position [534, 0]
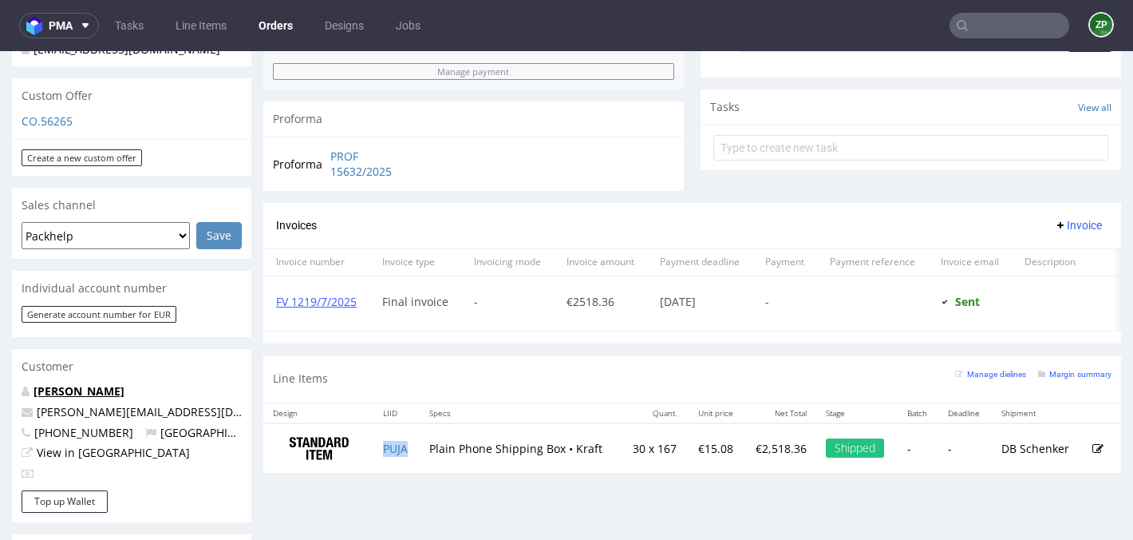
drag, startPoint x: 157, startPoint y: 398, endPoint x: 34, endPoint y: 392, distance: 123.1
click at [34, 392] on p "William Dalingwater" at bounding box center [132, 391] width 220 height 16
copy link "William Dalingwater"
copy link "PUJA"
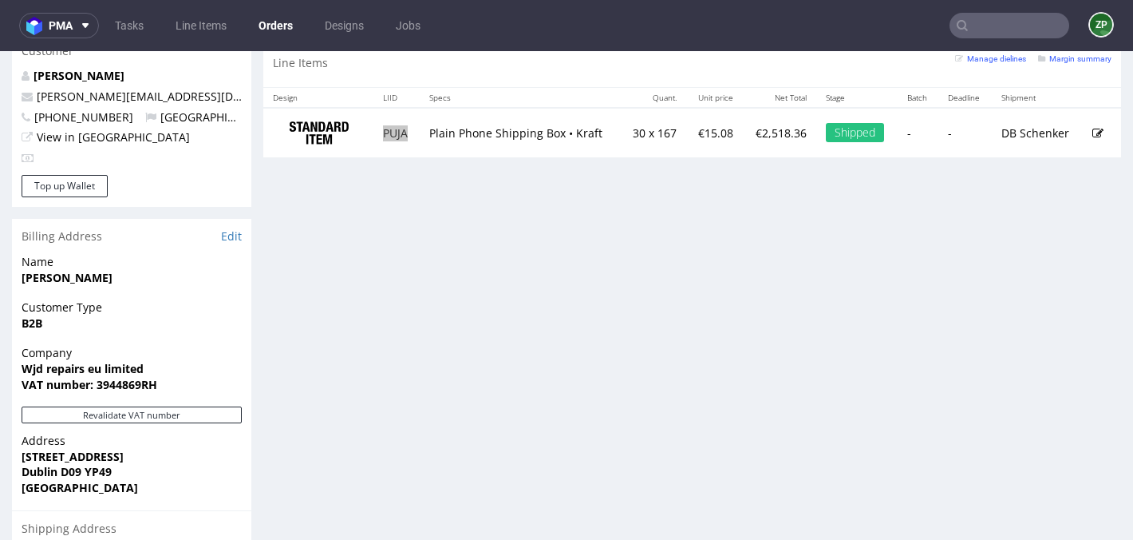
scroll to position [850, 0]
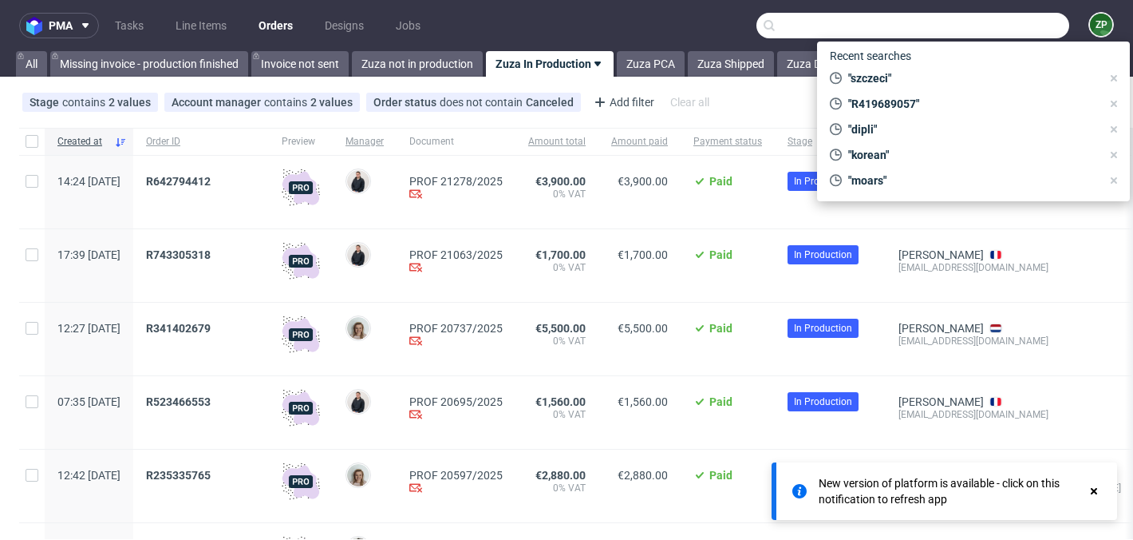
click at [974, 27] on input "text" at bounding box center [913, 26] width 313 height 26
paste input "Est-[PERSON_NAME] adresse"
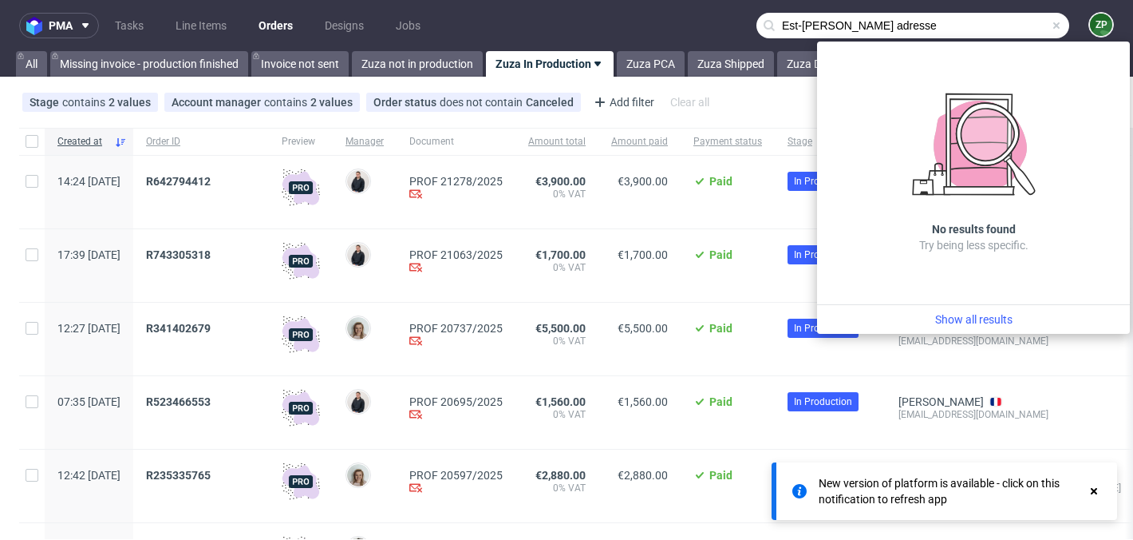
click at [907, 25] on input "Est-[PERSON_NAME] adresse" at bounding box center [913, 26] width 313 height 26
type input "Est-[PERSON_NAME] adresse"
